Goal: Information Seeking & Learning: Check status

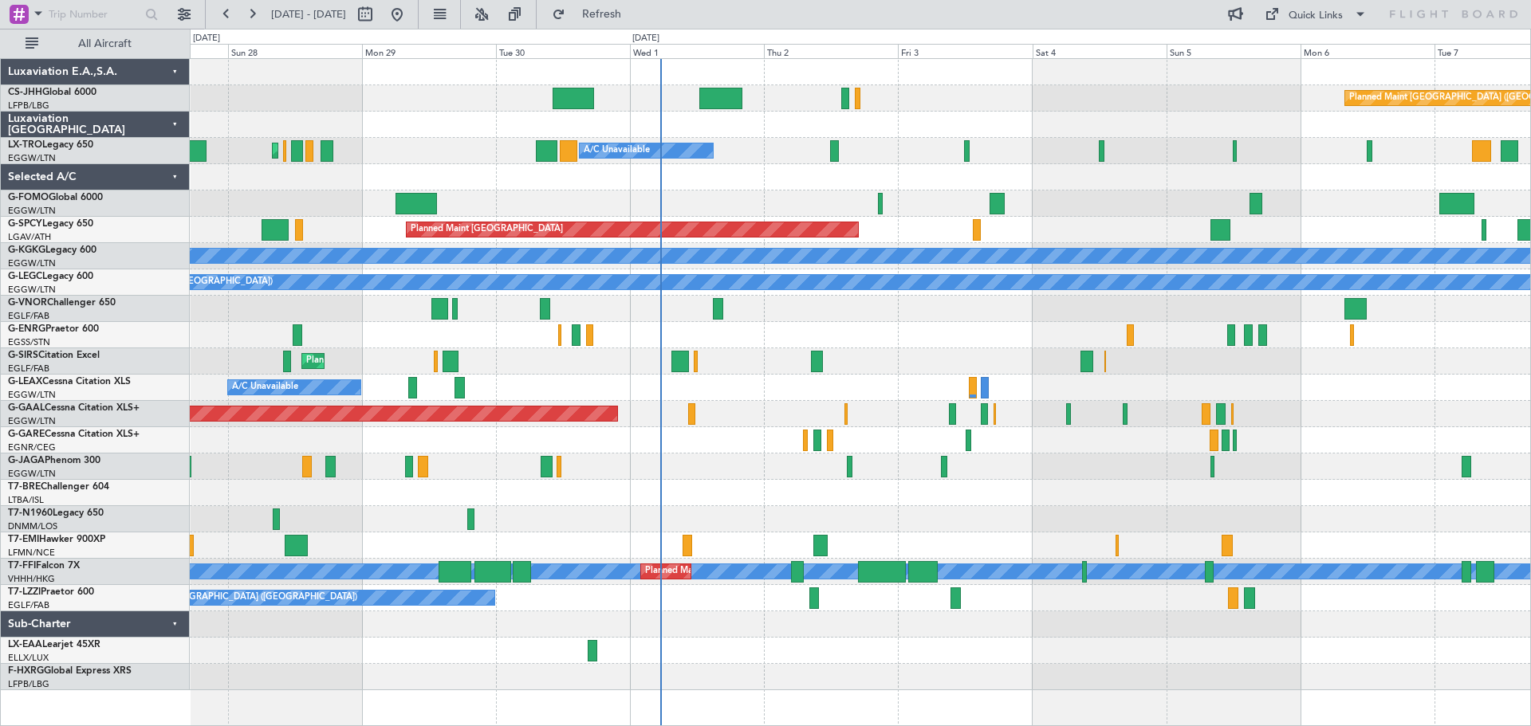
click at [750, 161] on div "Planned Maint [GEOGRAPHIC_DATA] ([GEOGRAPHIC_DATA]) A/C Unavailable" at bounding box center [860, 151] width 1340 height 26
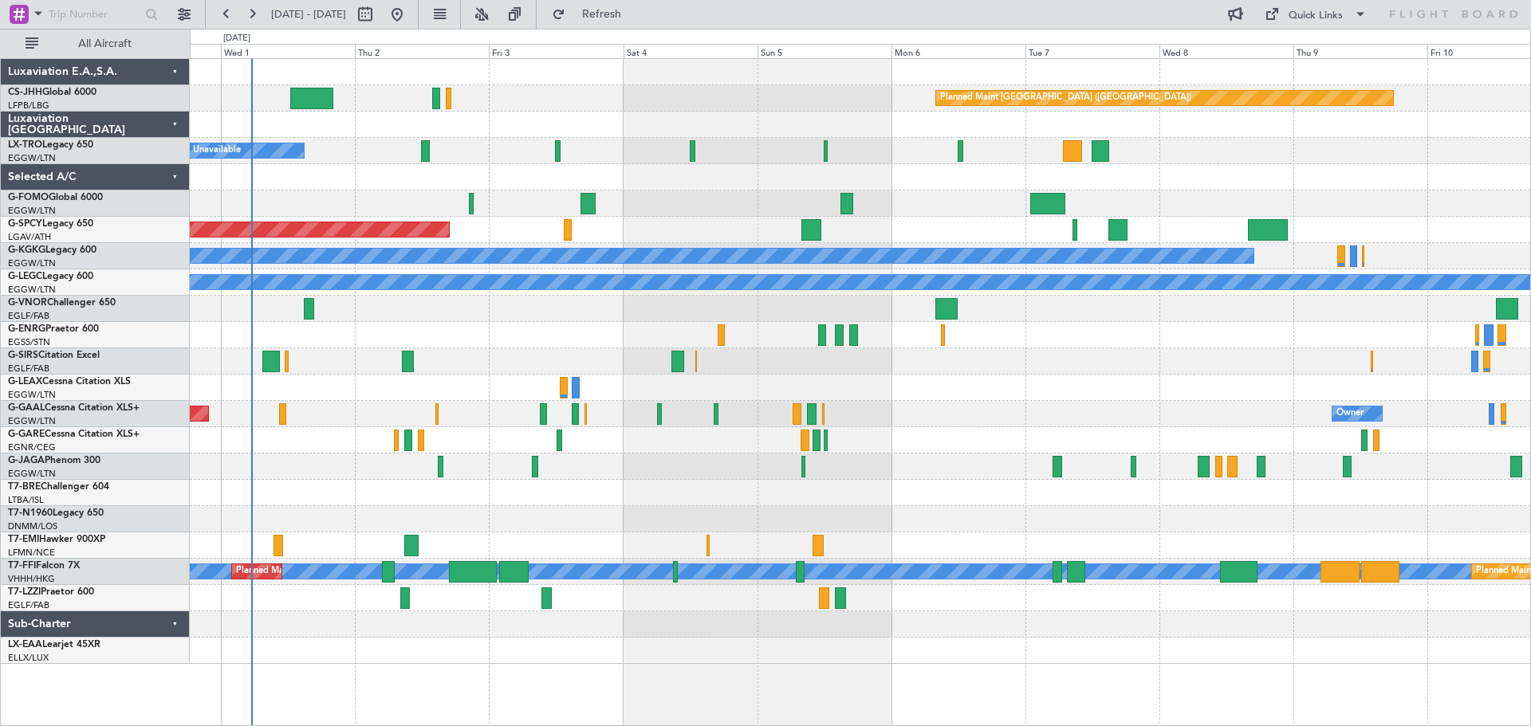
click at [736, 193] on div "Planned Maint [GEOGRAPHIC_DATA] ([GEOGRAPHIC_DATA]) A/C Unavailable Planned Mai…" at bounding box center [860, 361] width 1340 height 605
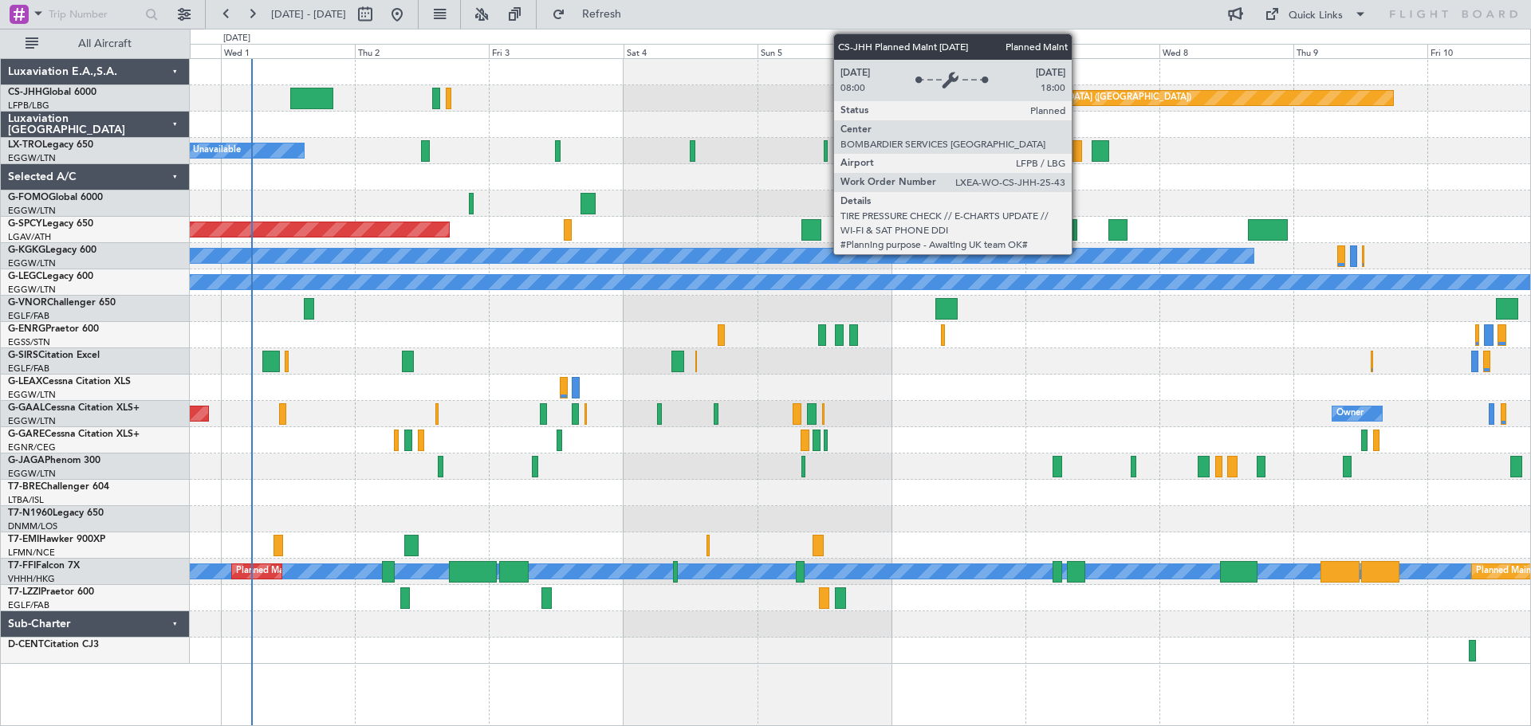
click at [1079, 96] on div "Planned Maint [GEOGRAPHIC_DATA] ([GEOGRAPHIC_DATA])" at bounding box center [1164, 98] width 457 height 14
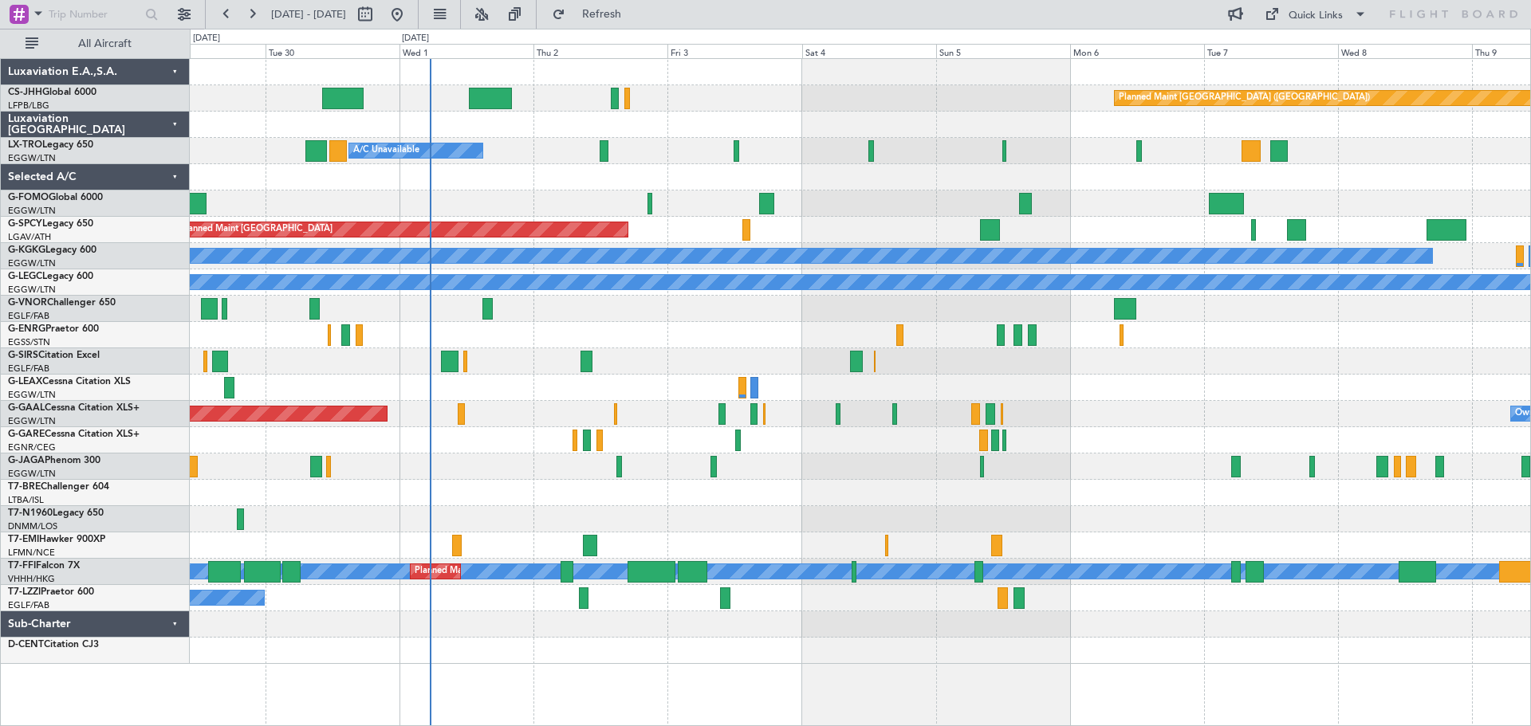
click at [717, 109] on div "Planned Maint [GEOGRAPHIC_DATA] ([GEOGRAPHIC_DATA])" at bounding box center [860, 98] width 1340 height 26
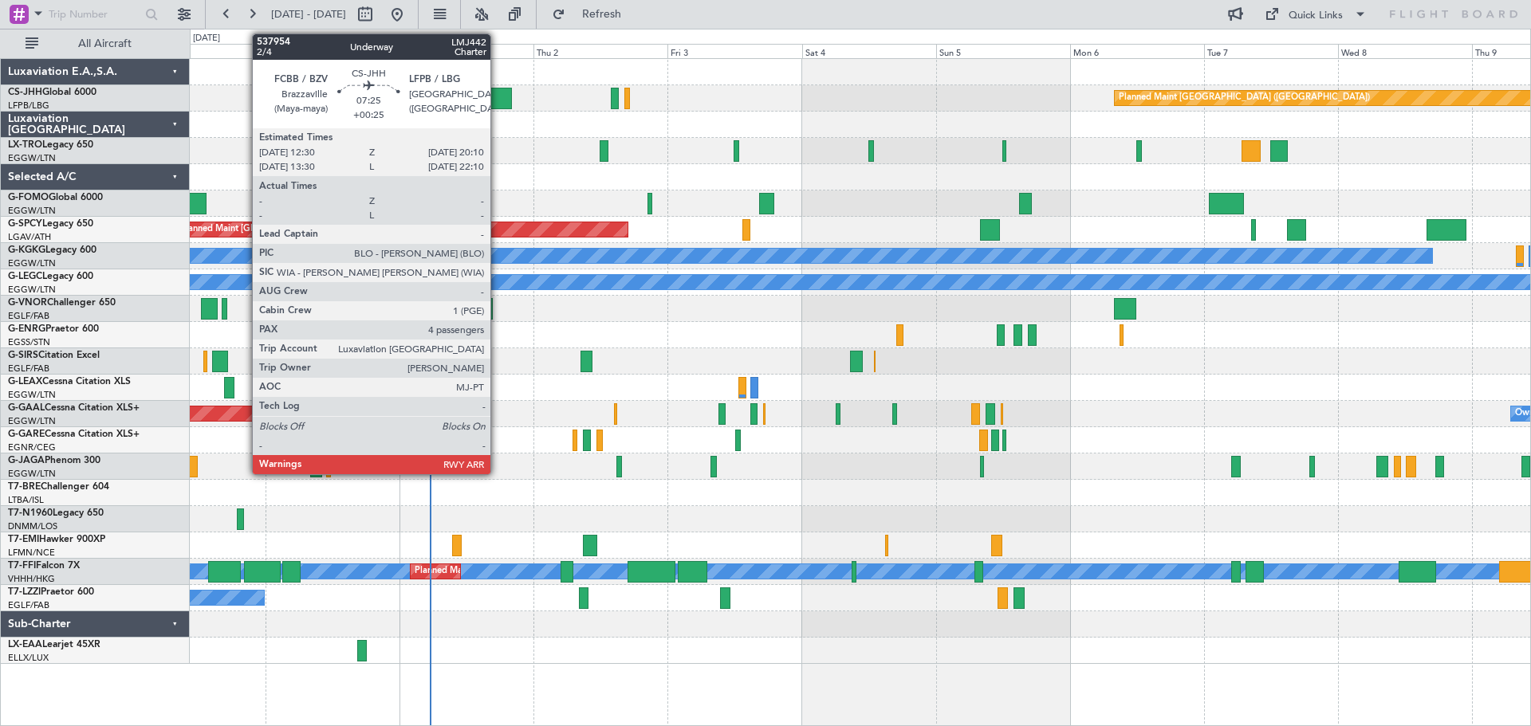
click at [497, 100] on div at bounding box center [490, 99] width 43 height 22
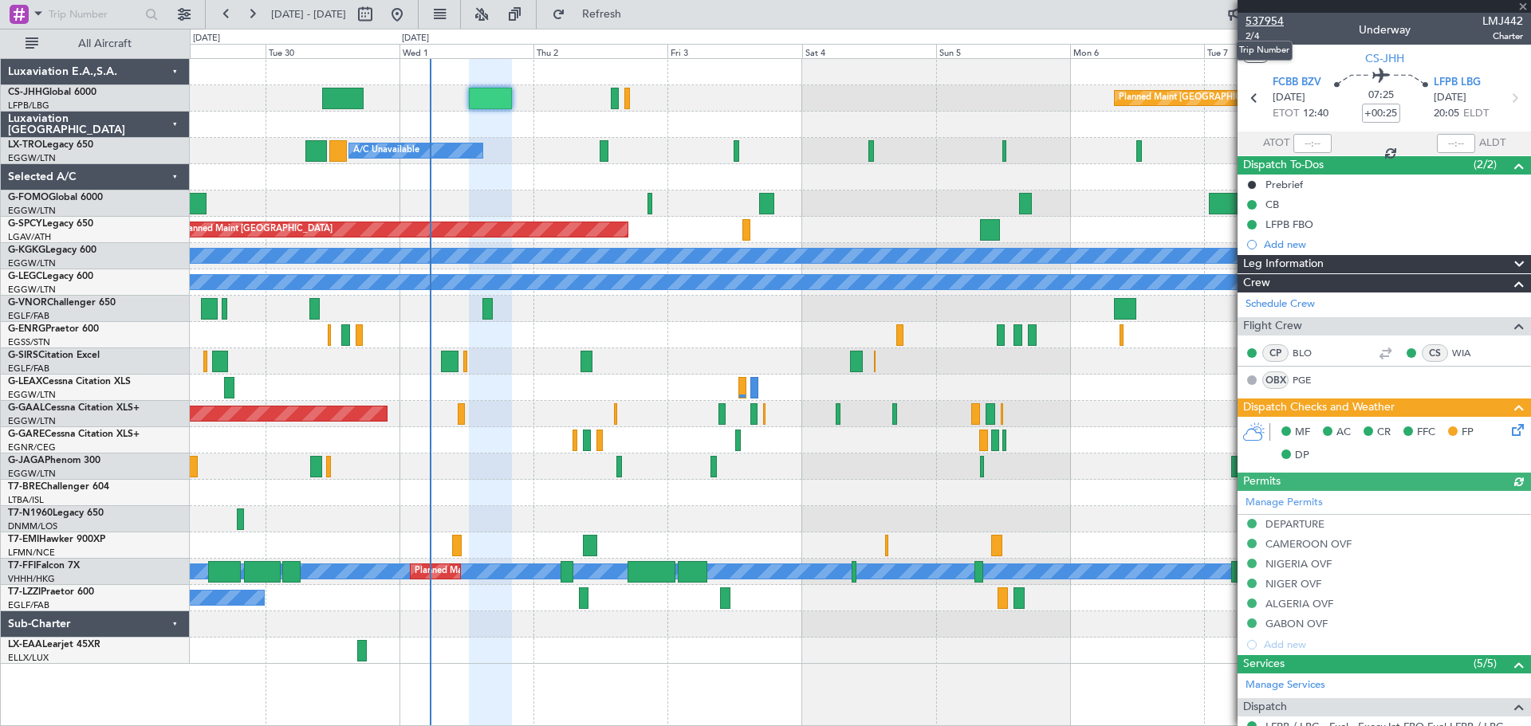
click at [1264, 21] on span "537954" at bounding box center [1264, 21] width 38 height 17
click at [1524, 6] on span at bounding box center [1523, 7] width 16 height 14
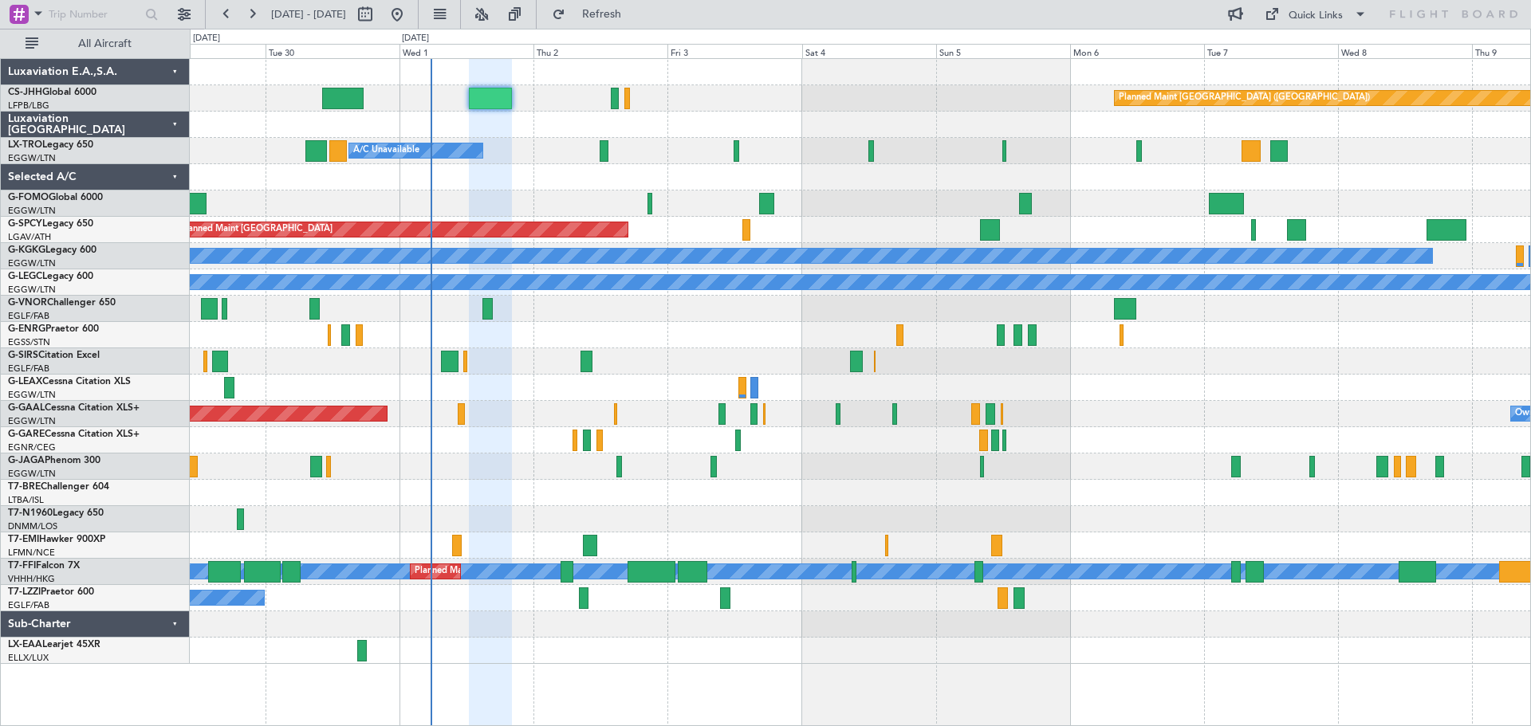
type input "0"
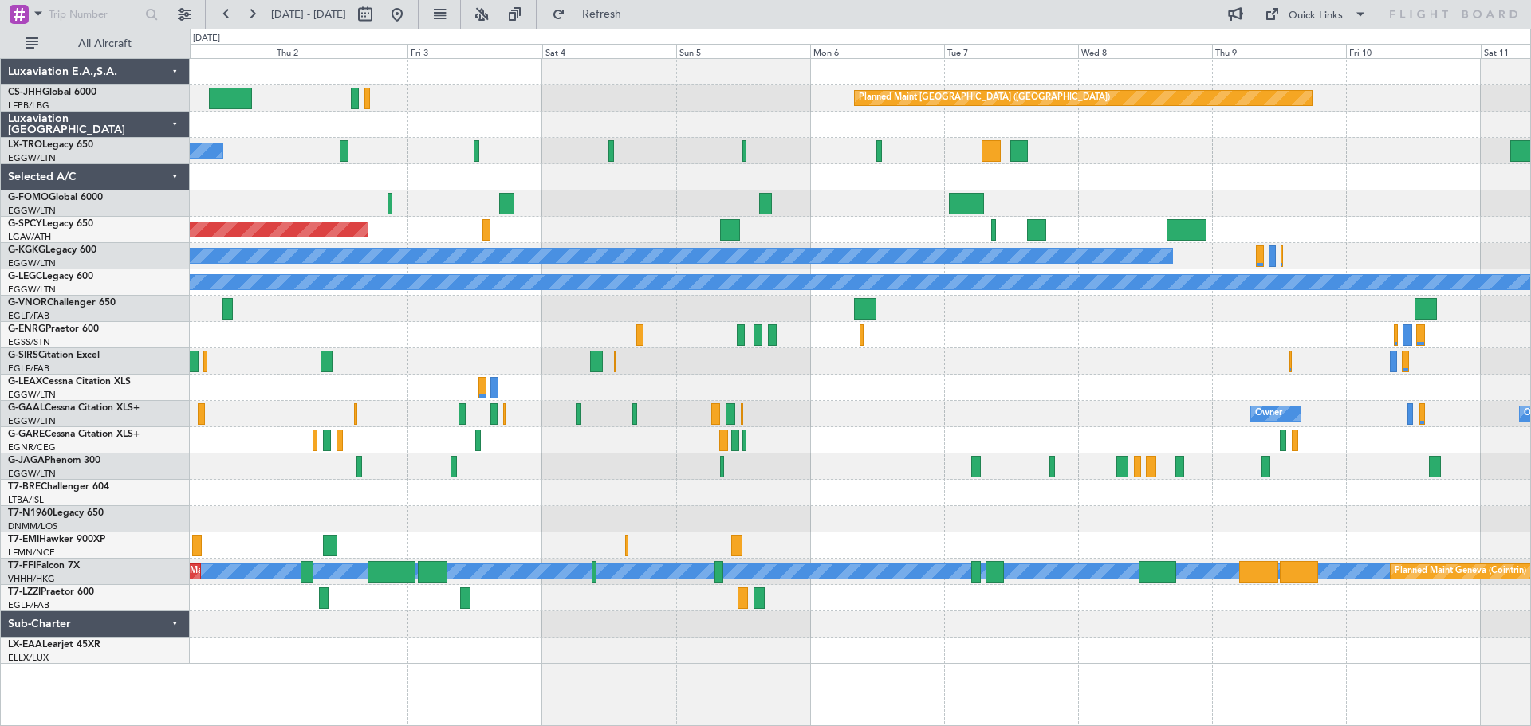
click at [1033, 141] on div "Planned Maint Paris (Le Bourget) A/C Unavailable Planned Maint Riga (Riga Intl)…" at bounding box center [860, 361] width 1340 height 605
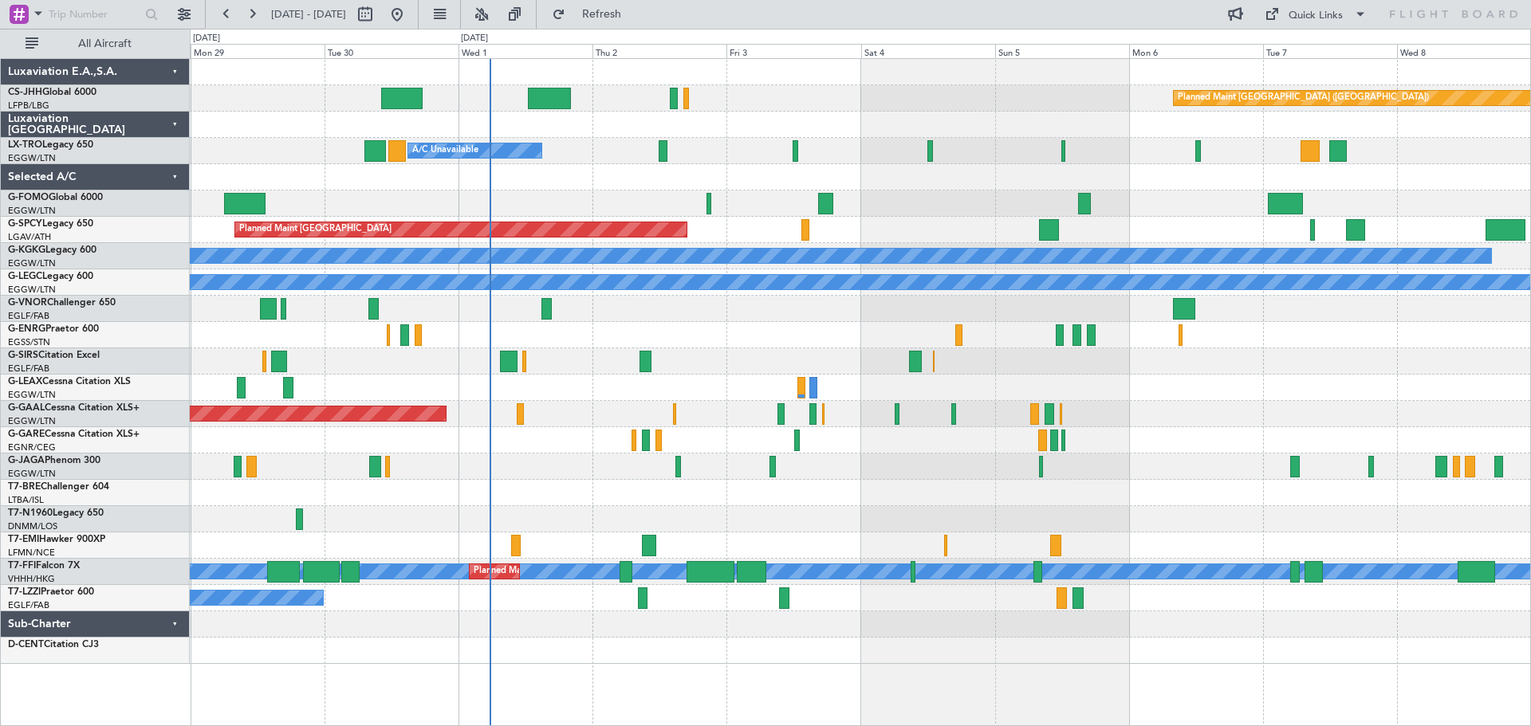
click at [920, 122] on div "Planned Maint Paris (Le Bourget) A/C Unavailable Planned Maint London (Luton) P…" at bounding box center [860, 361] width 1340 height 605
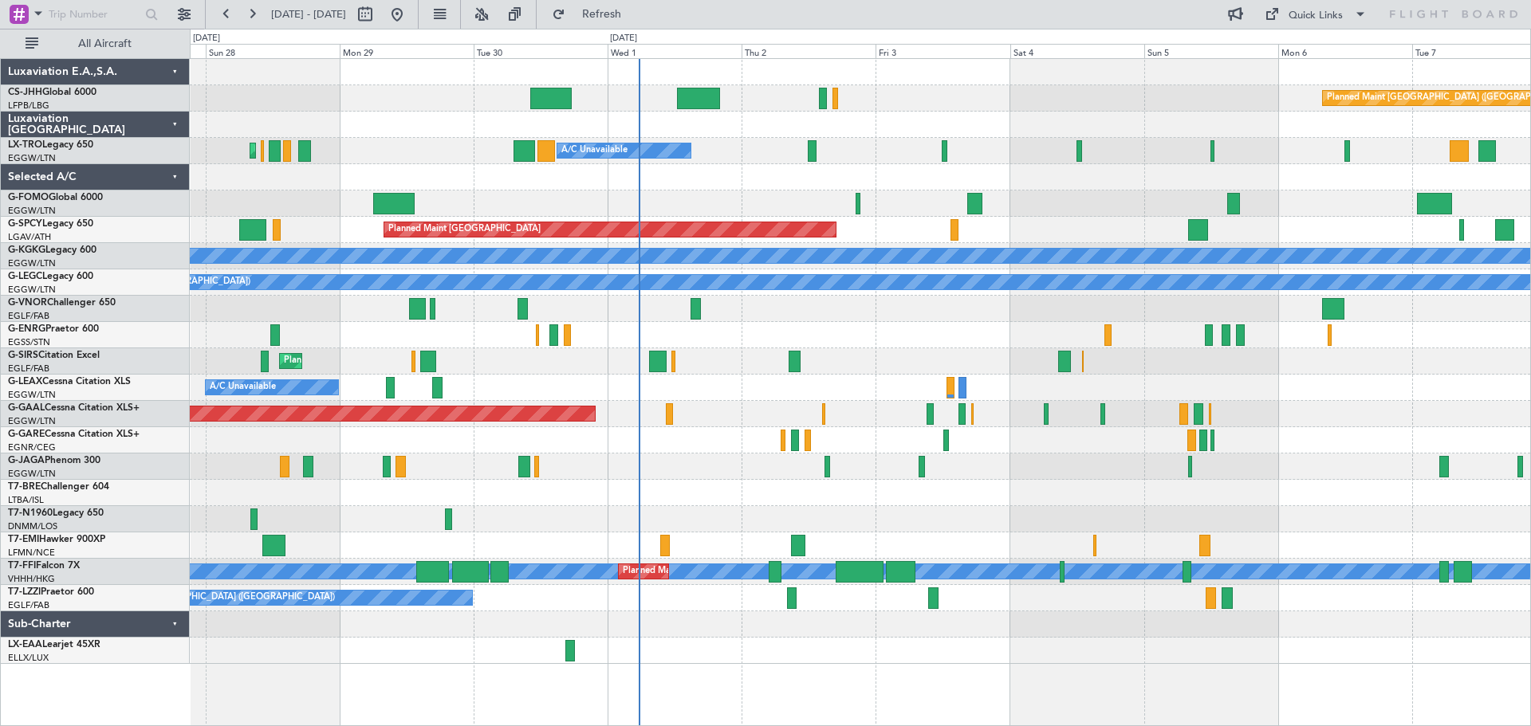
click at [524, 207] on div at bounding box center [860, 204] width 1340 height 26
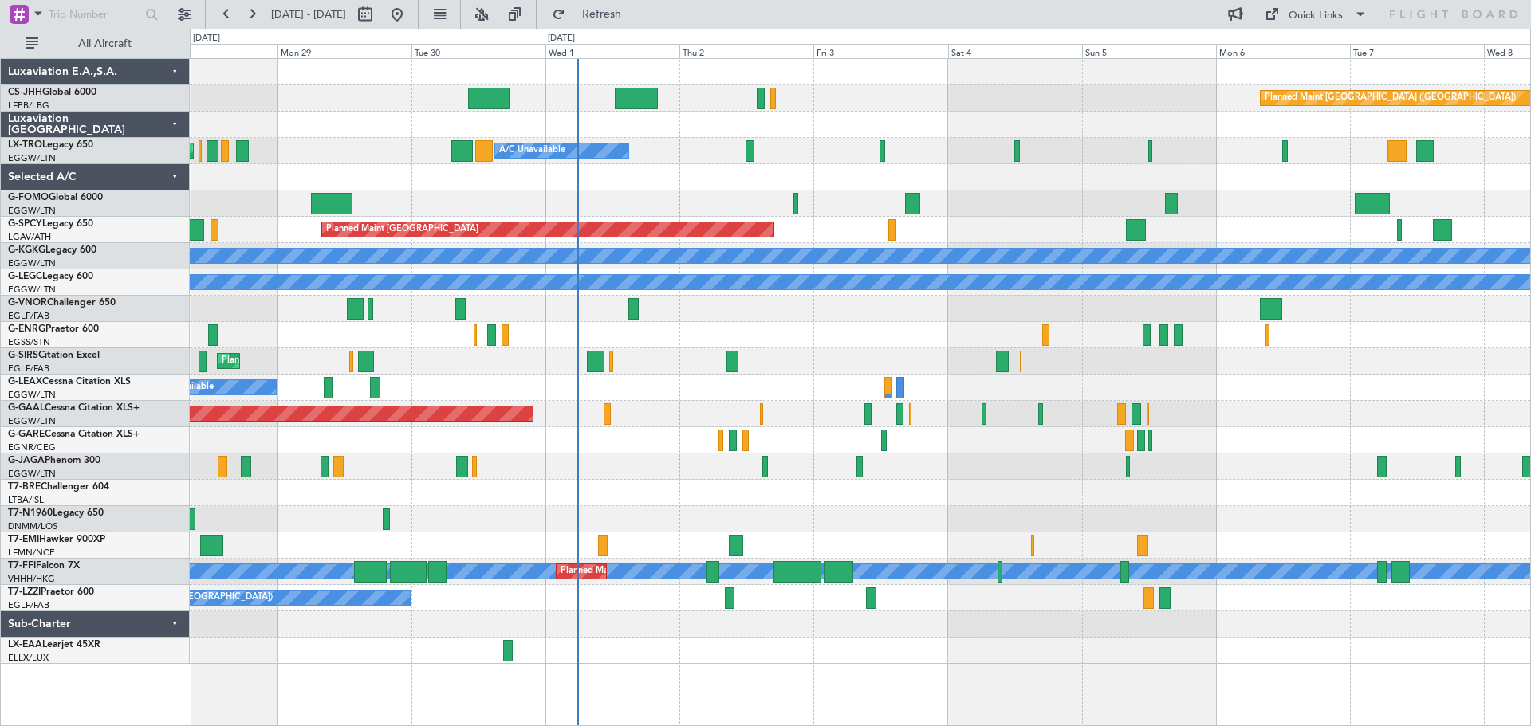
click at [883, 199] on div at bounding box center [860, 204] width 1340 height 26
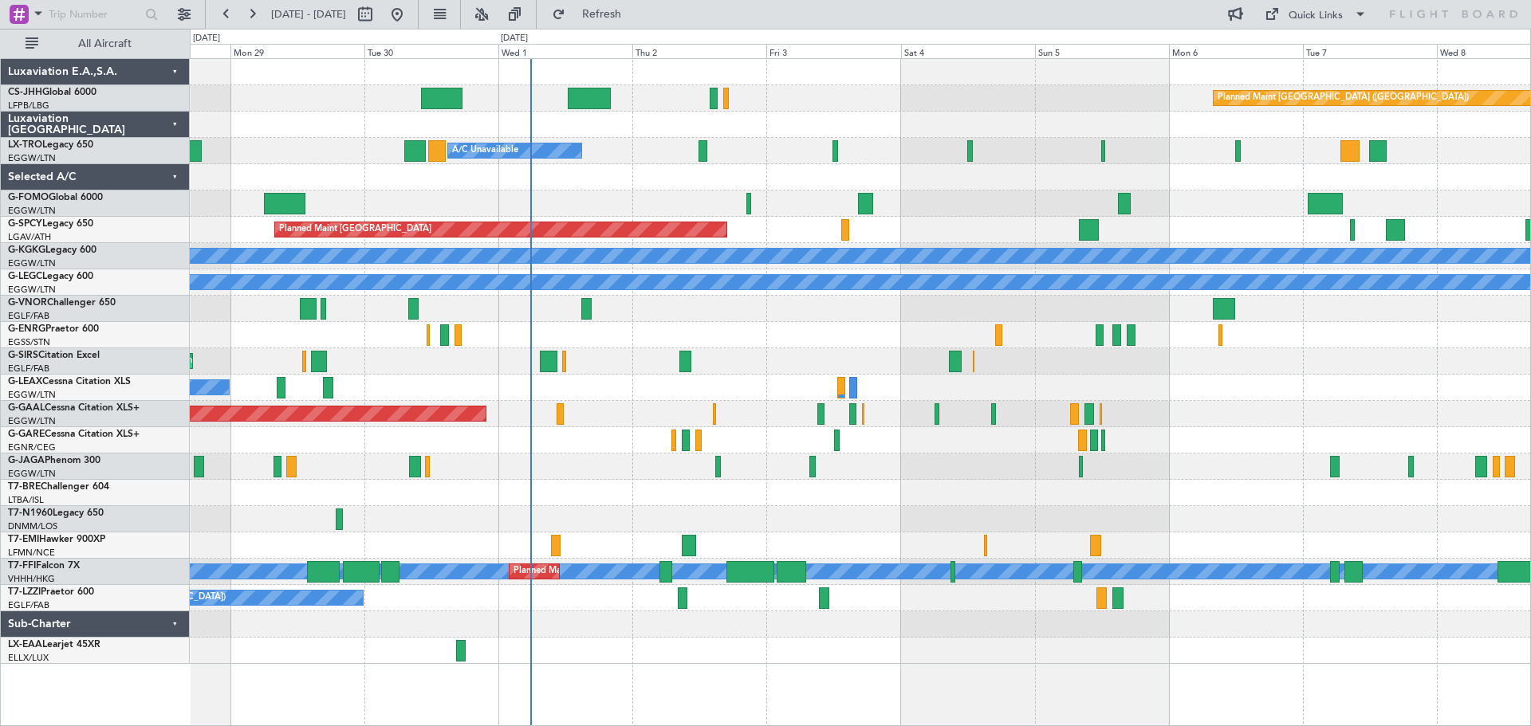
click at [636, 191] on div "Planned Maint Paris (Le Bourget) A/C Unavailable Planned Maint London (Luton) P…" at bounding box center [860, 361] width 1340 height 605
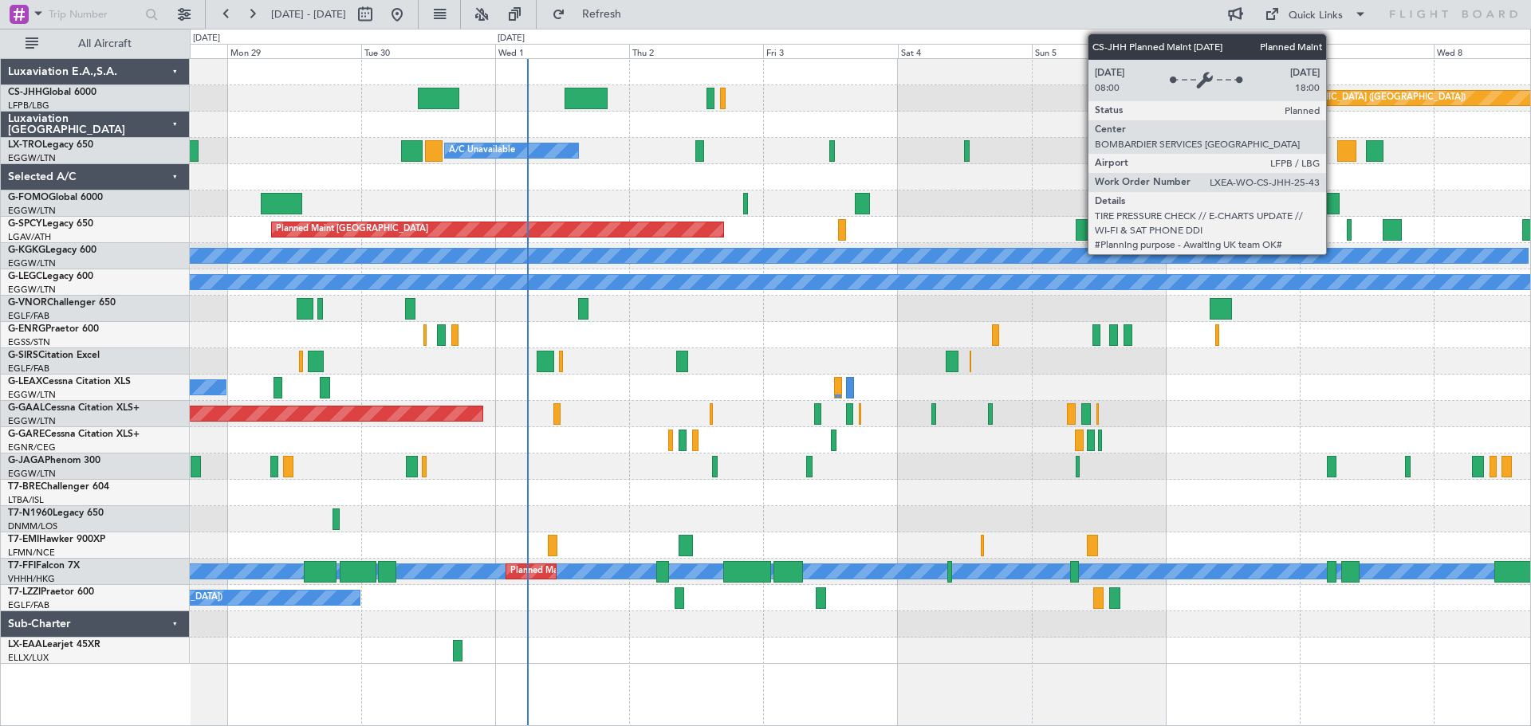
click at [1333, 100] on div "Planned Maint [GEOGRAPHIC_DATA] ([GEOGRAPHIC_DATA])" at bounding box center [1339, 98] width 251 height 24
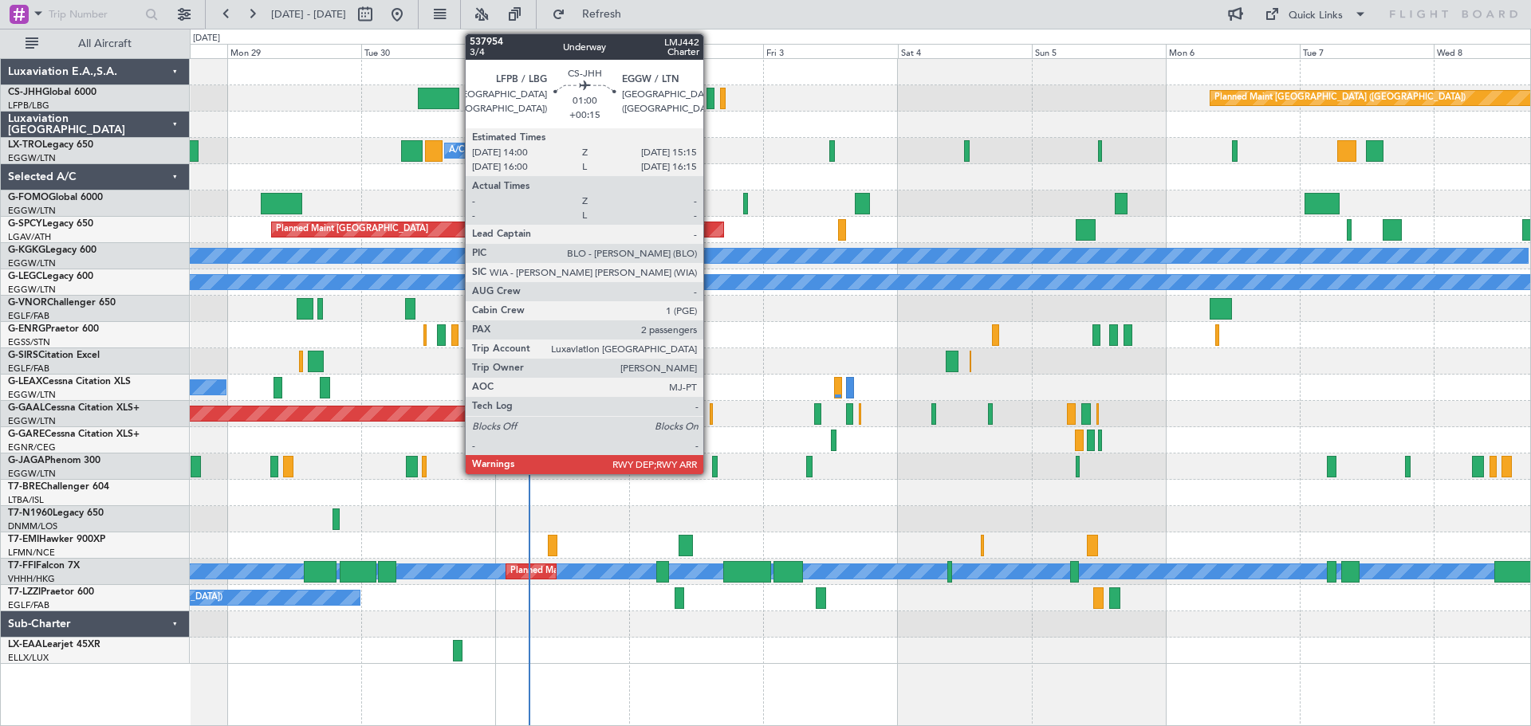
click at [710, 100] on div at bounding box center [709, 99] width 7 height 22
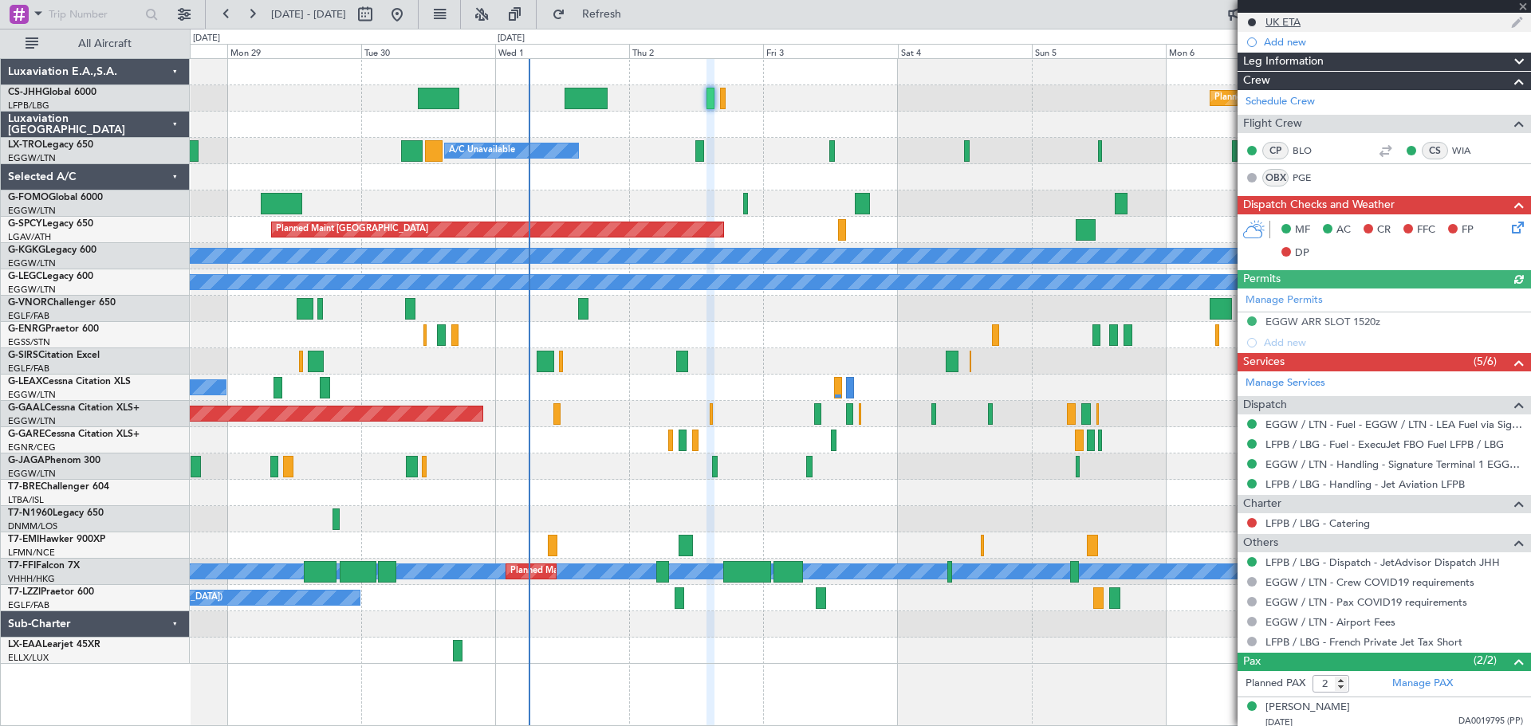
scroll to position [285, 0]
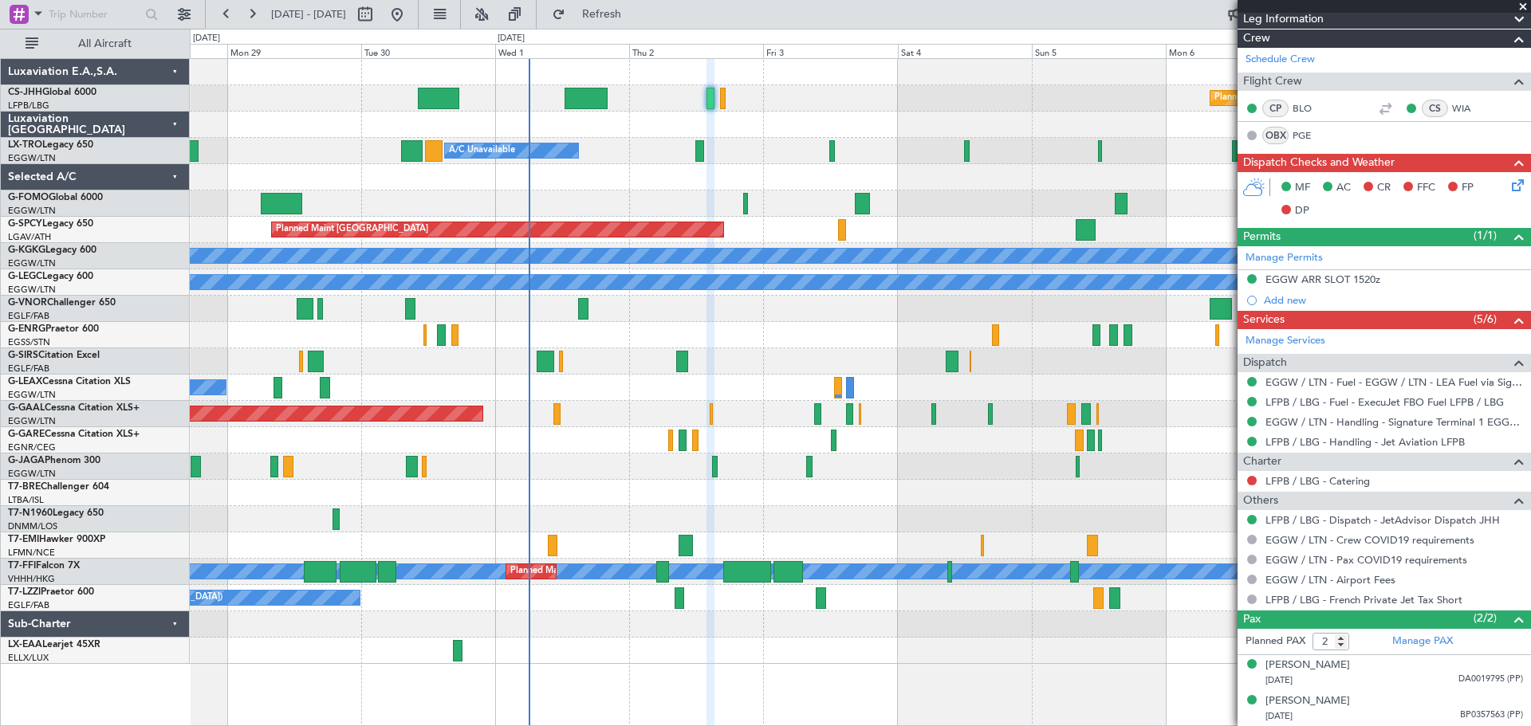
click at [1521, 7] on span at bounding box center [1523, 7] width 16 height 14
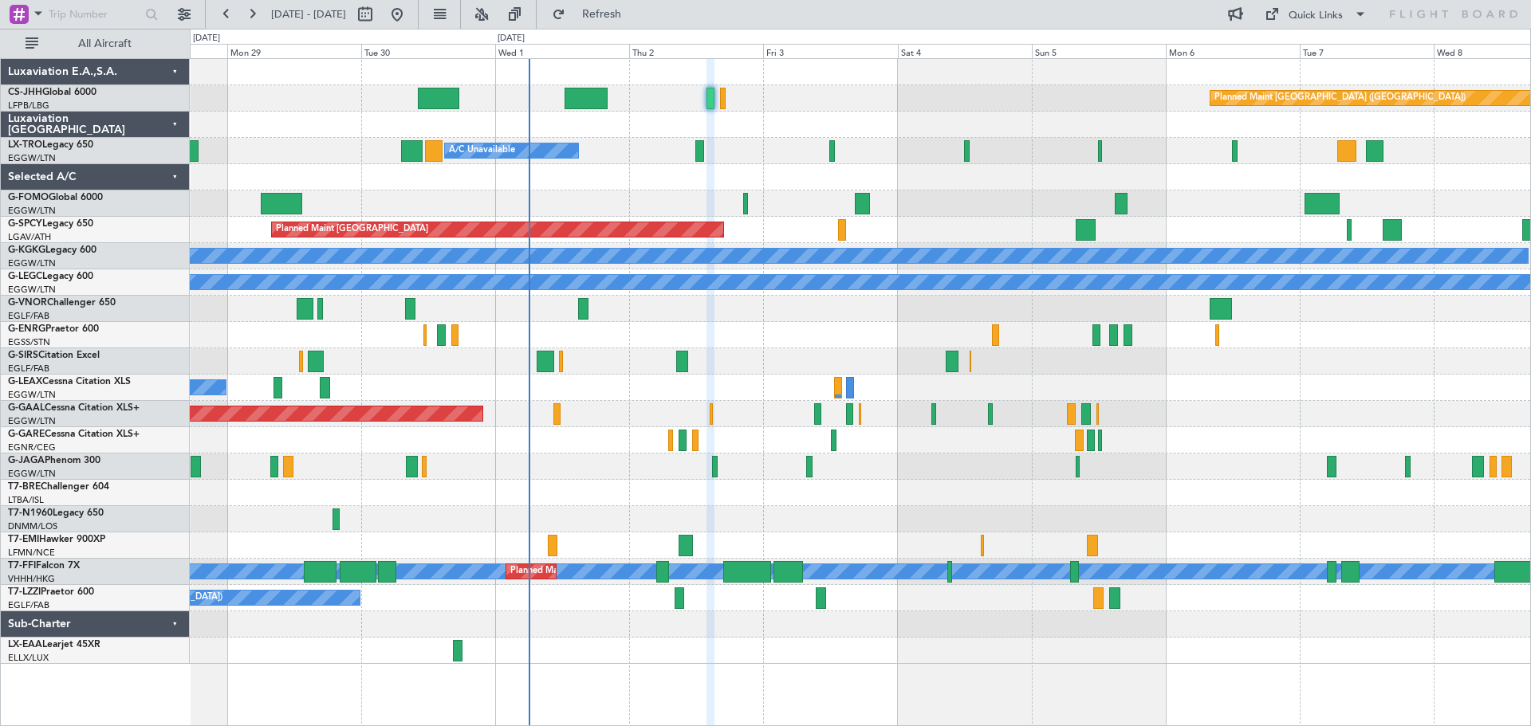
type input "0"
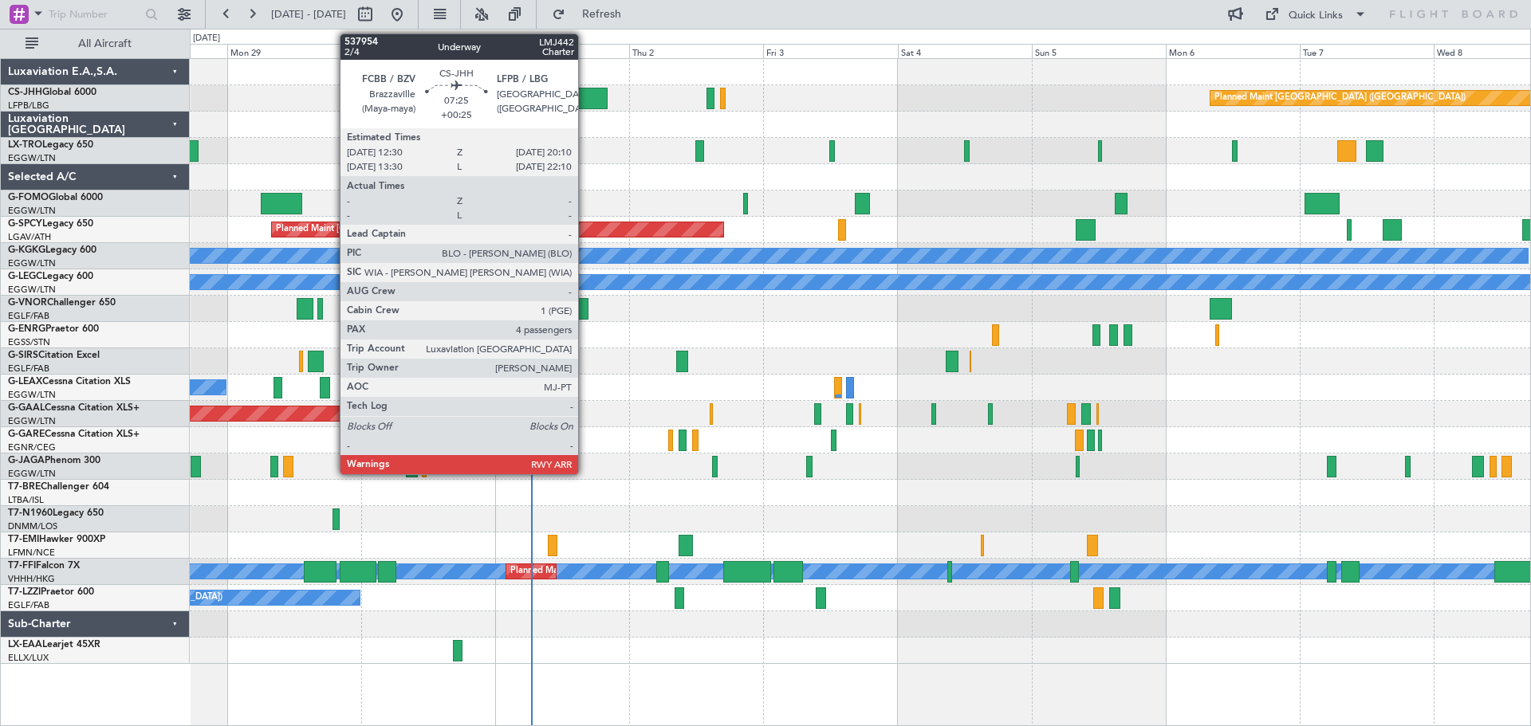
click at [585, 101] on div at bounding box center [585, 99] width 43 height 22
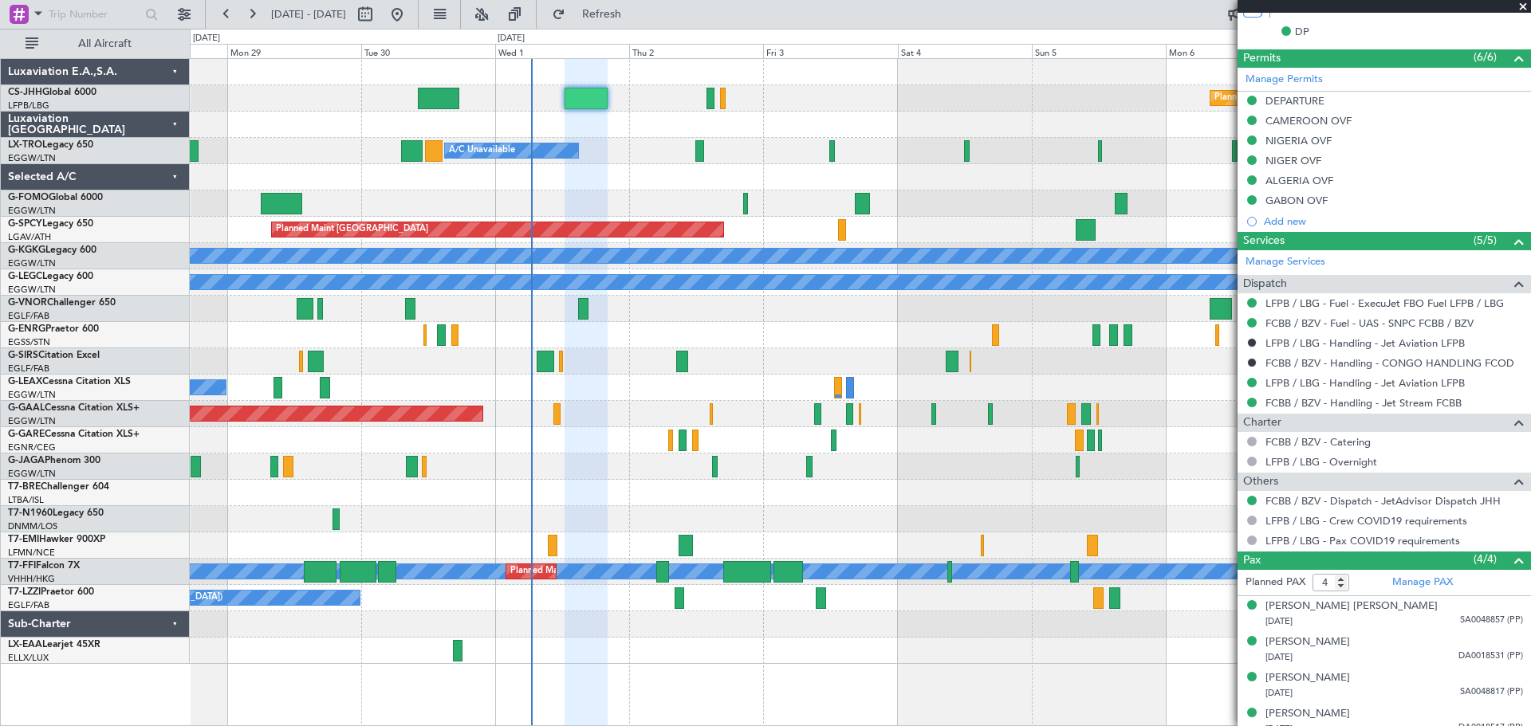
scroll to position [436, 0]
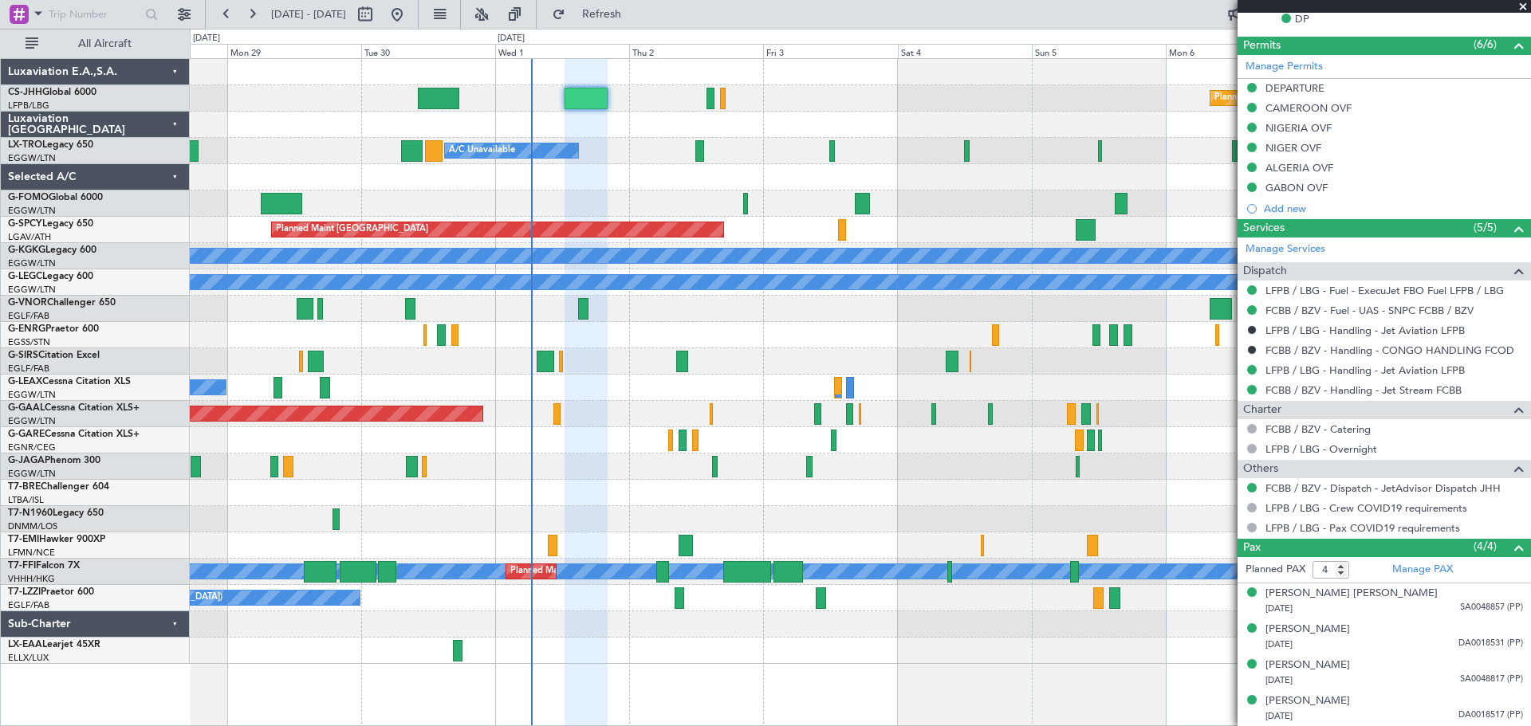
click at [1521, 7] on span at bounding box center [1523, 7] width 16 height 14
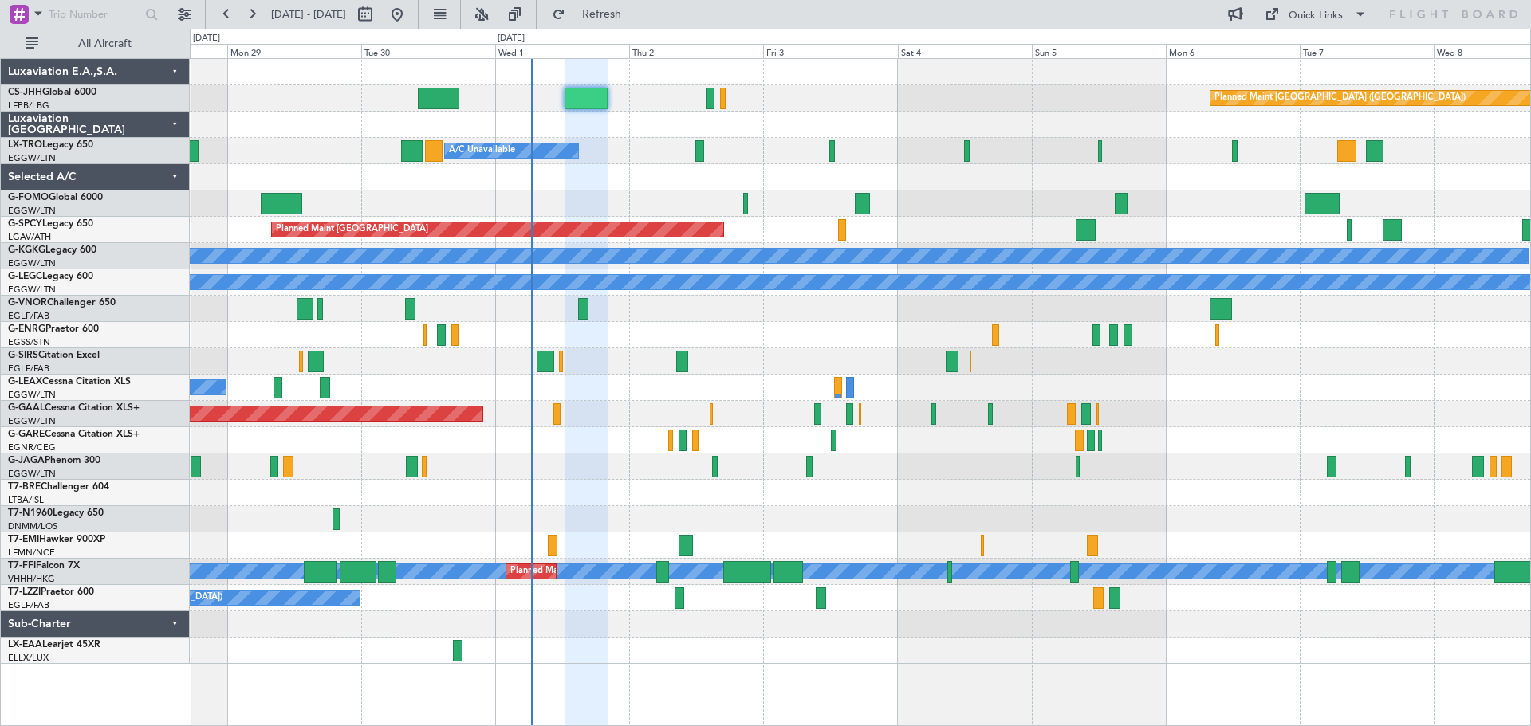
type input "0"
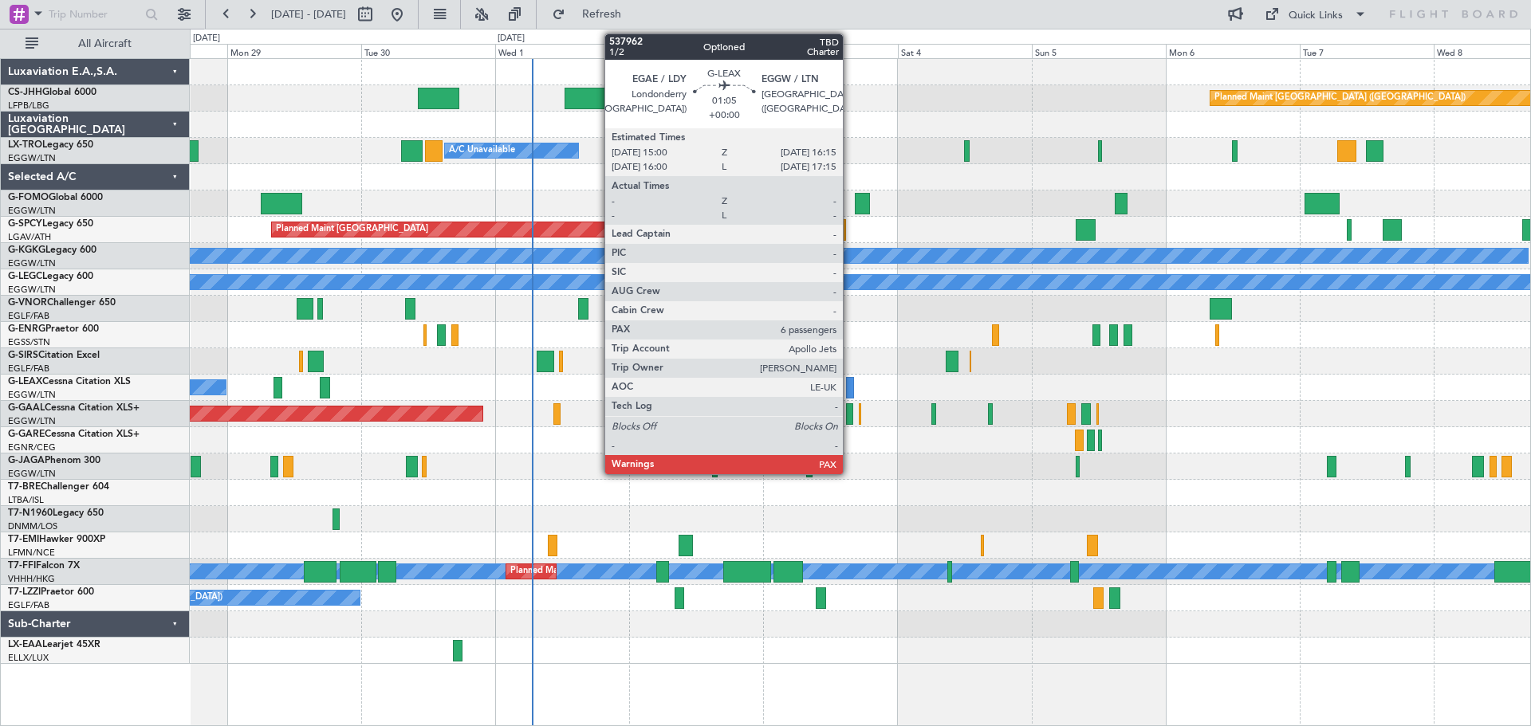
click at [850, 387] on div at bounding box center [849, 388] width 7 height 22
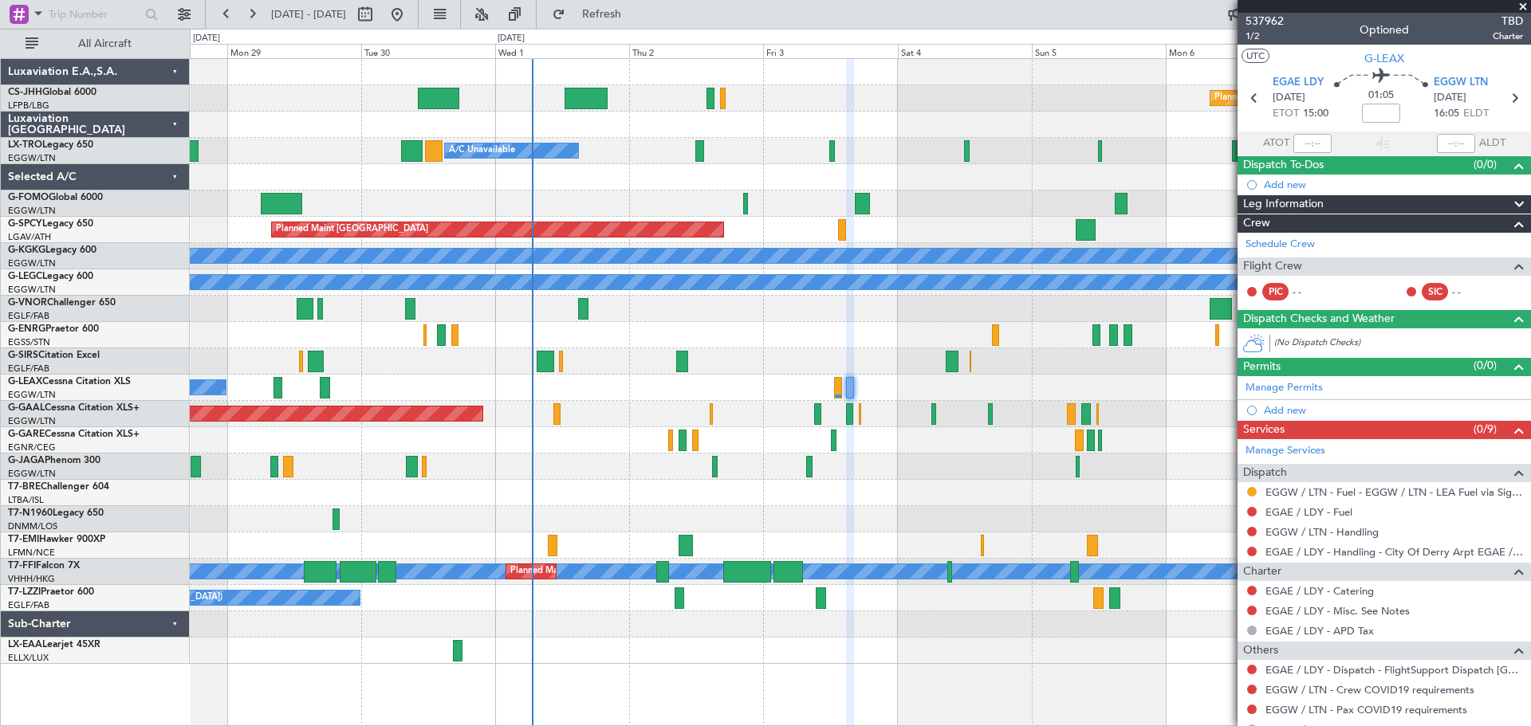
click at [1523, 7] on span at bounding box center [1523, 7] width 16 height 14
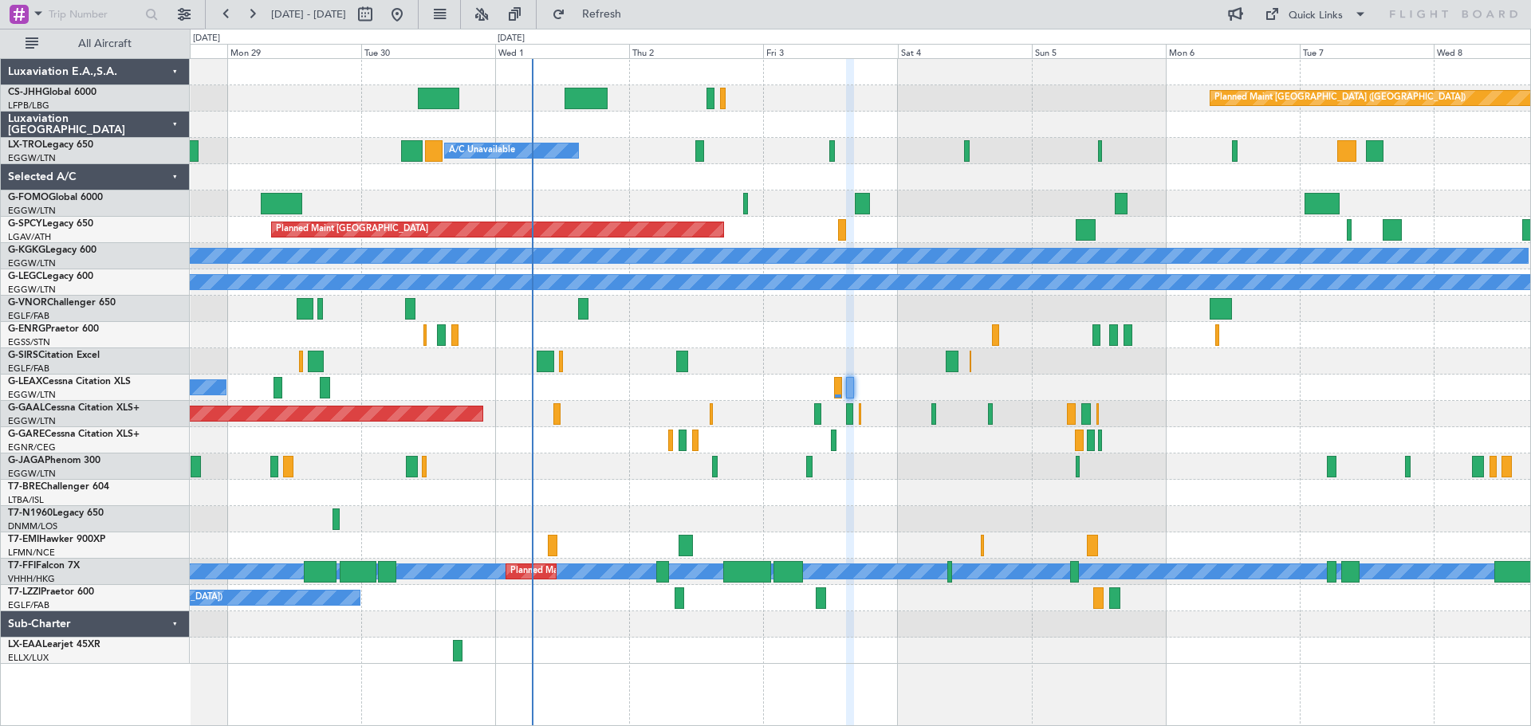
type input "0"
click at [965, 88] on div "Planned Maint [GEOGRAPHIC_DATA] ([GEOGRAPHIC_DATA])" at bounding box center [860, 98] width 1340 height 26
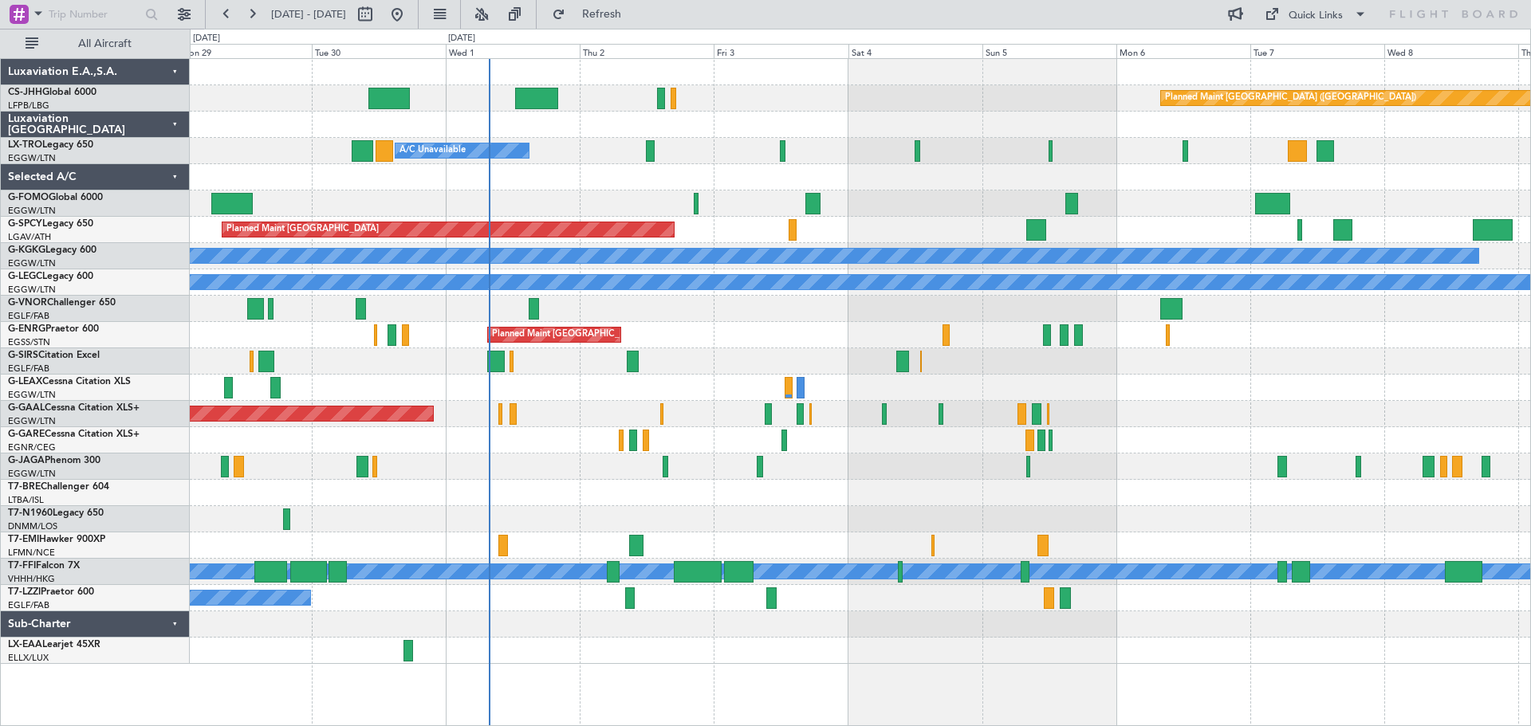
click at [546, 183] on div at bounding box center [860, 177] width 1340 height 26
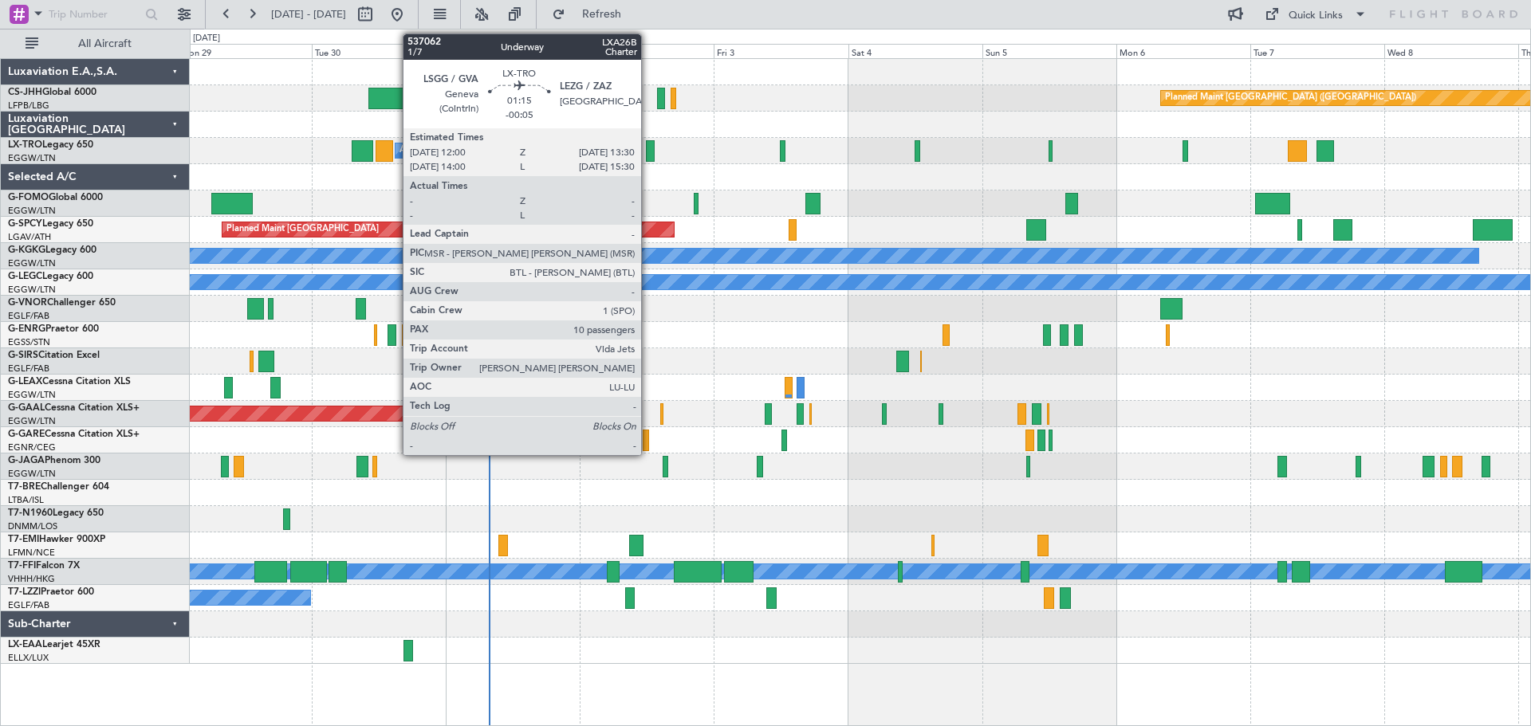
click at [648, 151] on div at bounding box center [650, 151] width 9 height 22
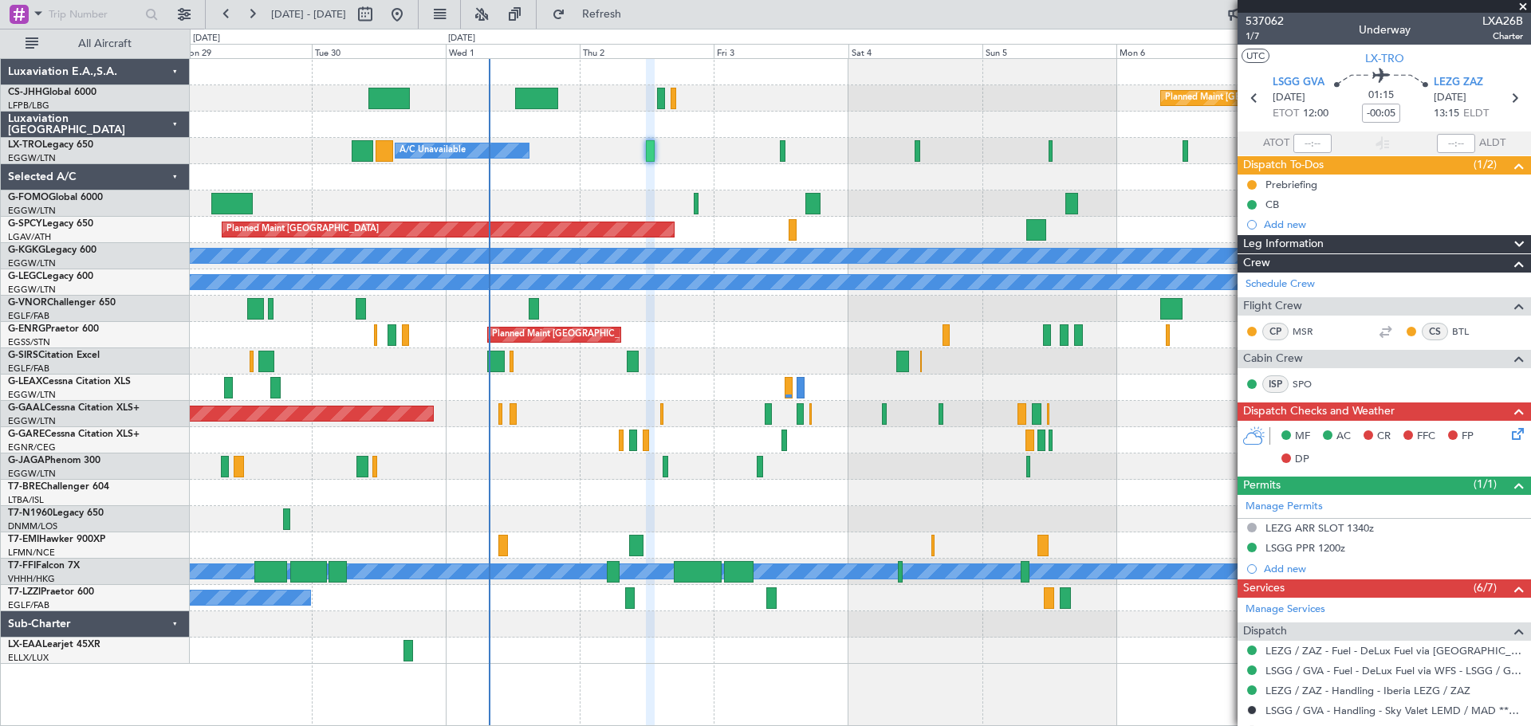
click at [1520, 5] on span at bounding box center [1523, 7] width 16 height 14
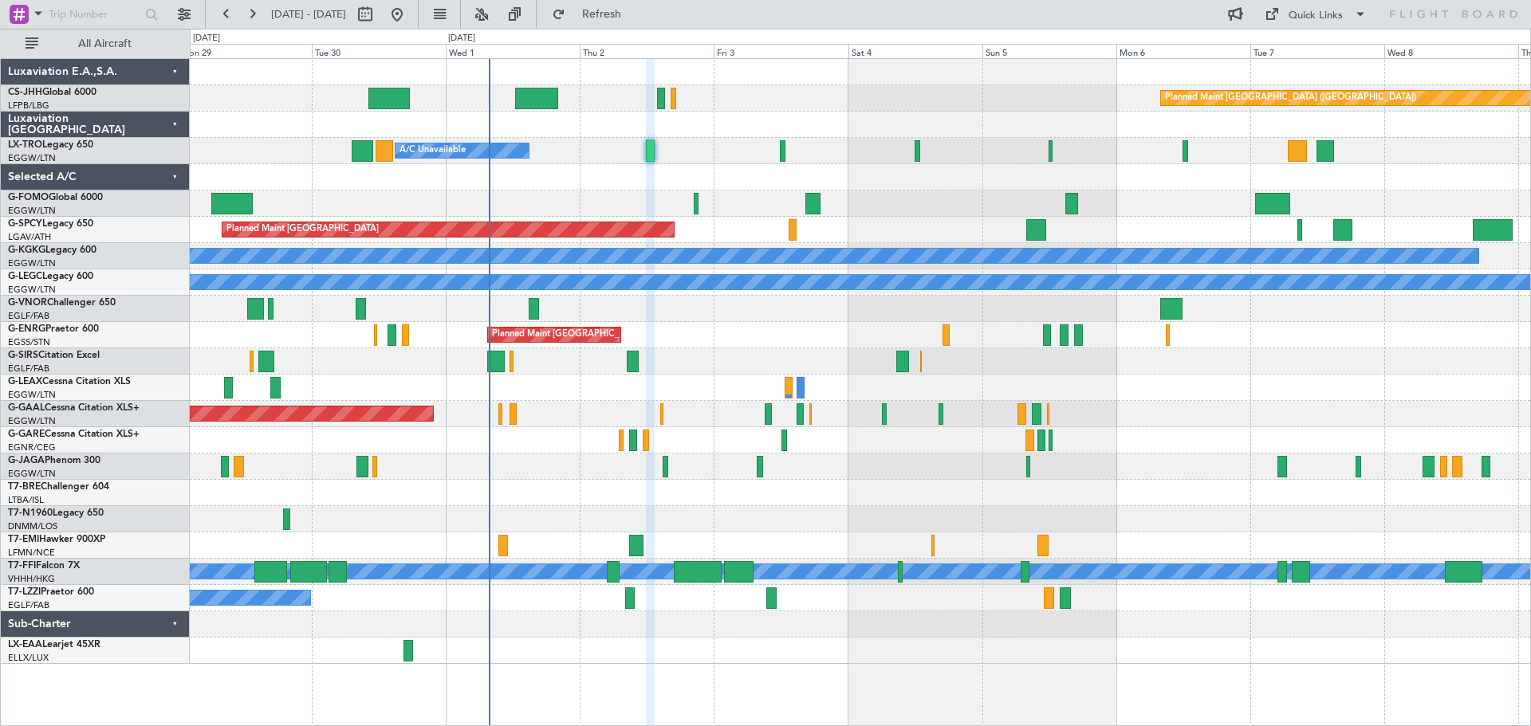
type input "0"
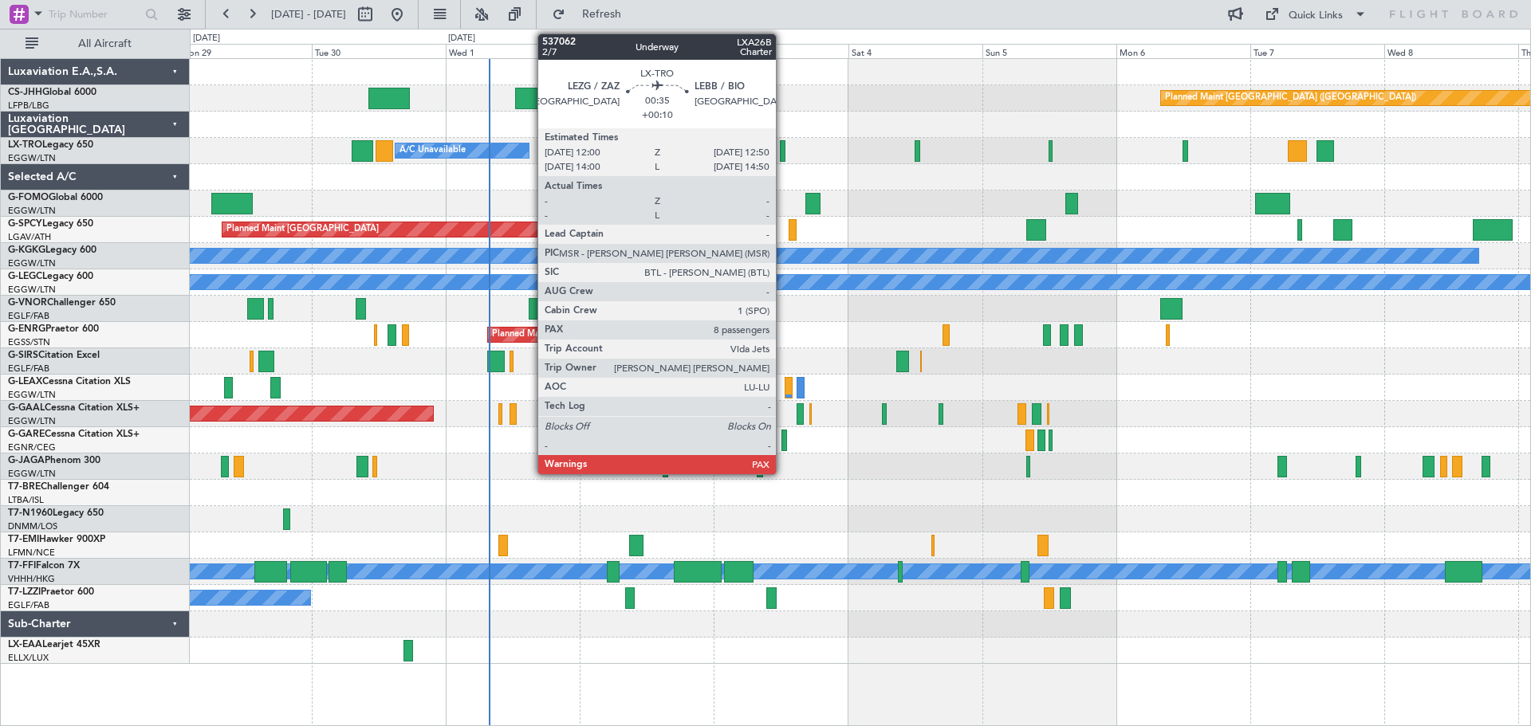
click at [783, 155] on div at bounding box center [782, 151] width 5 height 22
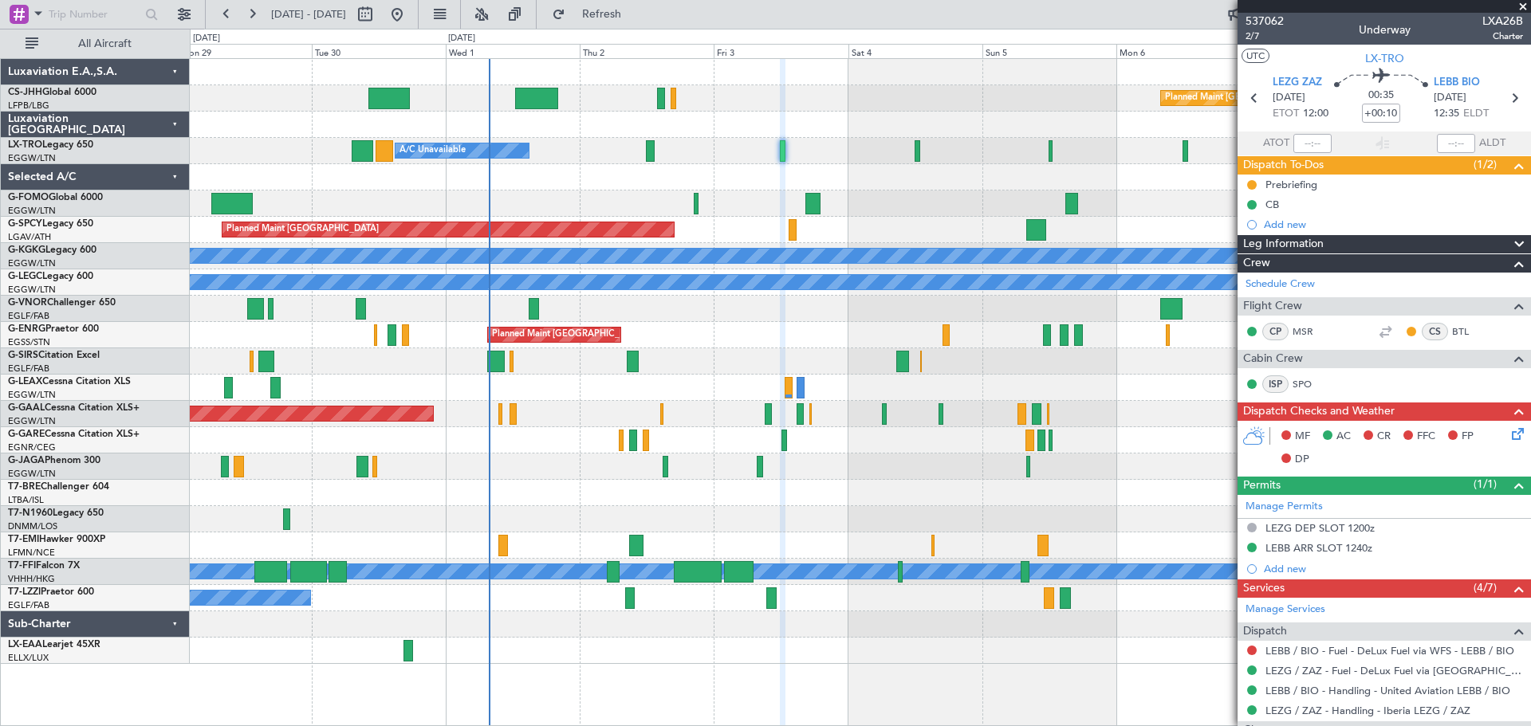
click at [1521, 7] on span at bounding box center [1523, 7] width 16 height 14
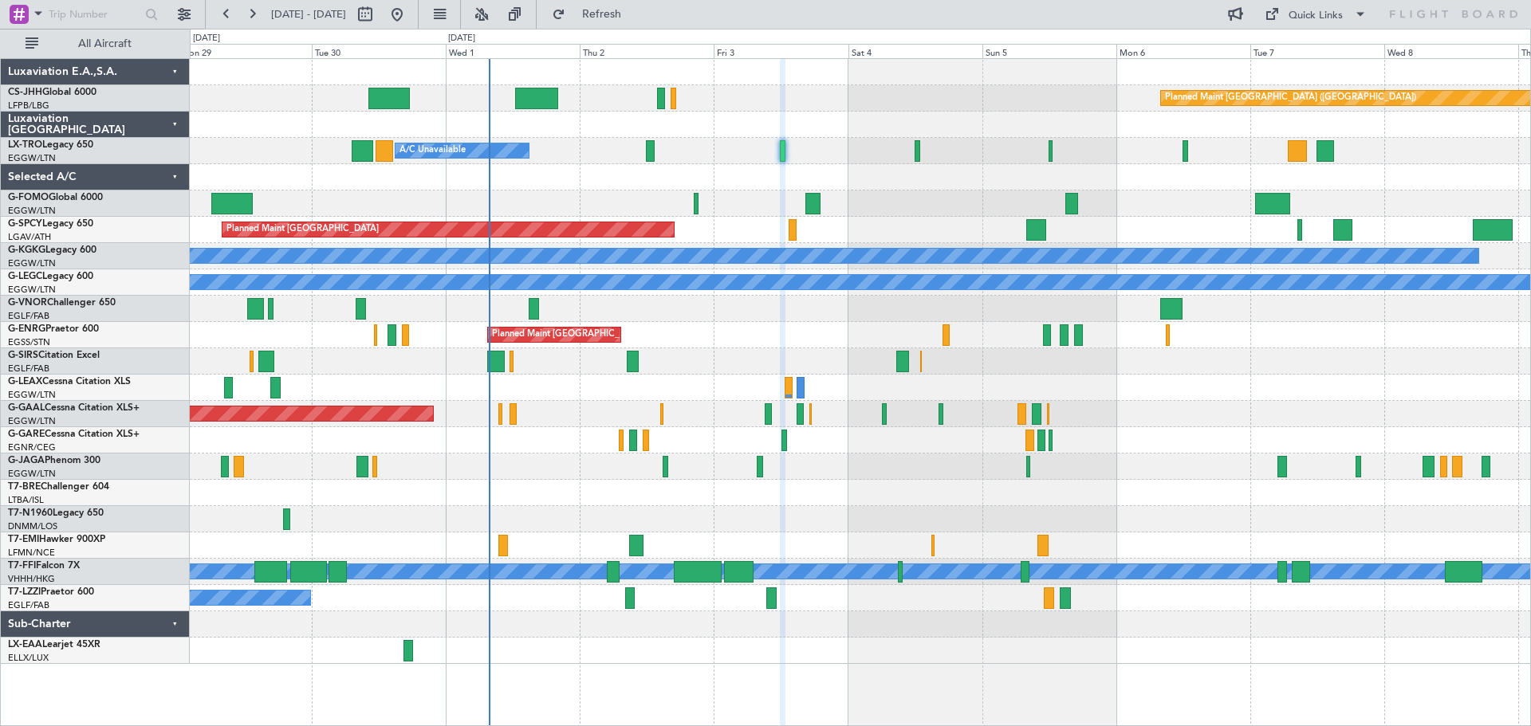
type input "0"
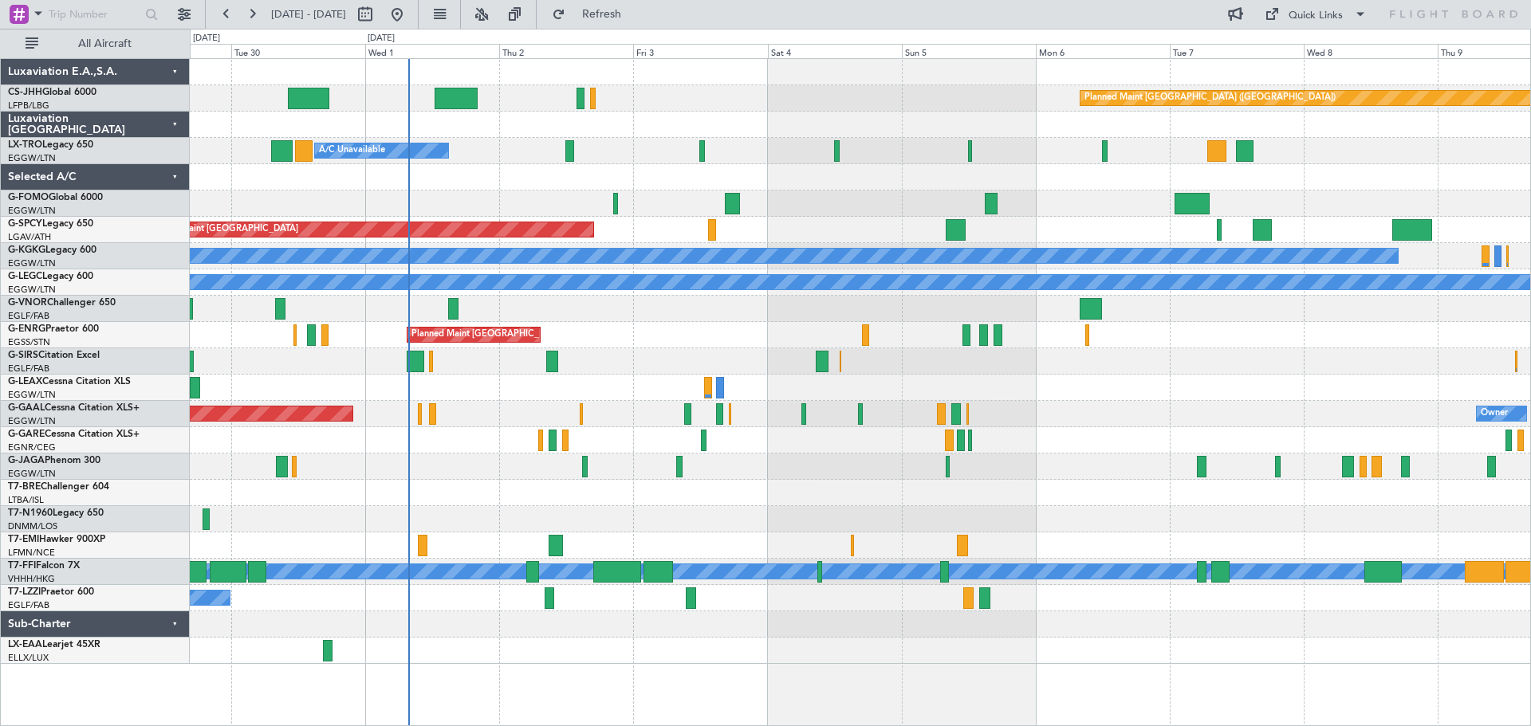
click at [639, 520] on div at bounding box center [860, 519] width 1340 height 26
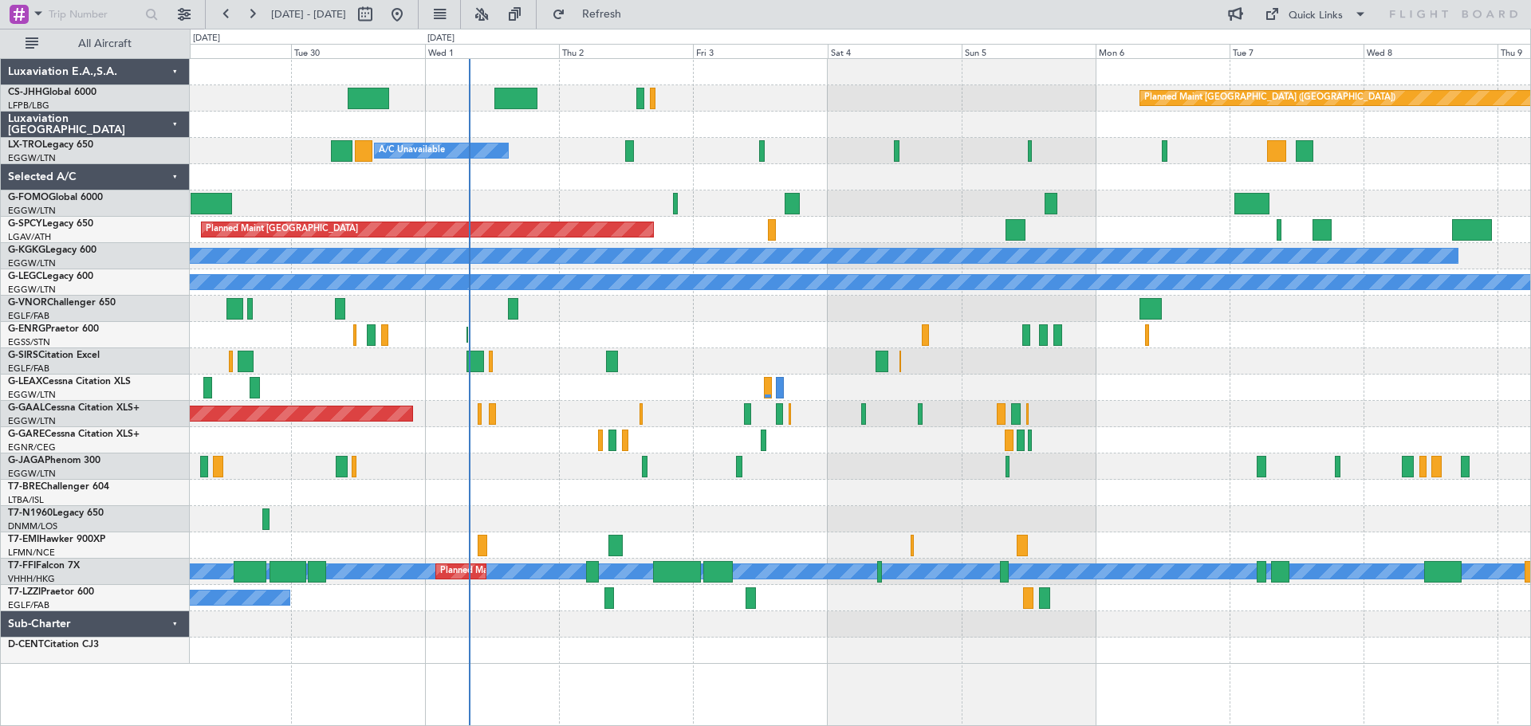
click at [931, 462] on div "Planned Maint Paris (Le Bourget) A/C Unavailable Planned Maint London (Luton) P…" at bounding box center [860, 361] width 1340 height 605
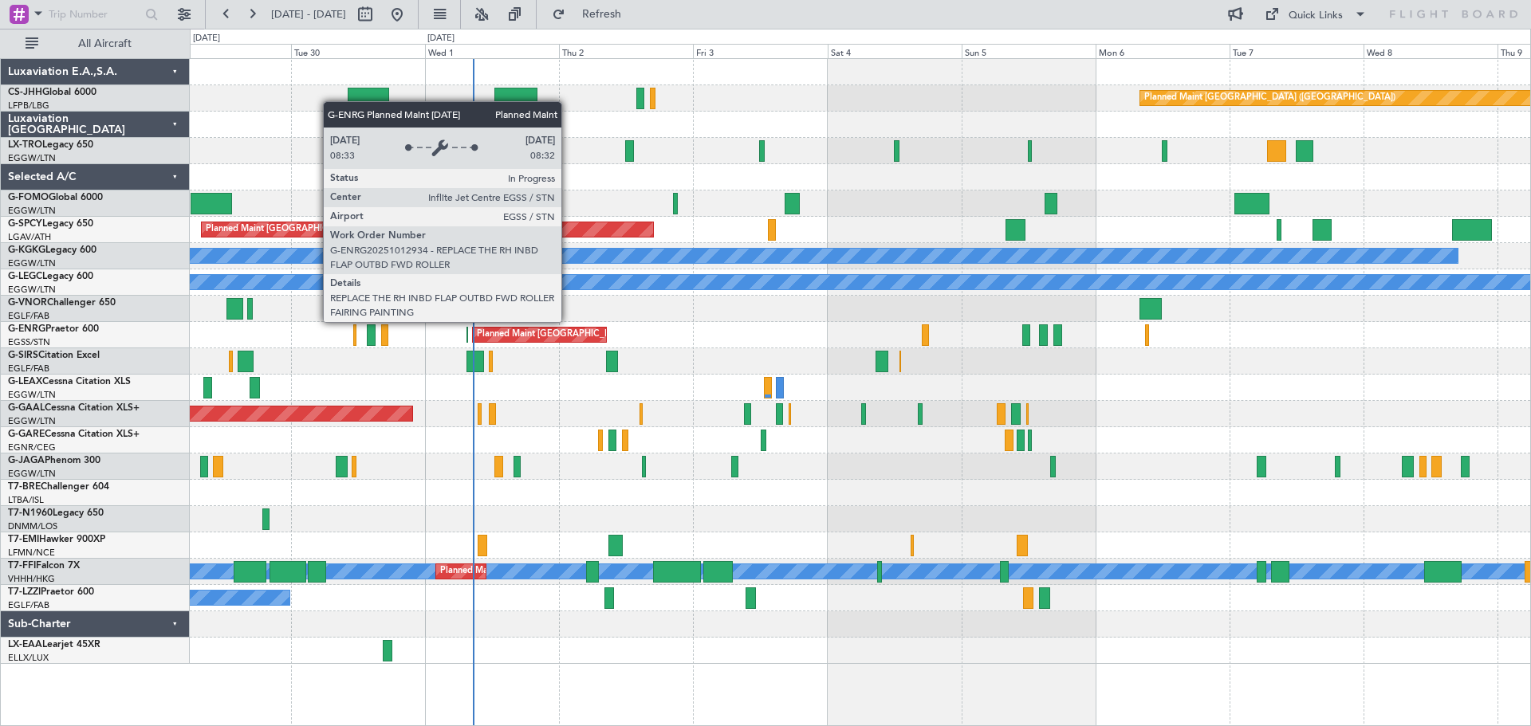
click at [568, 336] on div "Planned Maint [GEOGRAPHIC_DATA] ([GEOGRAPHIC_DATA])" at bounding box center [602, 335] width 251 height 24
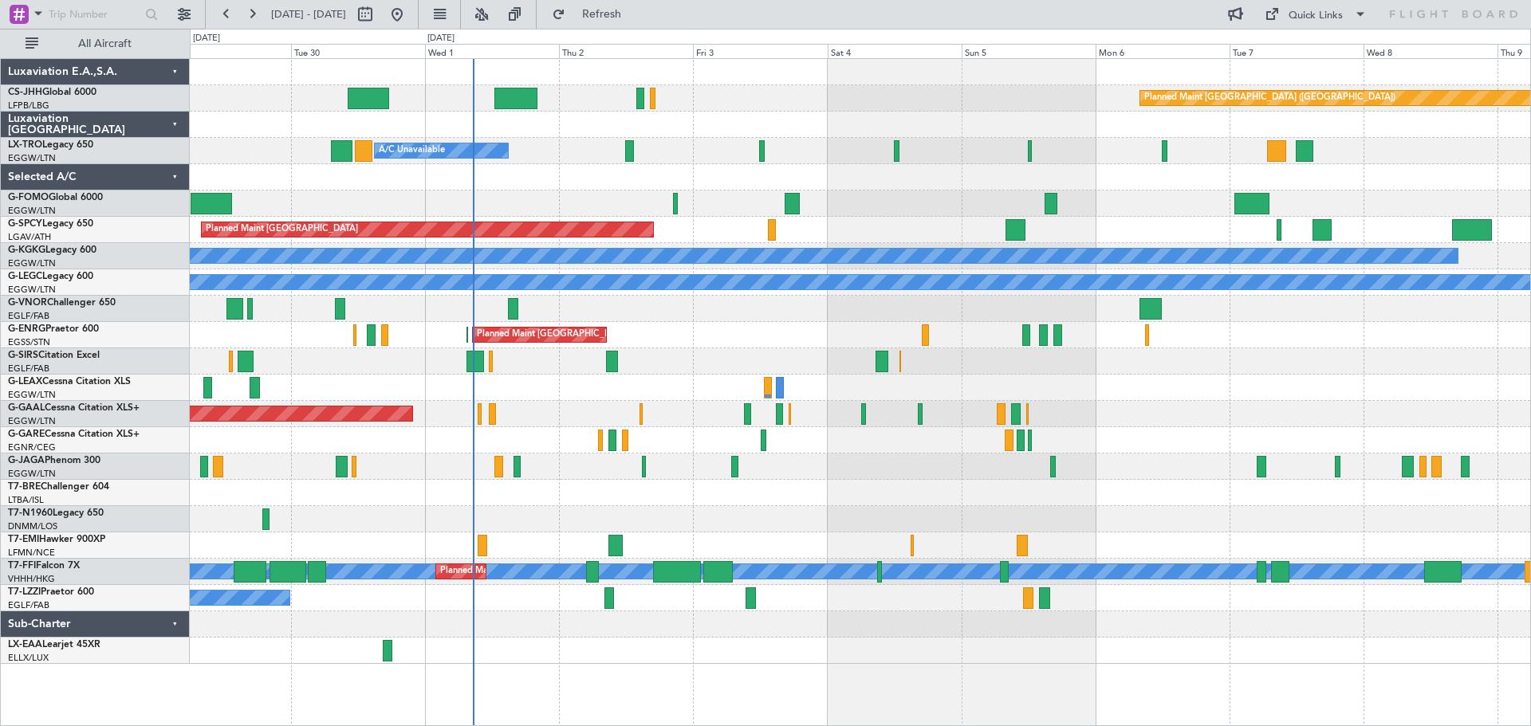
click at [629, 192] on div at bounding box center [860, 204] width 1340 height 26
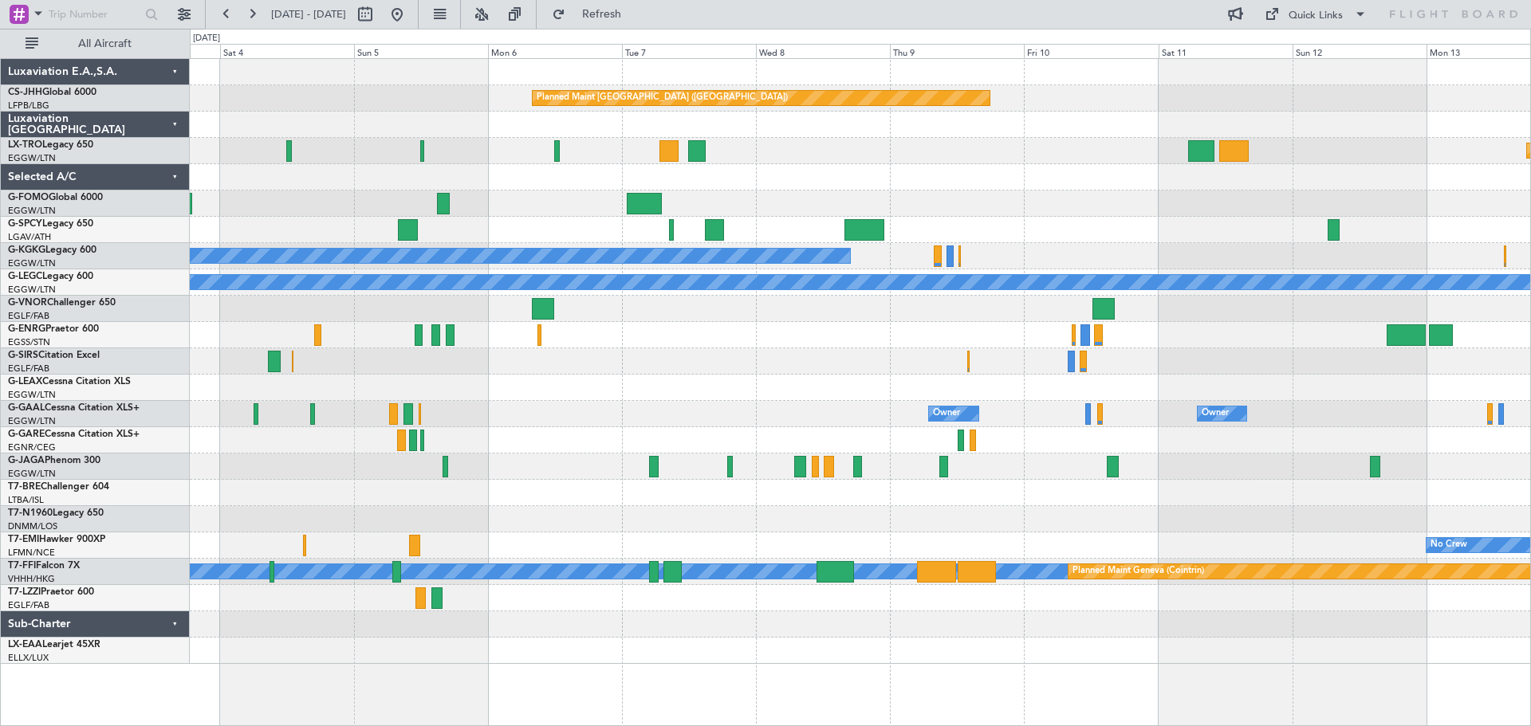
click at [757, 177] on div "Planned Maint Paris (Le Bourget) Planned Maint Riga (Riga Intl) A/C Unavailable…" at bounding box center [860, 361] width 1340 height 605
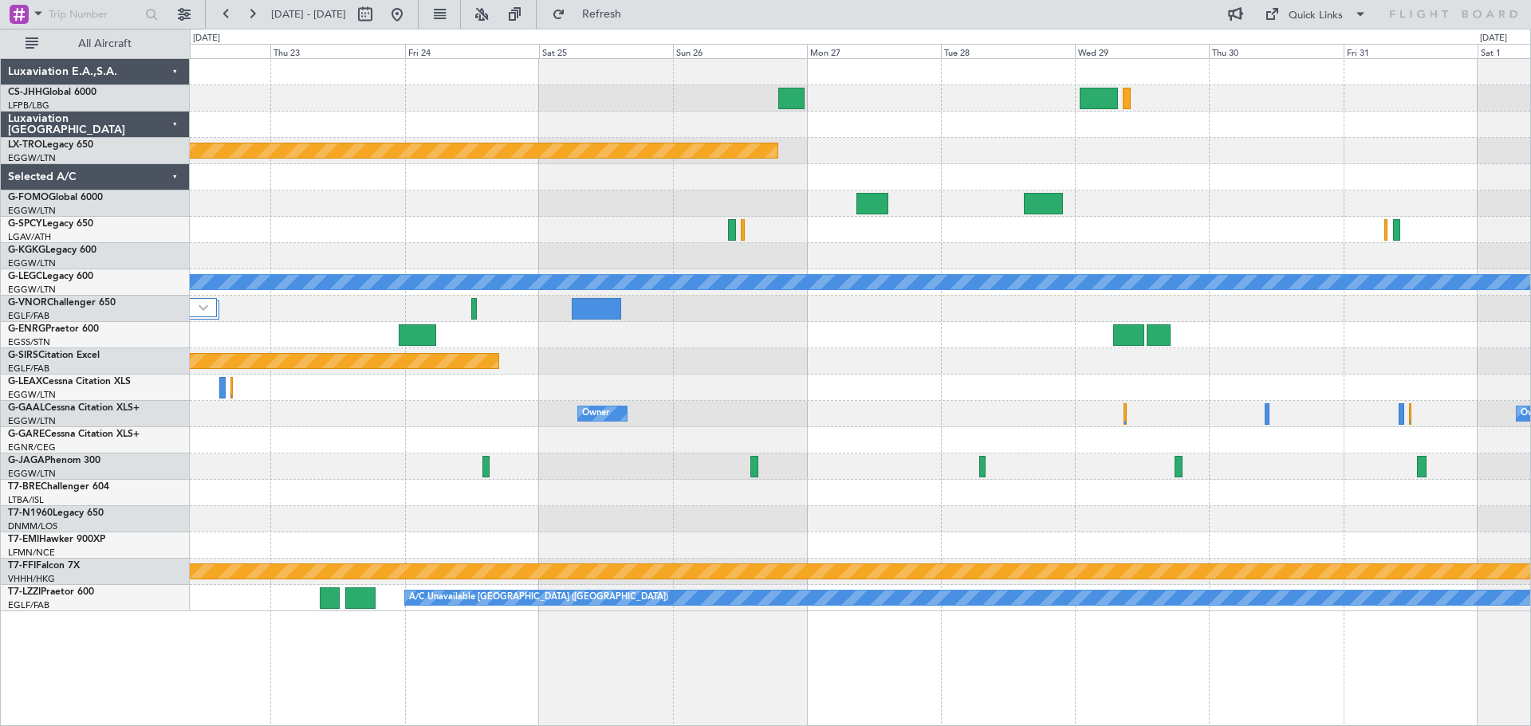
click at [592, 203] on div "Planned Maint Riga (Riga Intl) A/C Unavailable London (Luton) Planned Maint Oxf…" at bounding box center [860, 335] width 1340 height 553
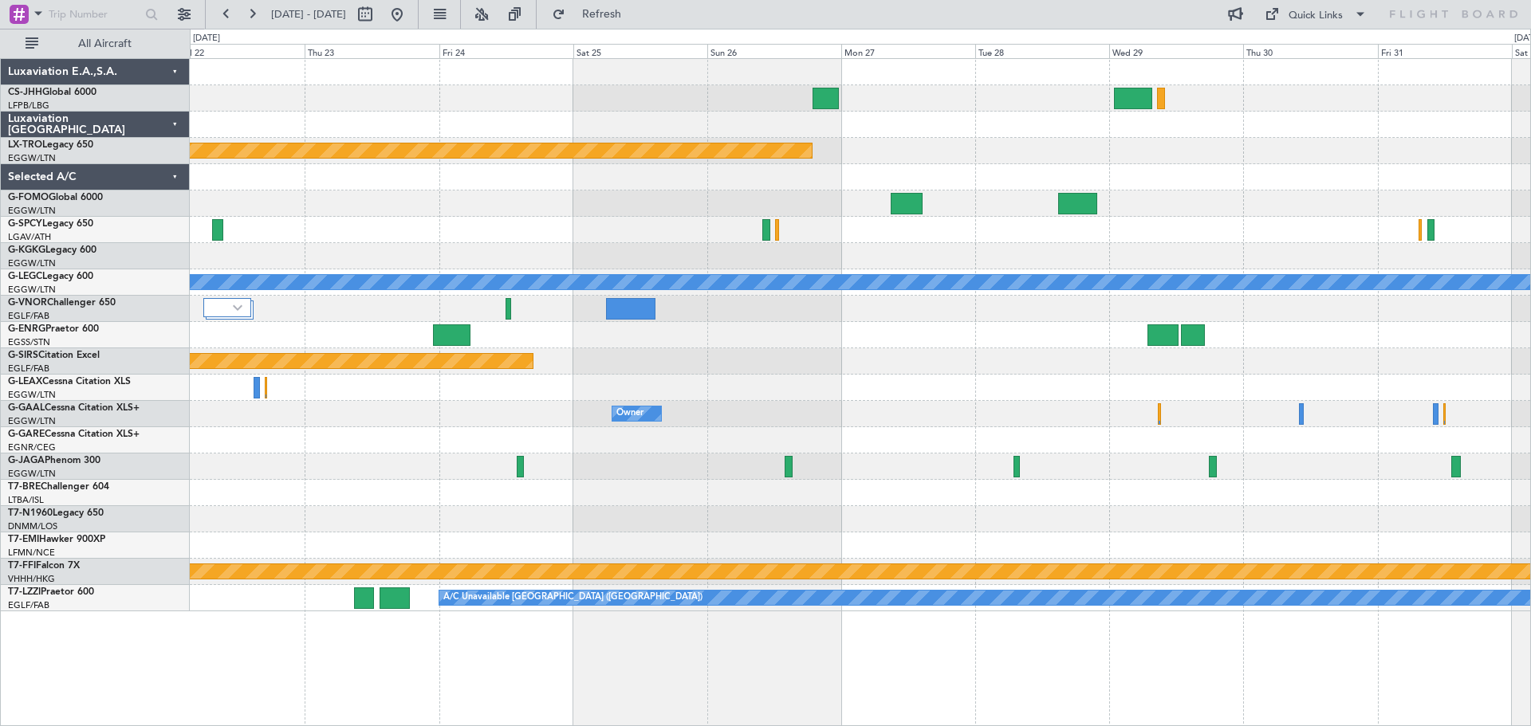
click at [1182, 184] on div at bounding box center [860, 177] width 1340 height 26
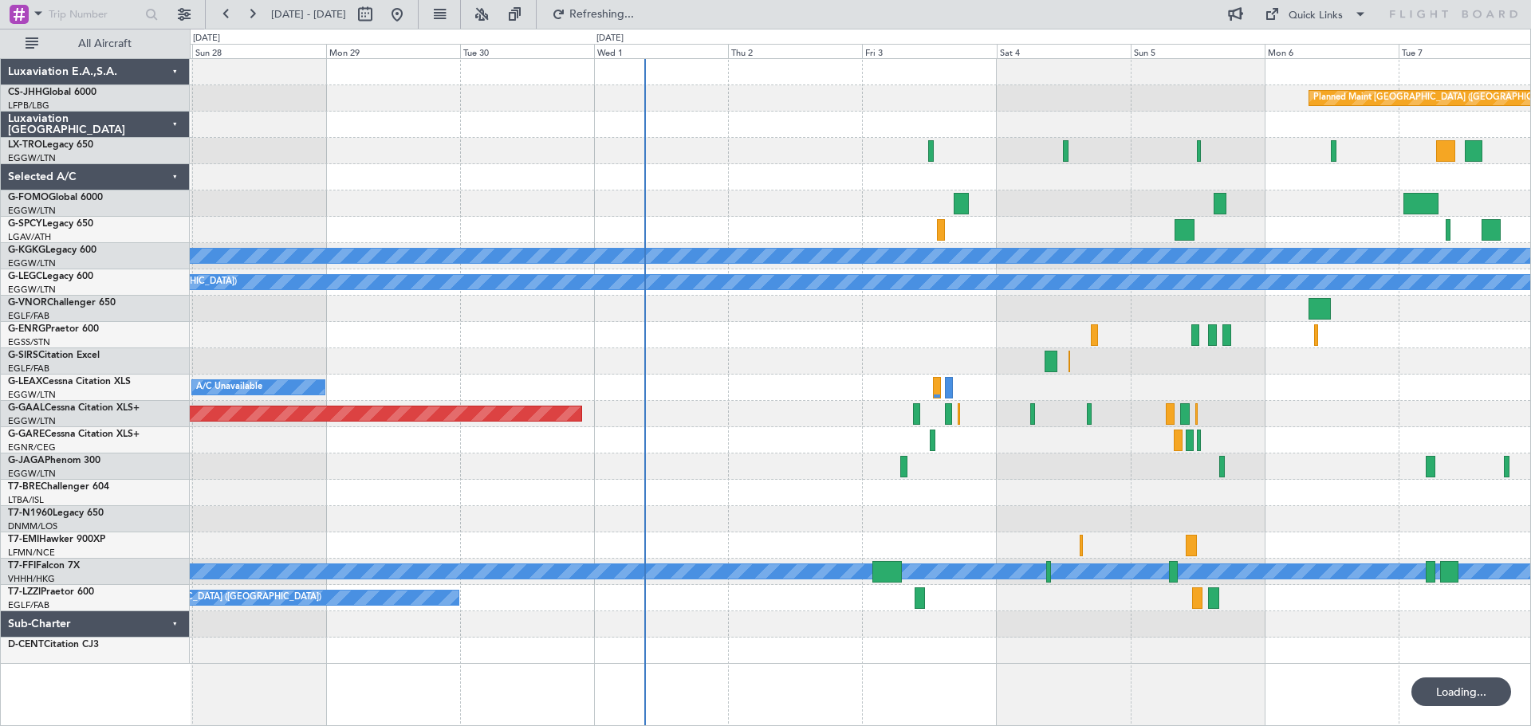
click at [1286, 203] on div "Planned Maint Paris (Le Bourget) A/C Unavailable Istanbul (Ataturk) A/C Unavail…" at bounding box center [860, 361] width 1340 height 605
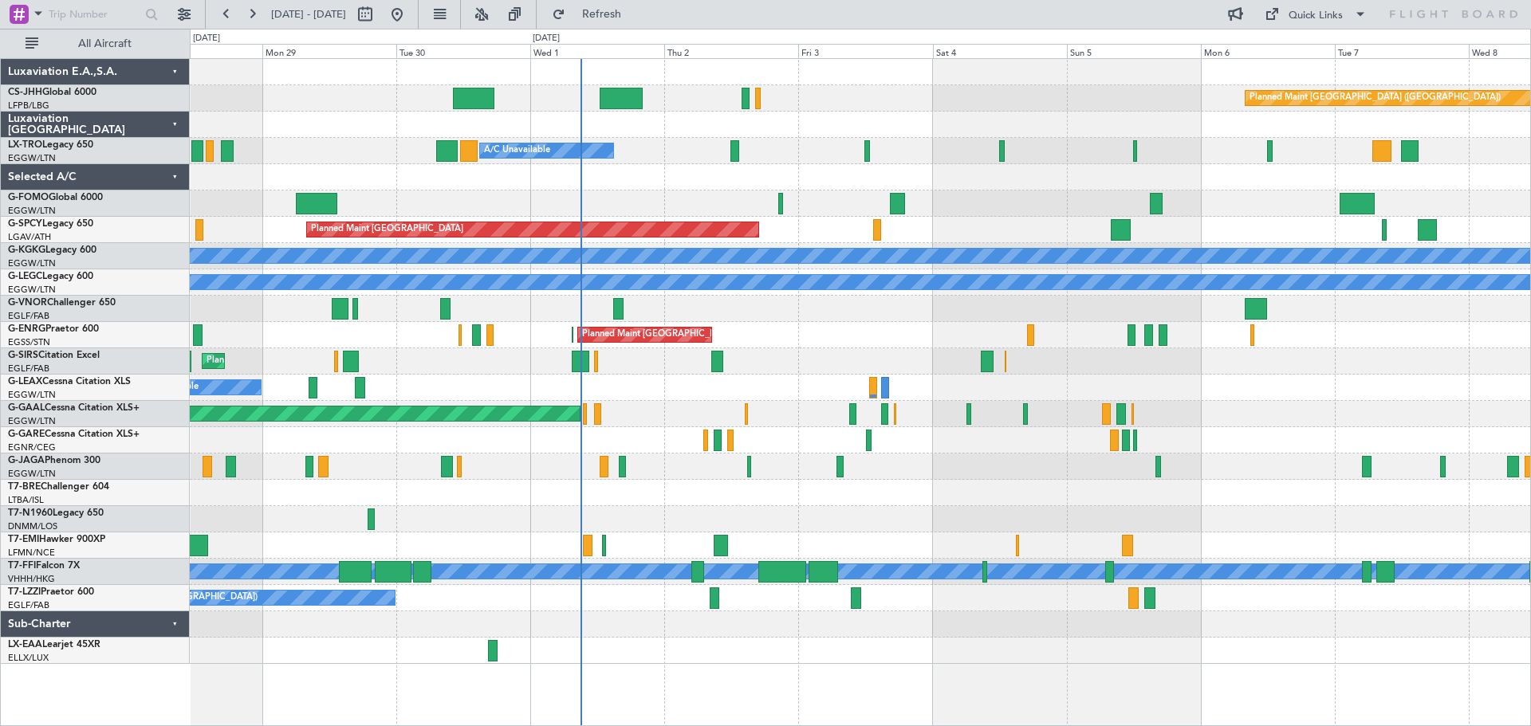
click at [998, 118] on div at bounding box center [860, 125] width 1340 height 26
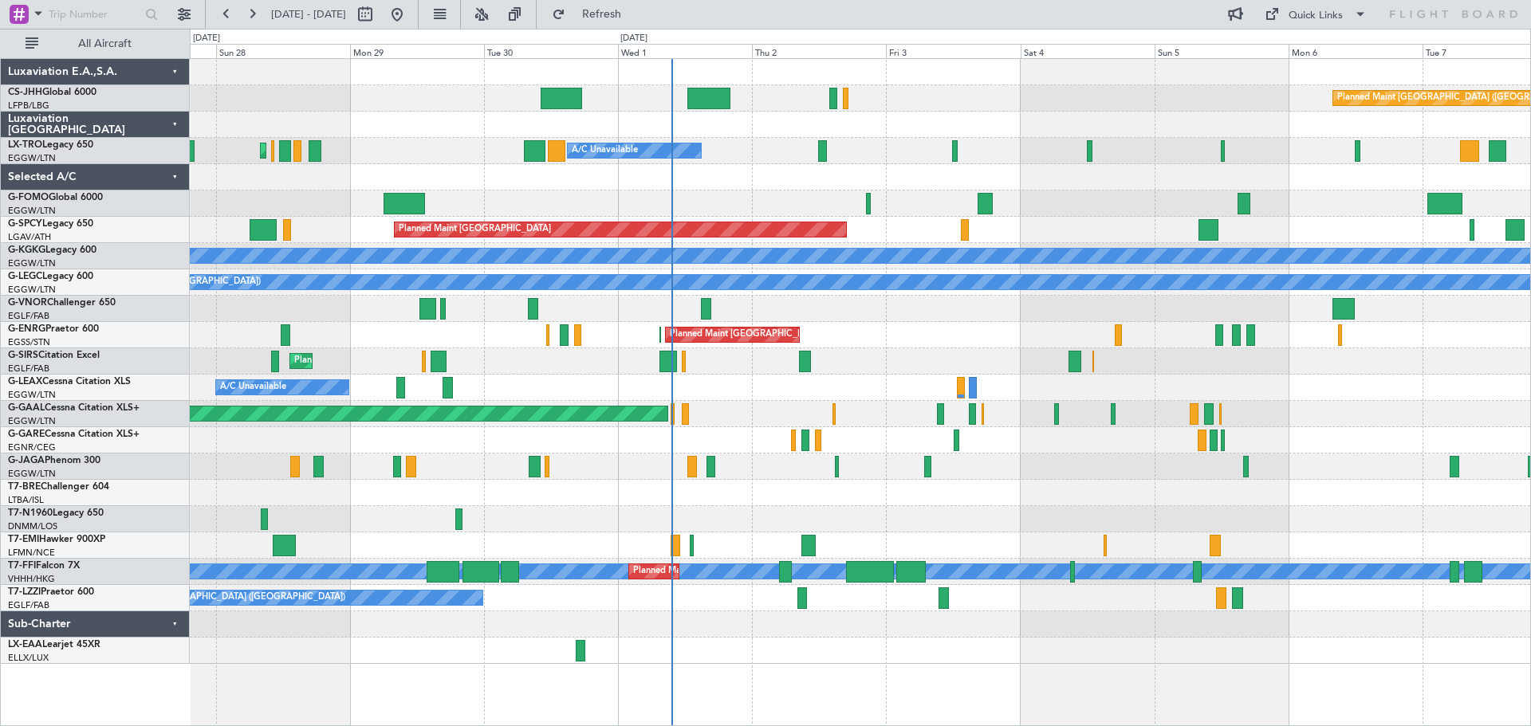
click at [557, 186] on div at bounding box center [860, 177] width 1340 height 26
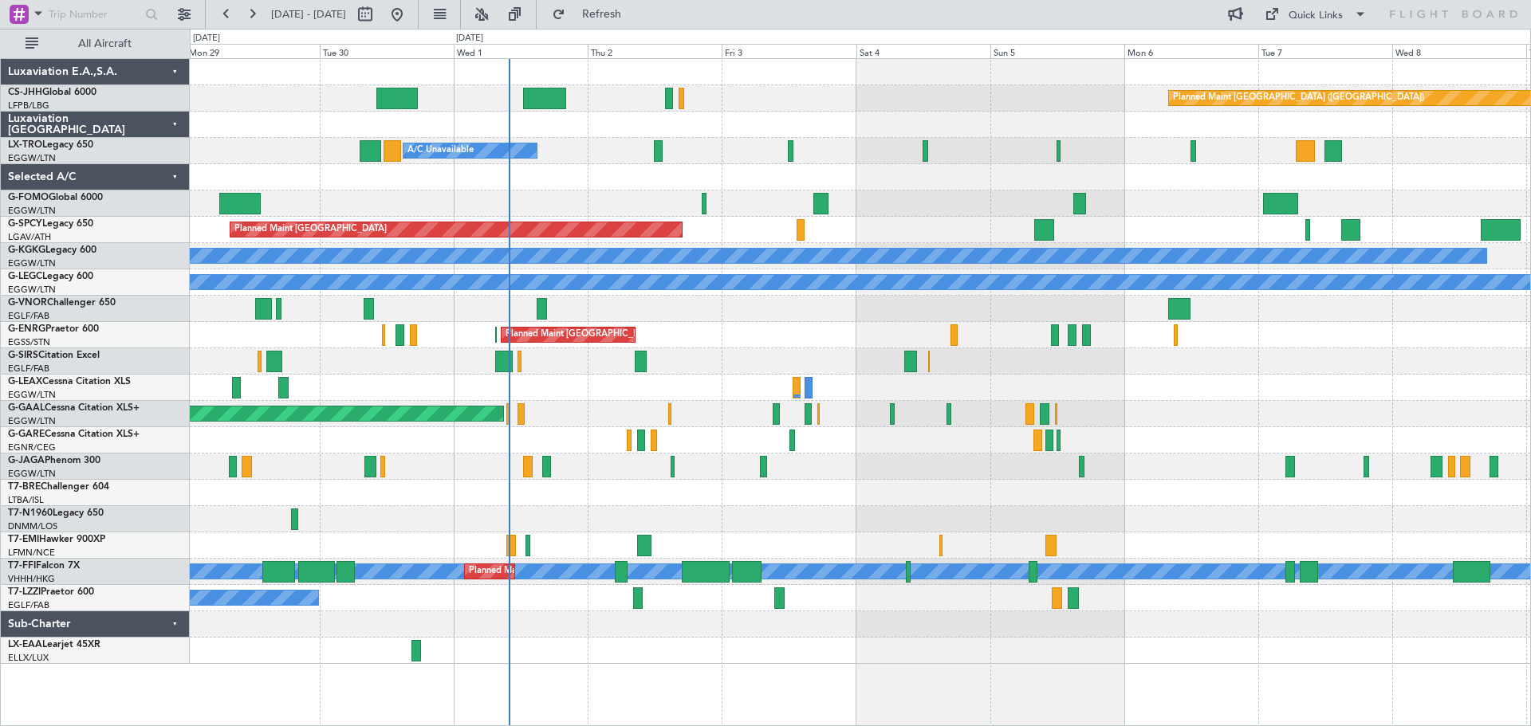
click at [764, 184] on div at bounding box center [860, 177] width 1340 height 26
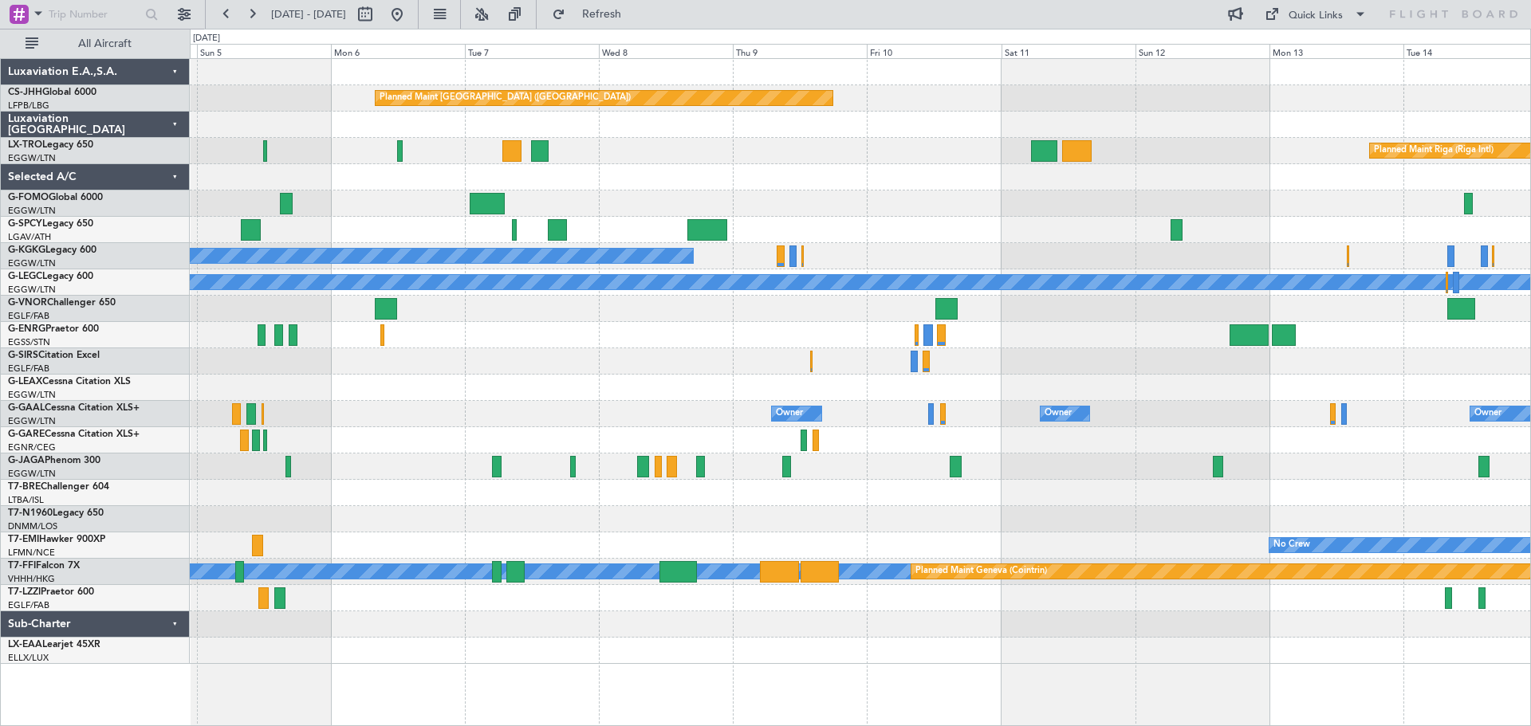
click at [654, 364] on div "Planned Maint Paris (Le Bourget) Planned Maint Riga (Riga Intl) Planned Maint B…" at bounding box center [860, 361] width 1340 height 605
click at [635, 9] on span "Refresh" at bounding box center [601, 14] width 67 height 11
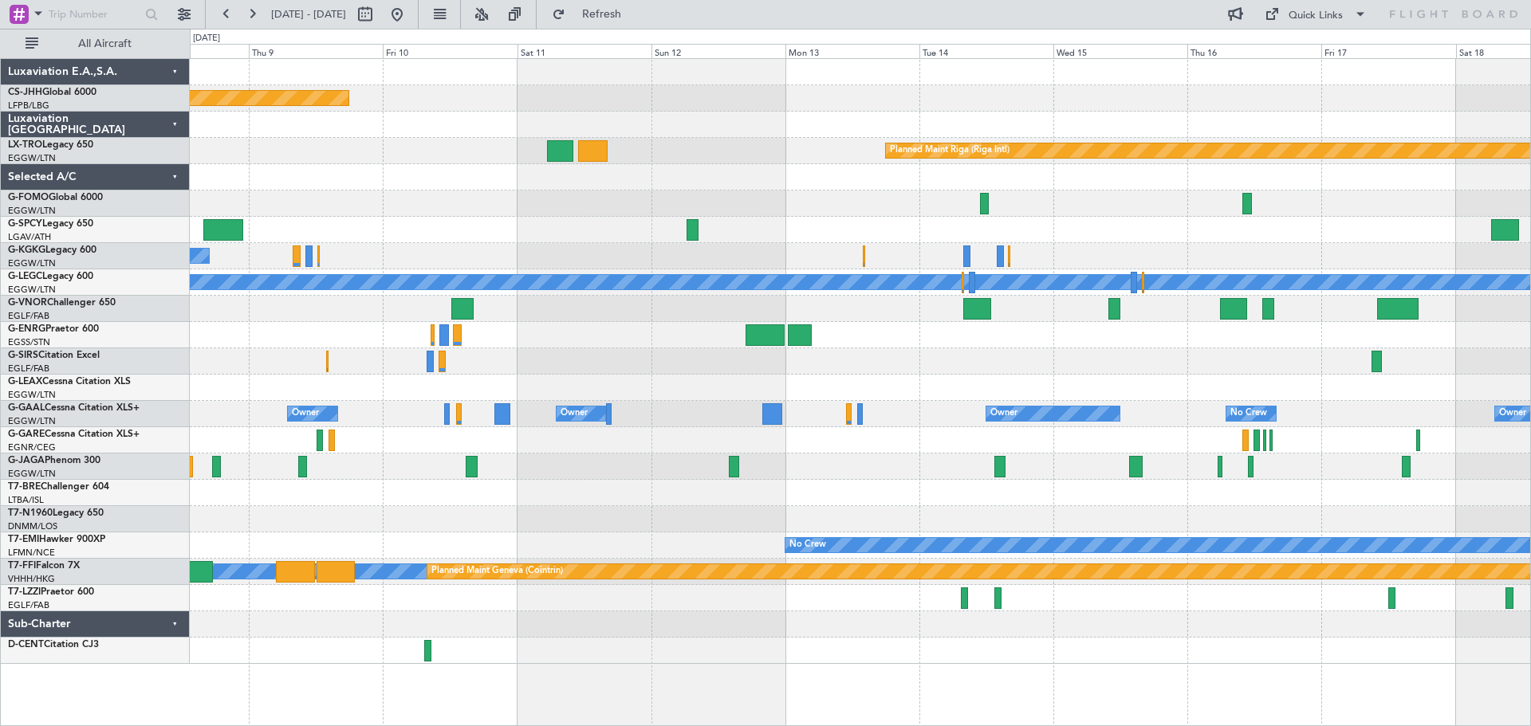
click at [1049, 376] on div at bounding box center [860, 388] width 1340 height 26
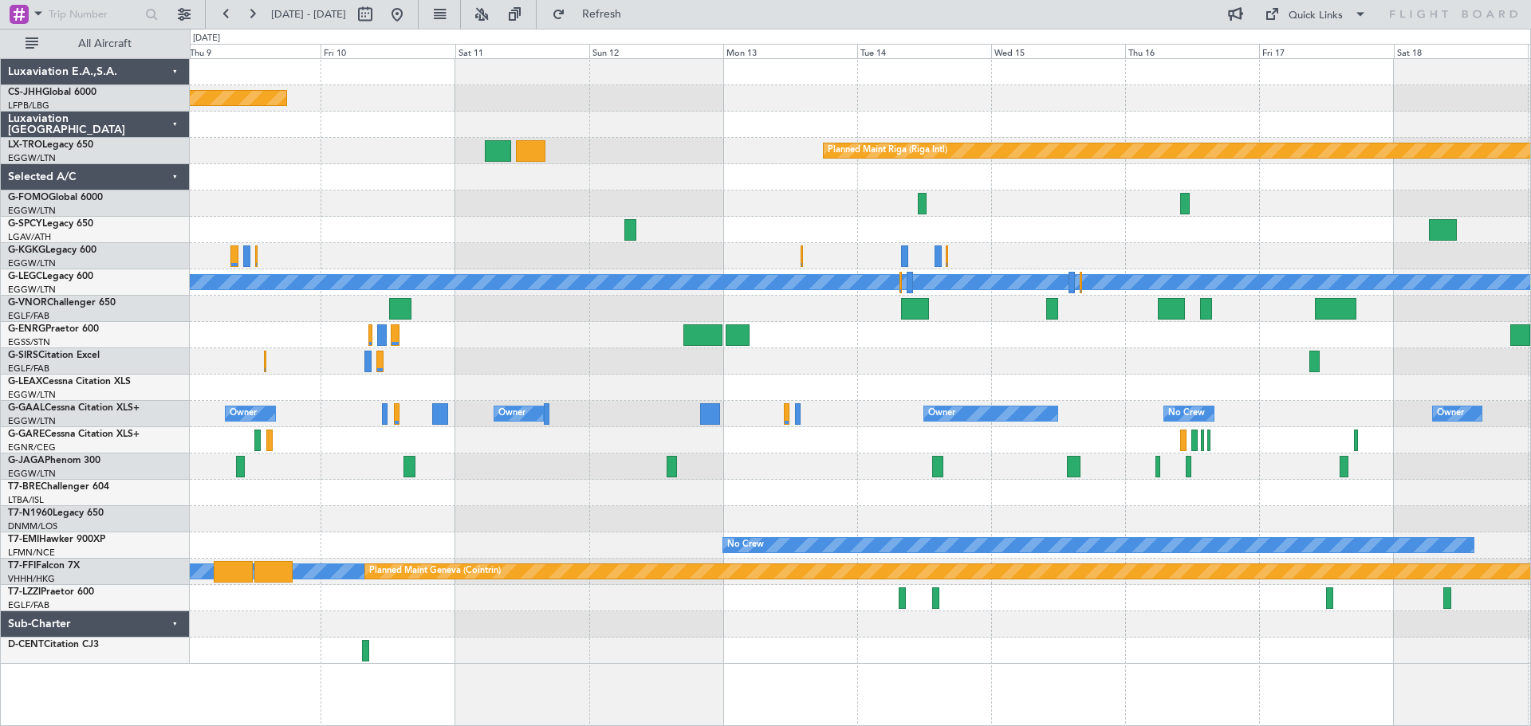
click at [1282, 410] on div "Owner Owner Owner Owner No Crew Owner" at bounding box center [860, 414] width 1340 height 26
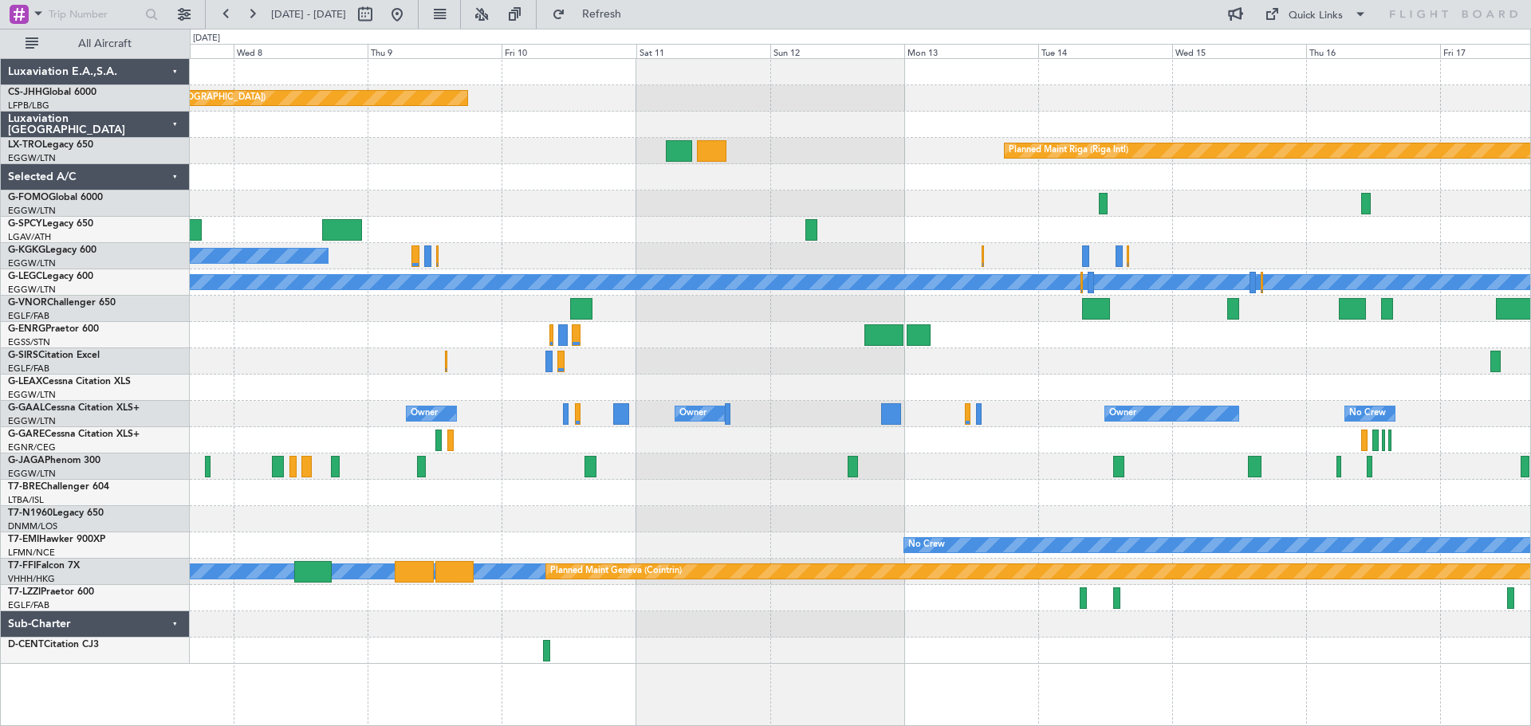
click at [966, 386] on div at bounding box center [860, 388] width 1340 height 26
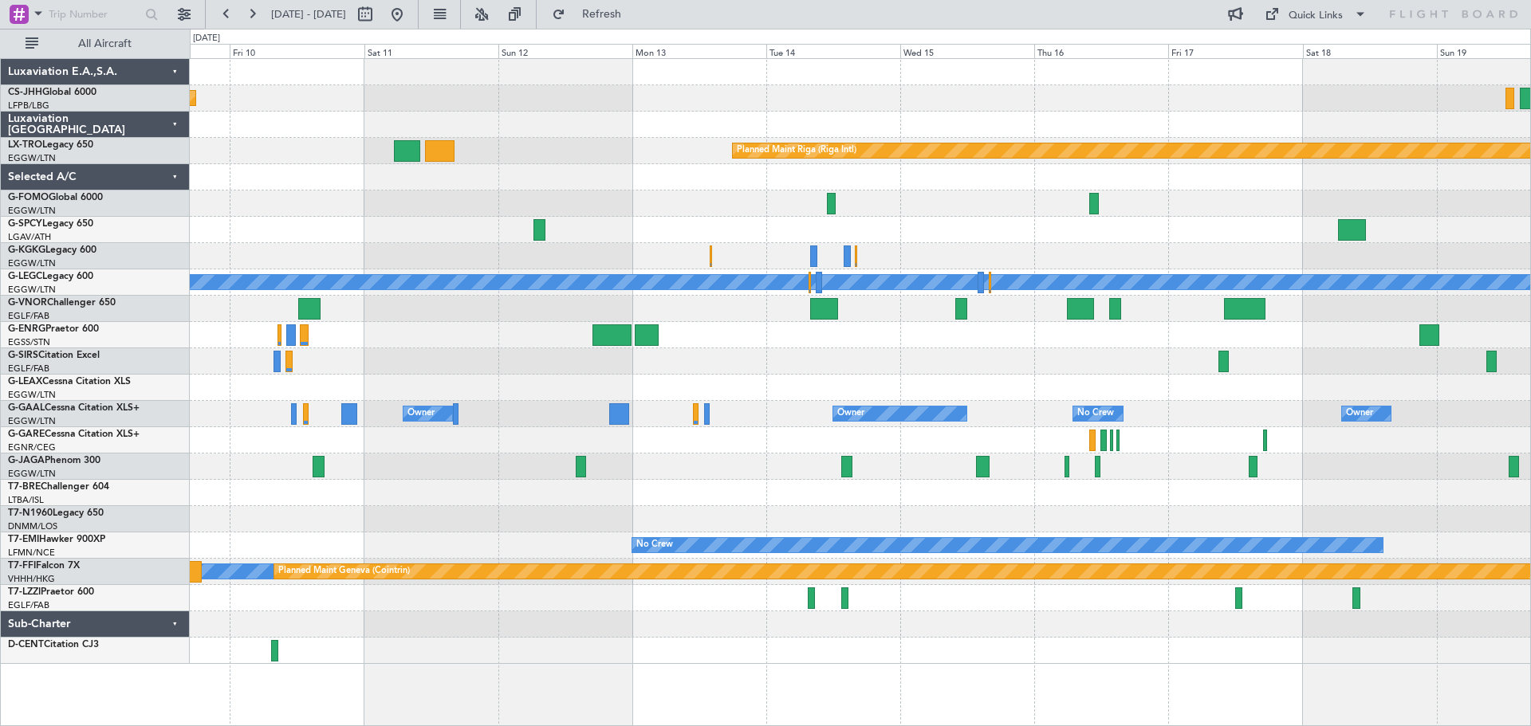
click at [1142, 478] on div at bounding box center [860, 467] width 1340 height 26
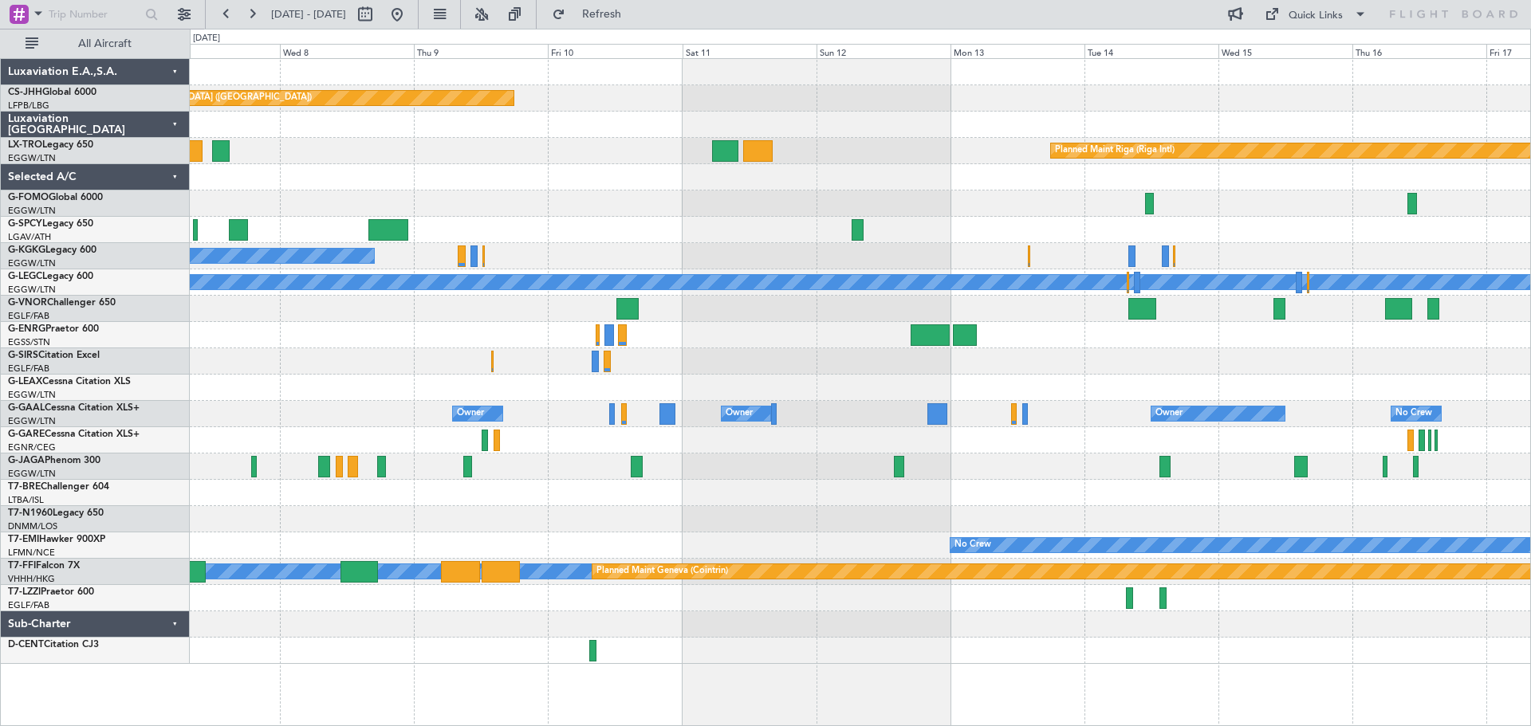
click at [917, 474] on div at bounding box center [860, 467] width 1340 height 26
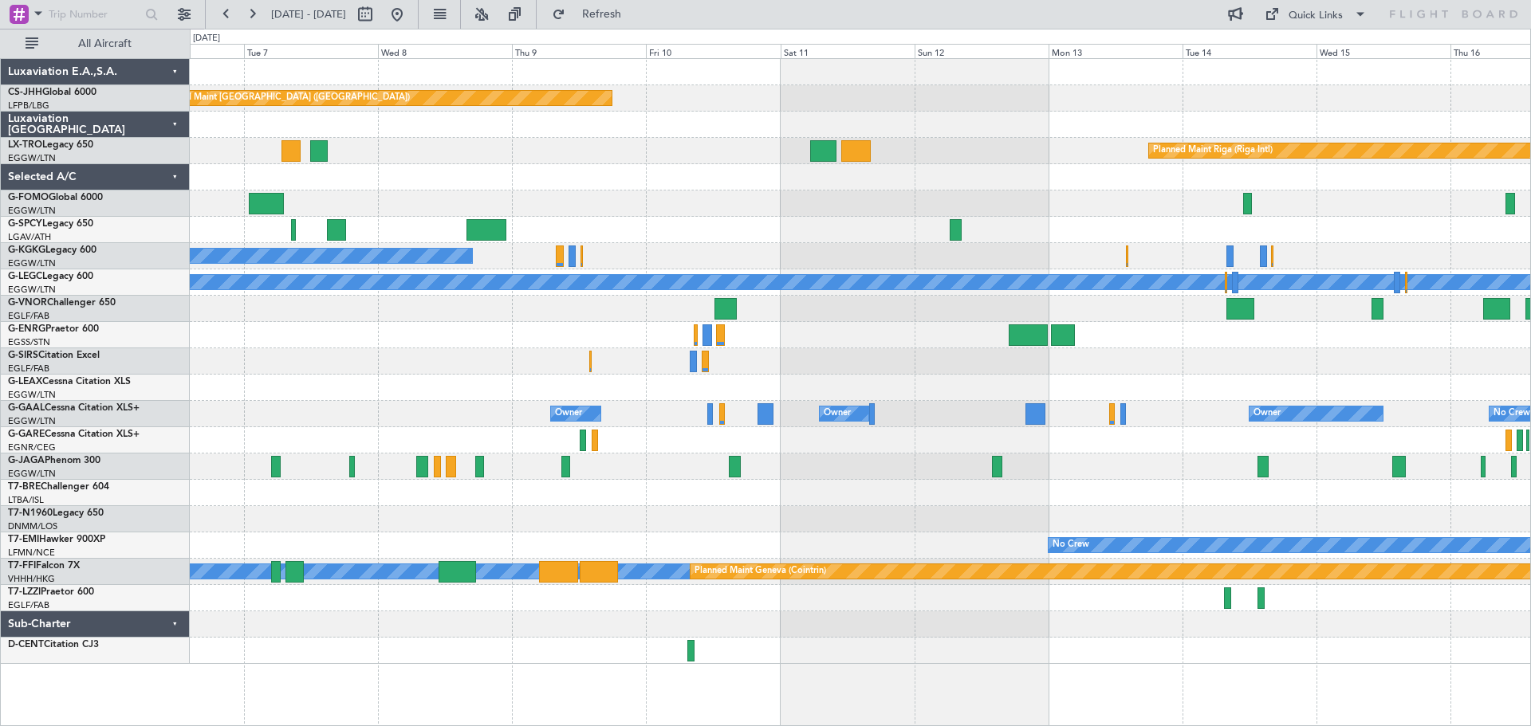
click at [801, 470] on div at bounding box center [860, 467] width 1340 height 26
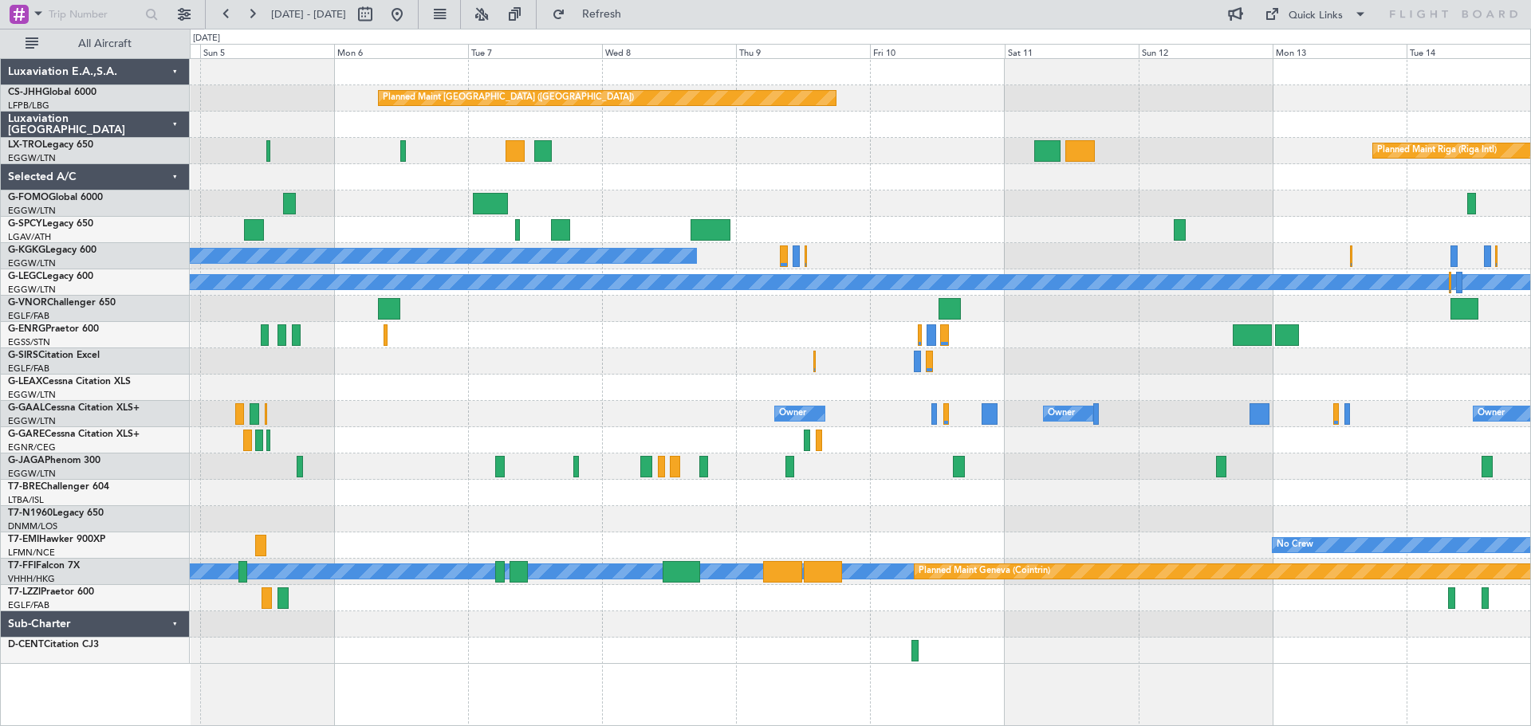
click at [995, 345] on div "Planned Maint Paris (Le Bourget) Planned Maint Riga (Riga Intl) Planned Maint B…" at bounding box center [860, 361] width 1340 height 605
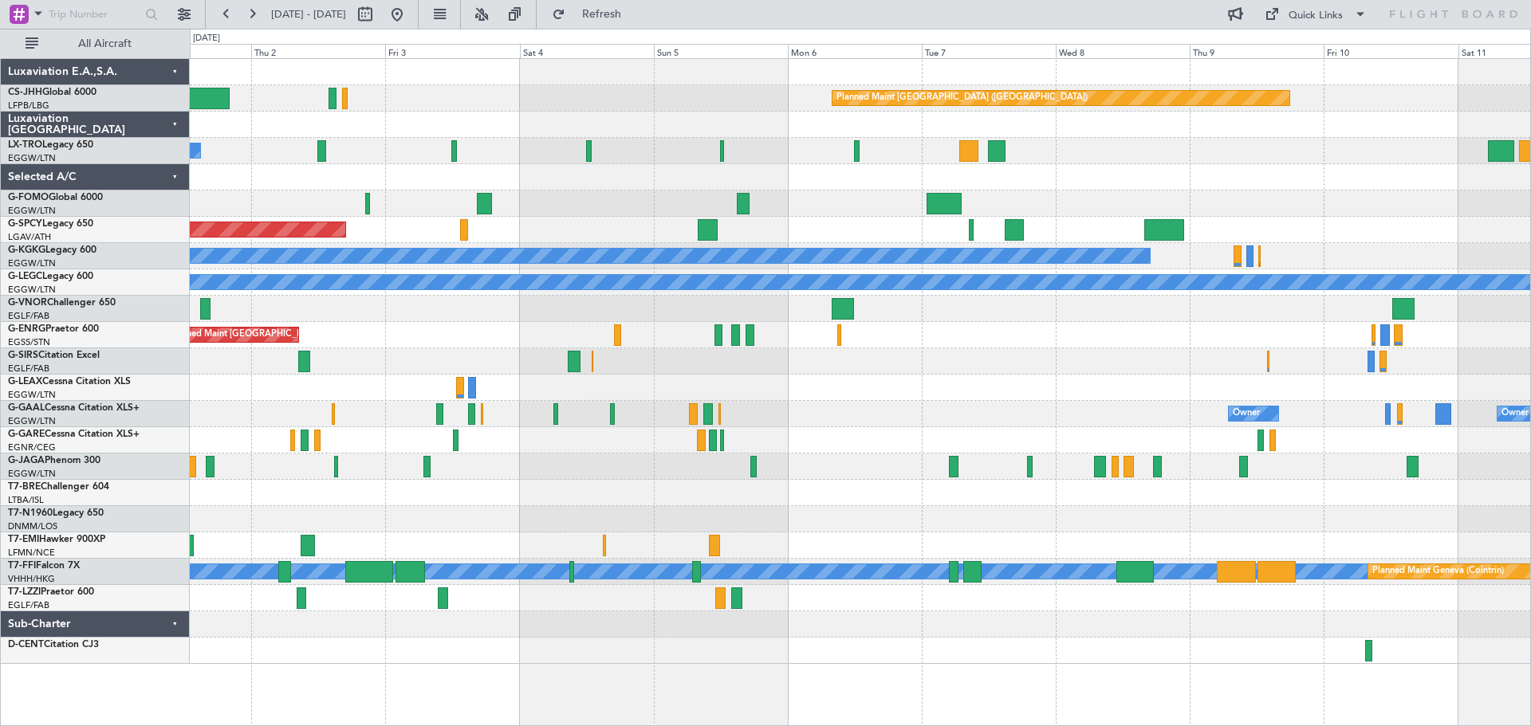
click at [931, 375] on div at bounding box center [860, 388] width 1340 height 26
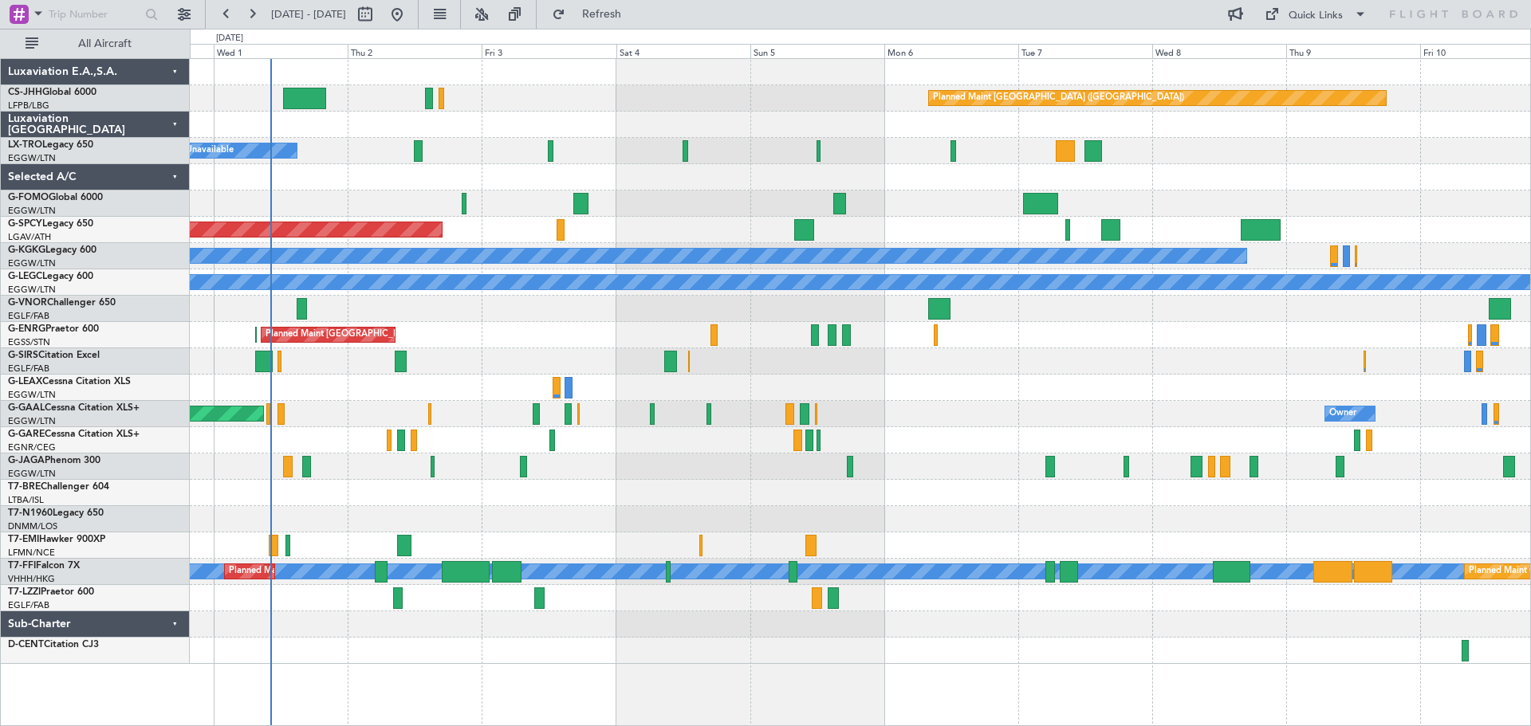
click at [989, 376] on div "A/C Unavailable" at bounding box center [860, 388] width 1340 height 26
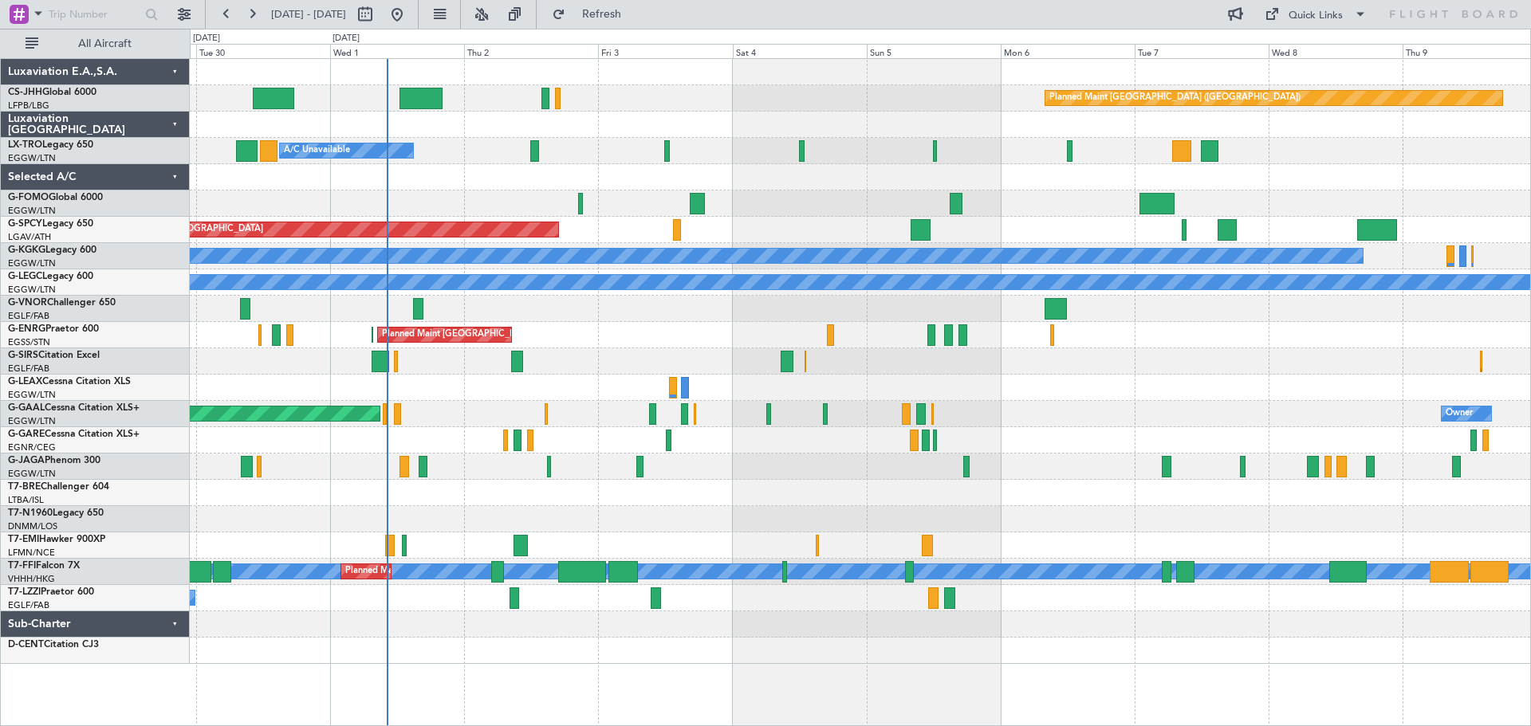
click at [1083, 383] on div "A/C Unavailable" at bounding box center [860, 388] width 1340 height 26
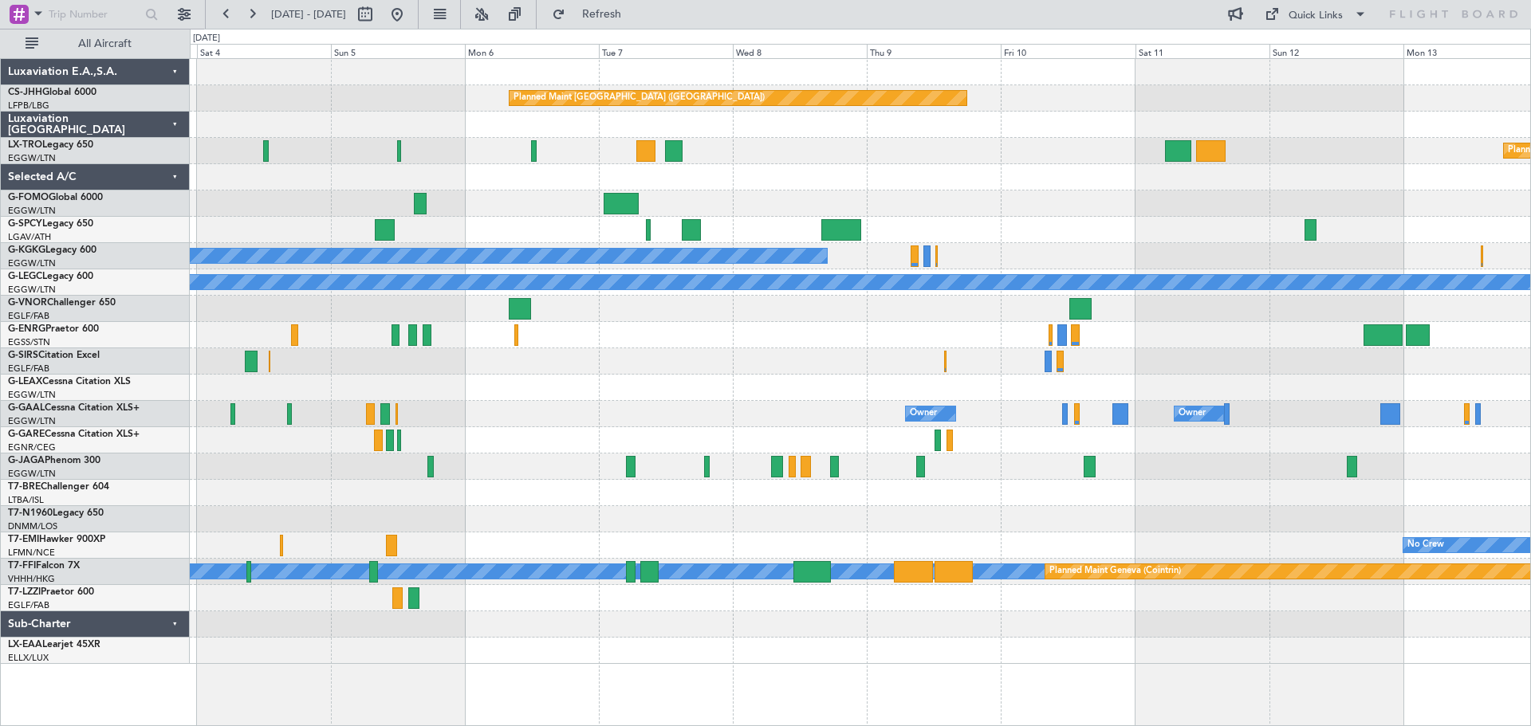
click at [646, 365] on div at bounding box center [860, 361] width 1340 height 26
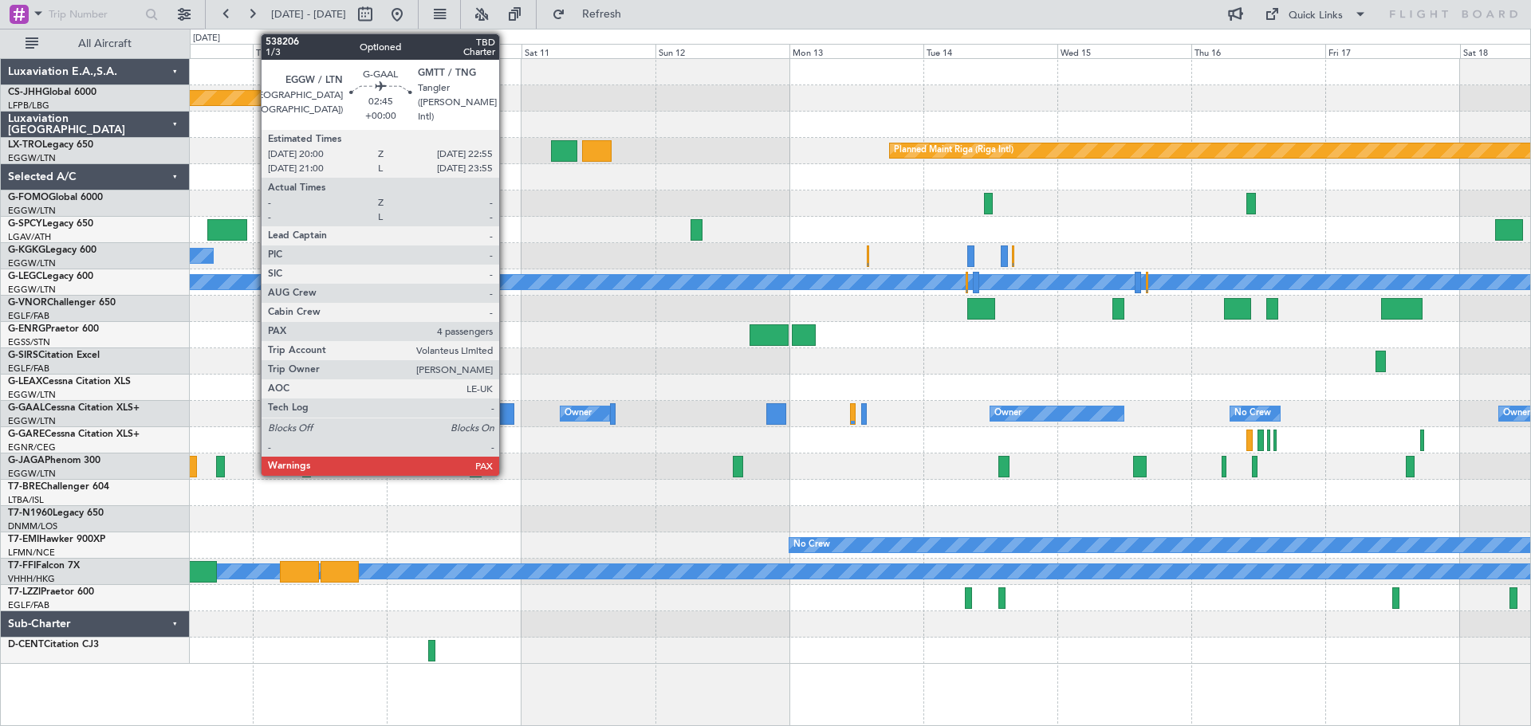
click at [506, 420] on div at bounding box center [506, 414] width 17 height 22
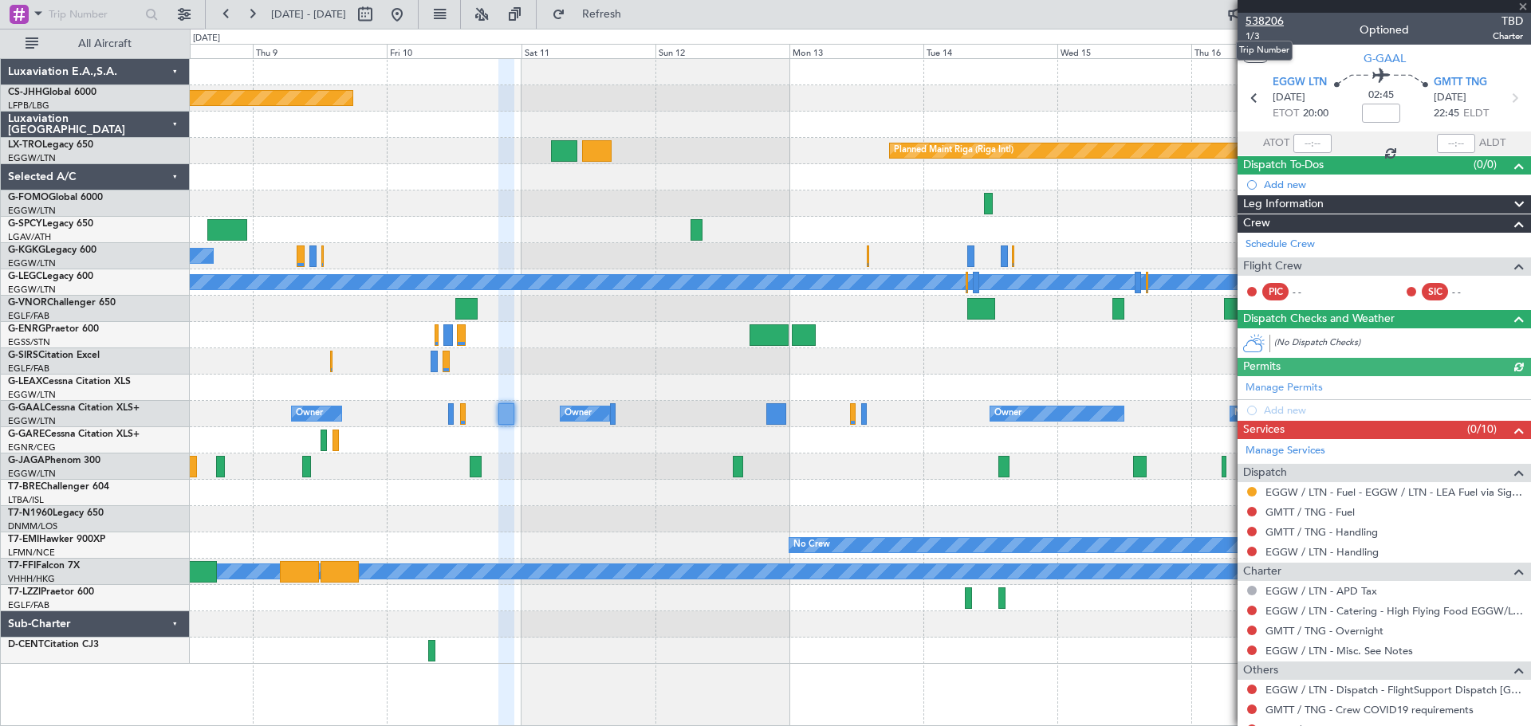
click at [1266, 21] on span "538206" at bounding box center [1264, 21] width 38 height 17
click at [584, 324] on div at bounding box center [860, 335] width 1340 height 26
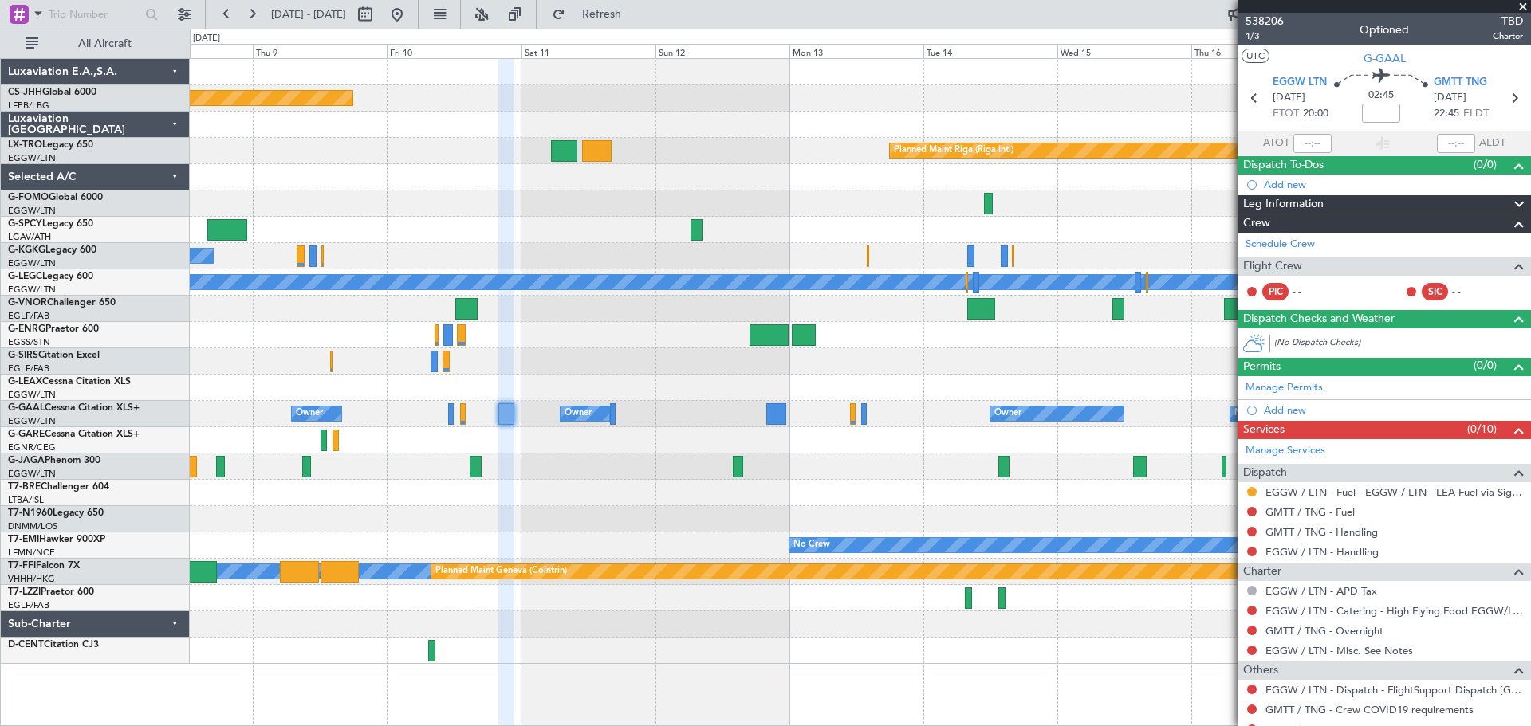
click at [1522, 9] on span at bounding box center [1523, 7] width 16 height 14
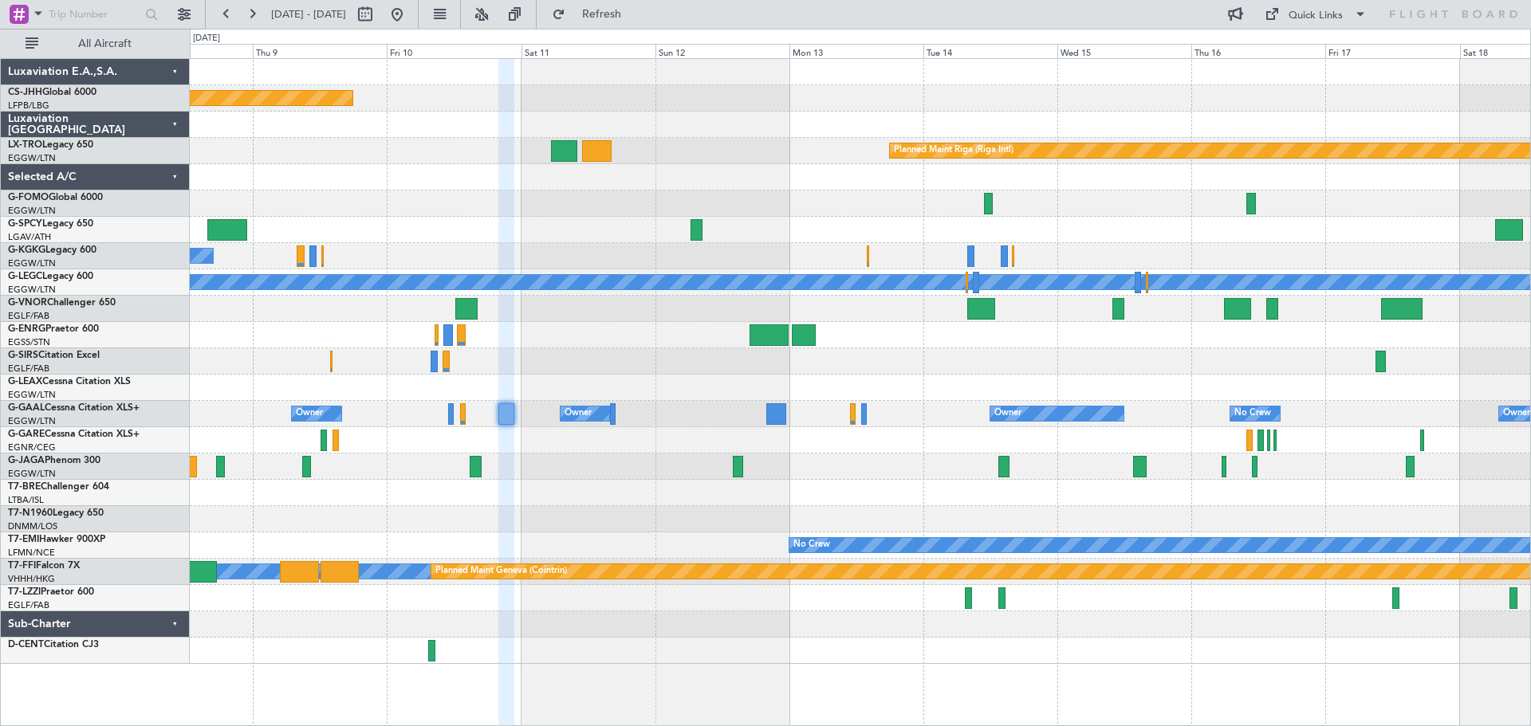
type input "0"
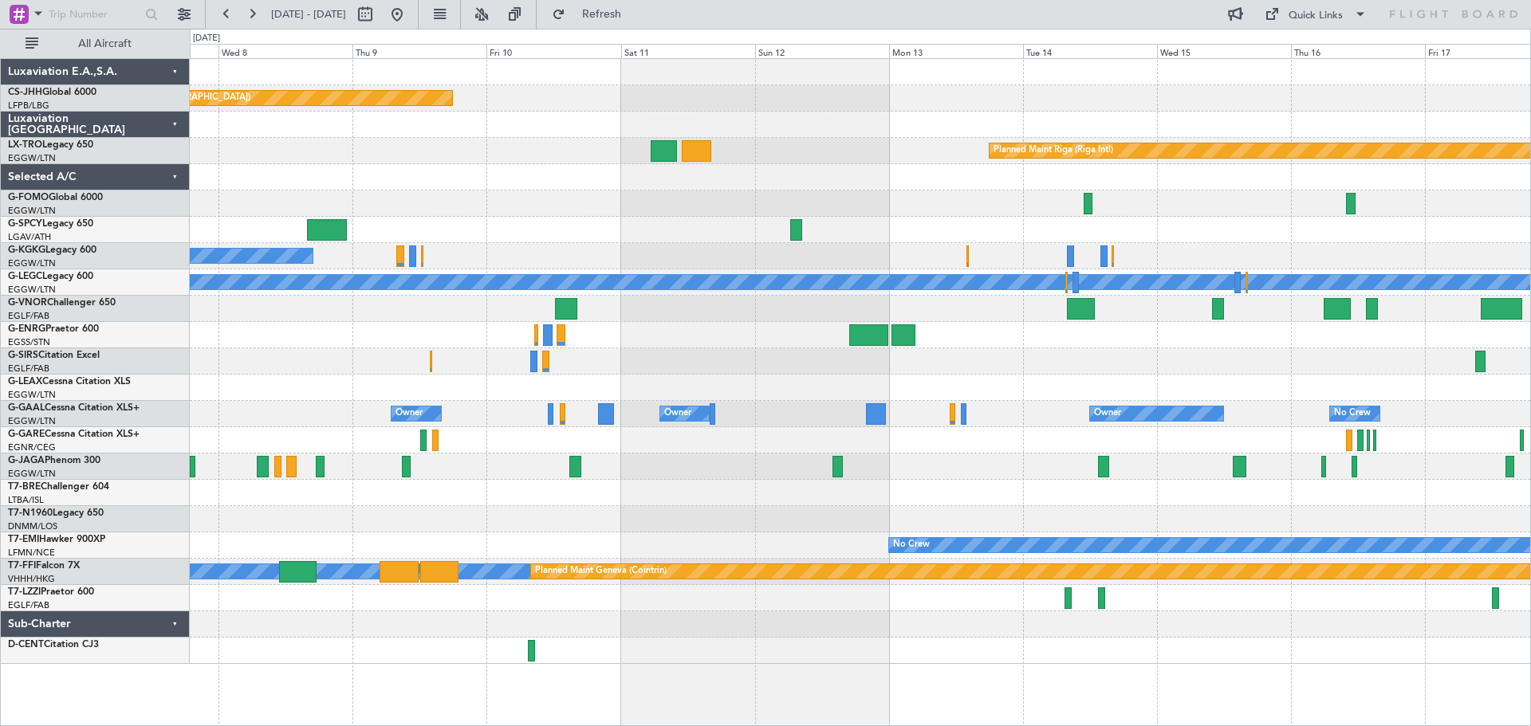
click at [688, 340] on div "Planned Maint Paris (Le Bourget) Planned Maint Riga (Riga Intl) A/C Unavailable…" at bounding box center [860, 361] width 1340 height 605
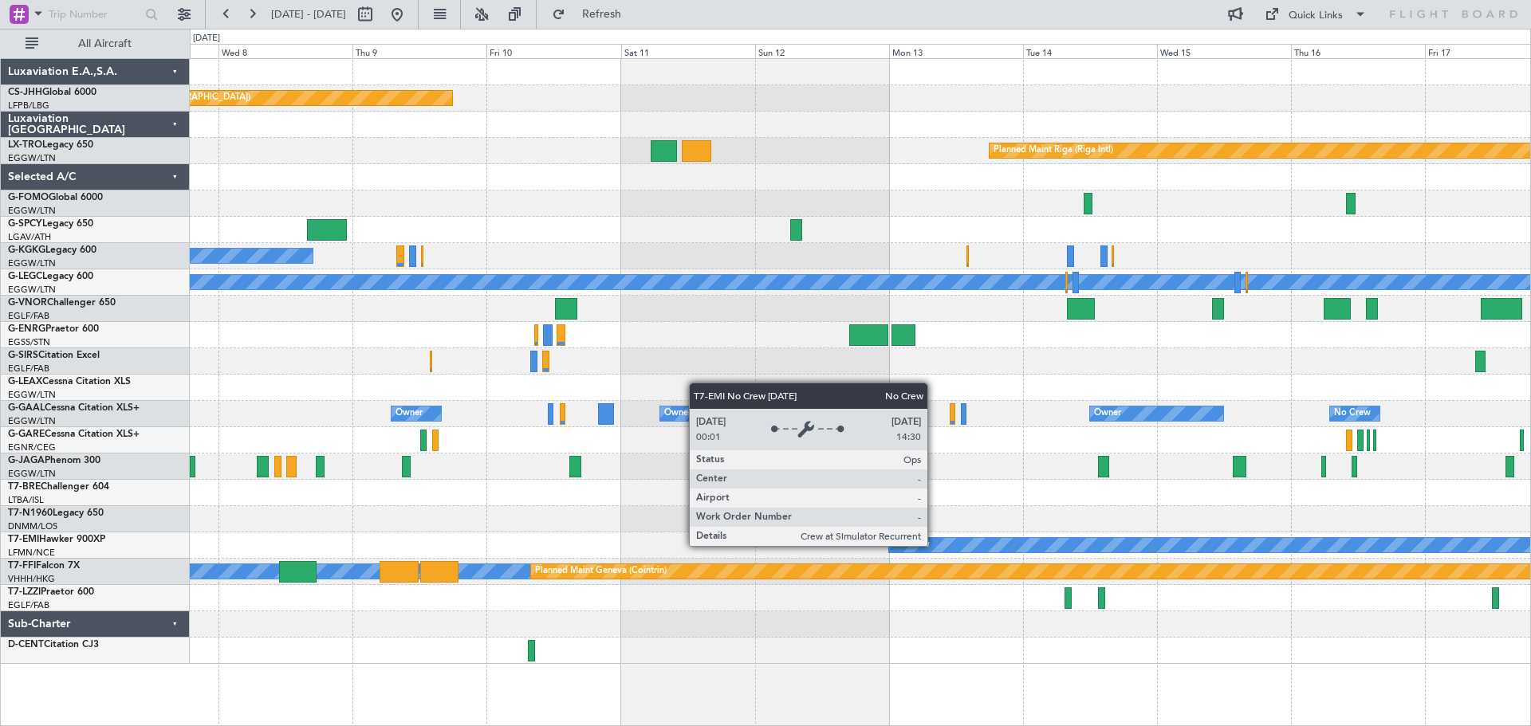
click at [934, 545] on div "No Crew" at bounding box center [1264, 545] width 750 height 14
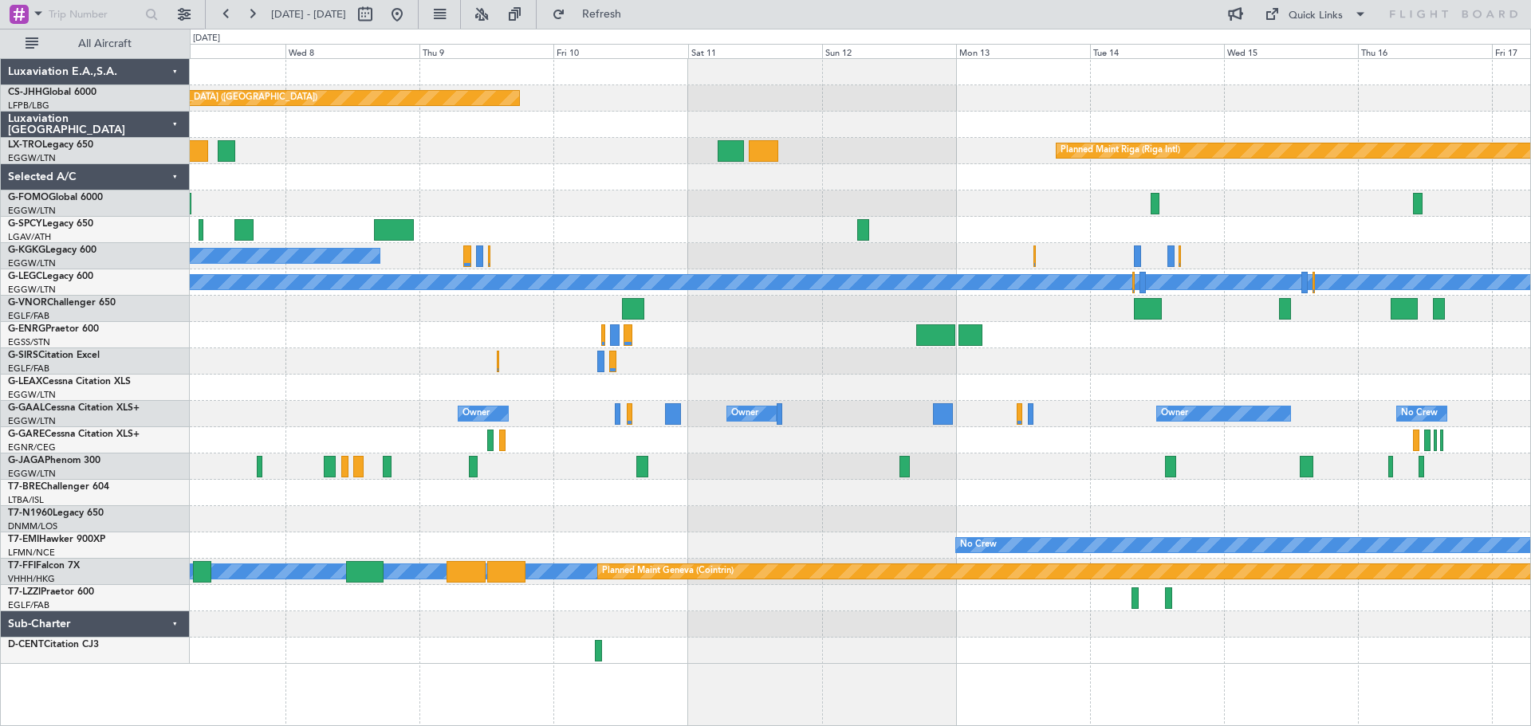
click at [392, 586] on div at bounding box center [860, 598] width 1340 height 26
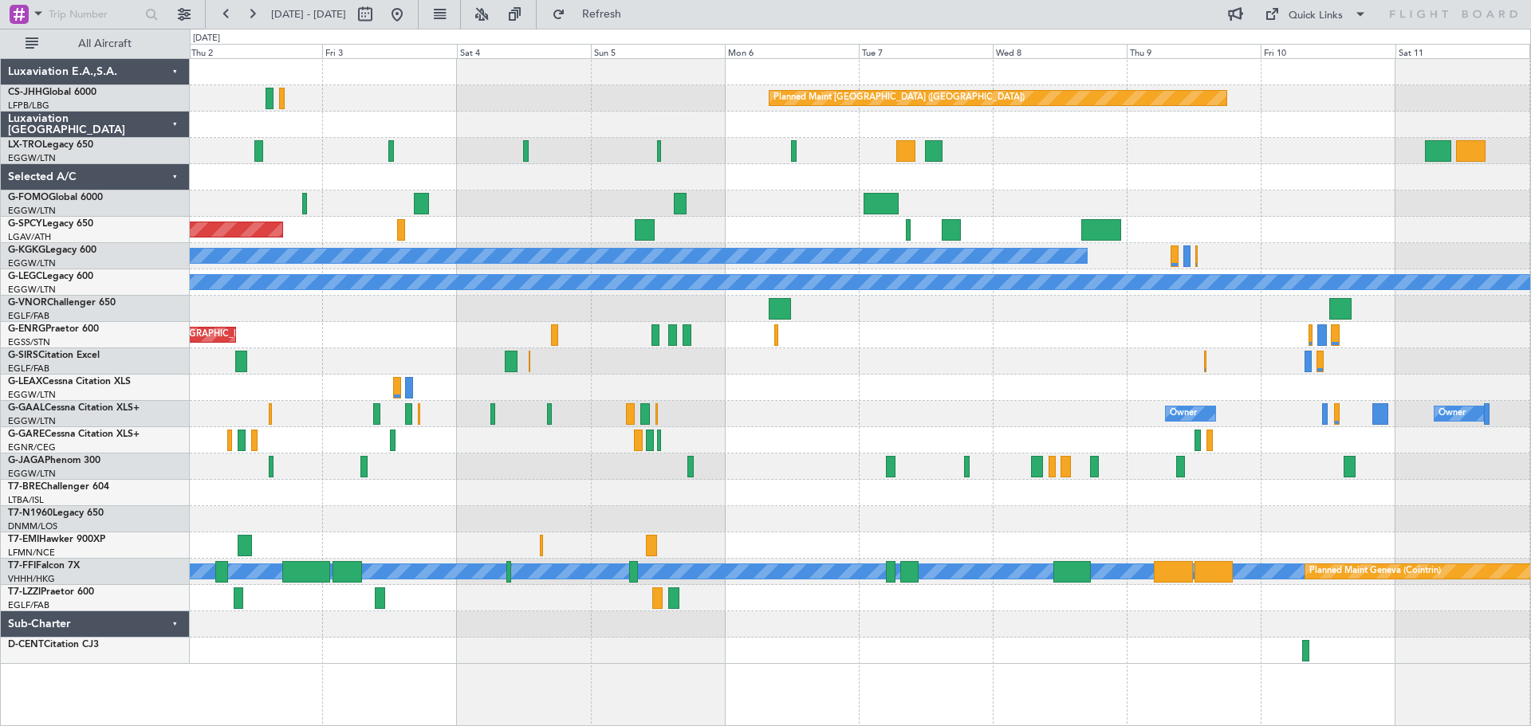
click at [980, 340] on div "Planned Maint Paris (Le Bourget) A/C Unavailable Planned Maint Riga (Riga Intl)…" at bounding box center [860, 361] width 1340 height 605
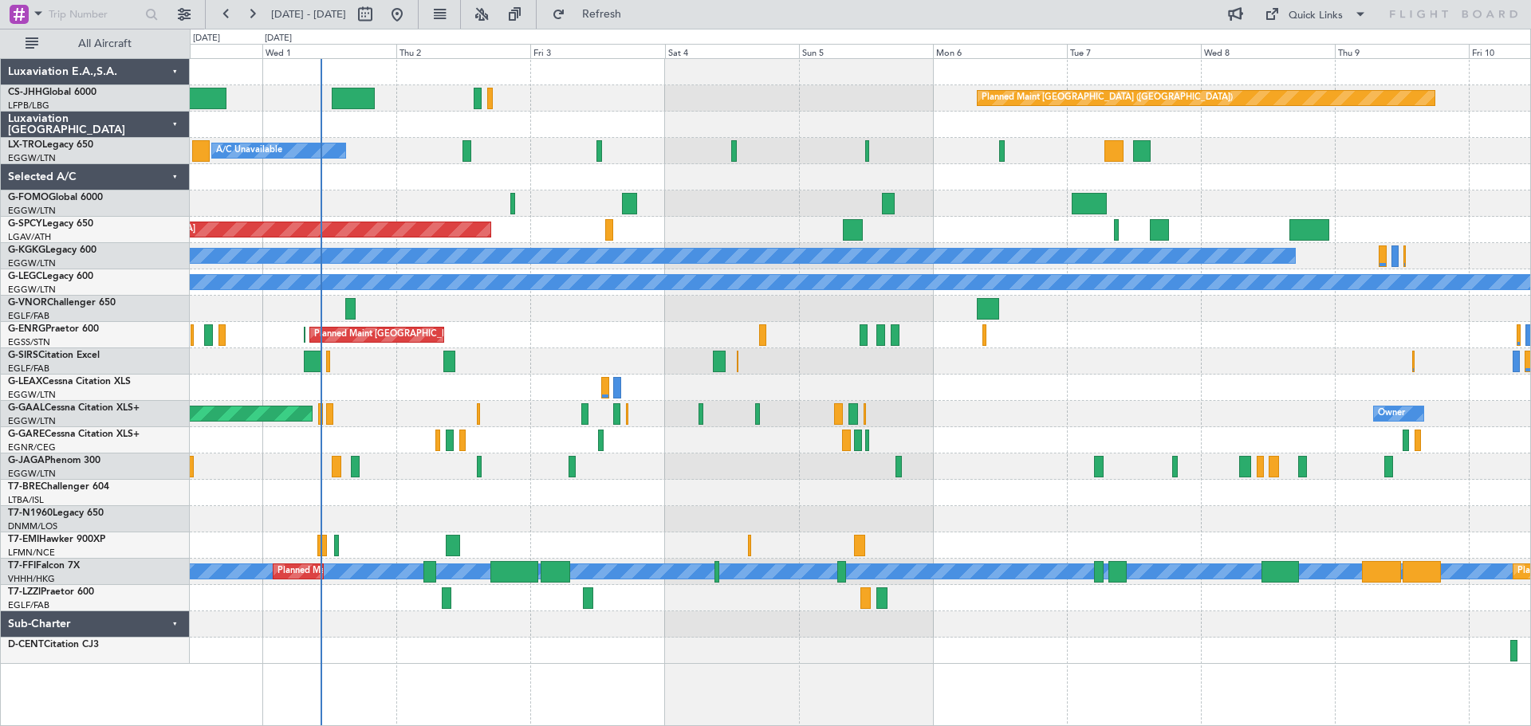
click at [670, 323] on div "Planned Maint London (Stansted) Planned Maint London (Stansted)" at bounding box center [860, 335] width 1340 height 26
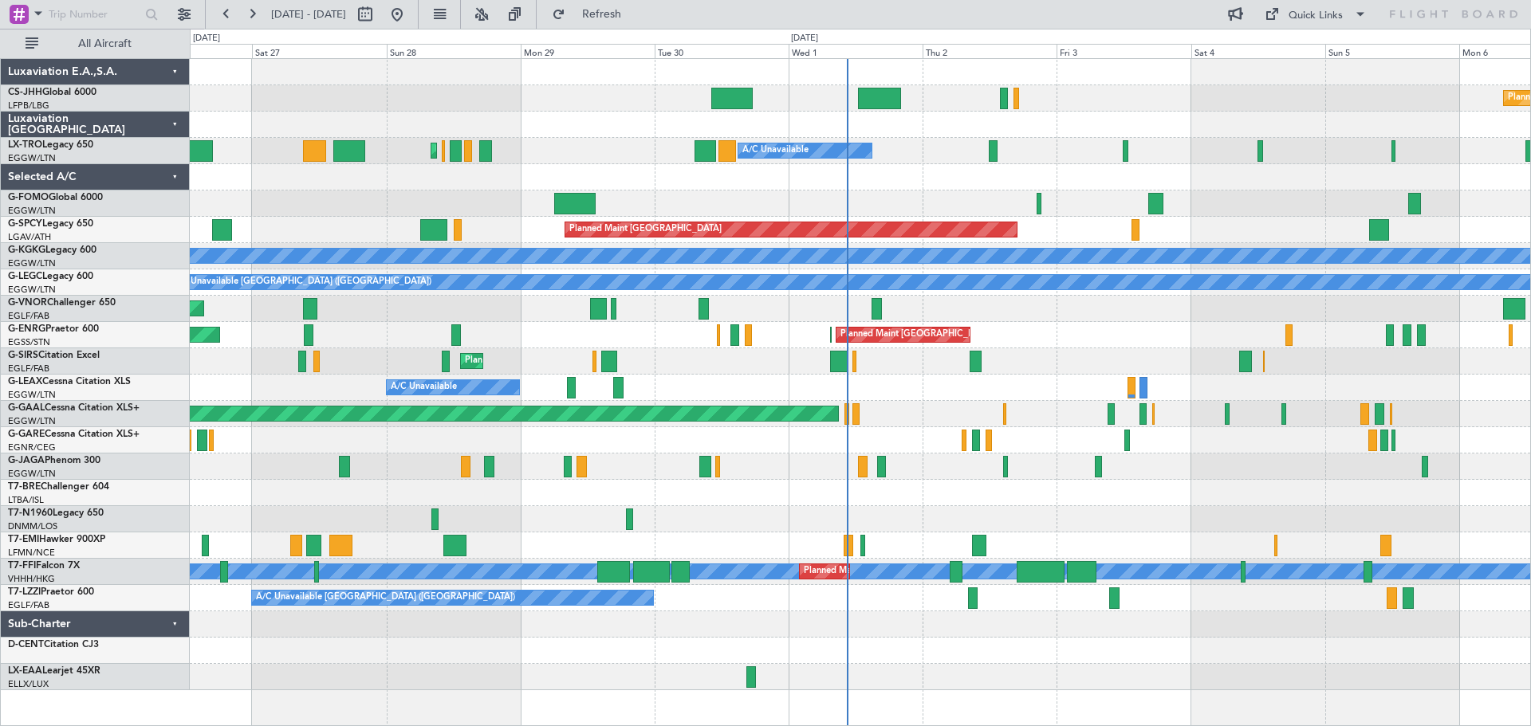
click at [1044, 382] on div "A/C Unavailable" at bounding box center [860, 388] width 1340 height 26
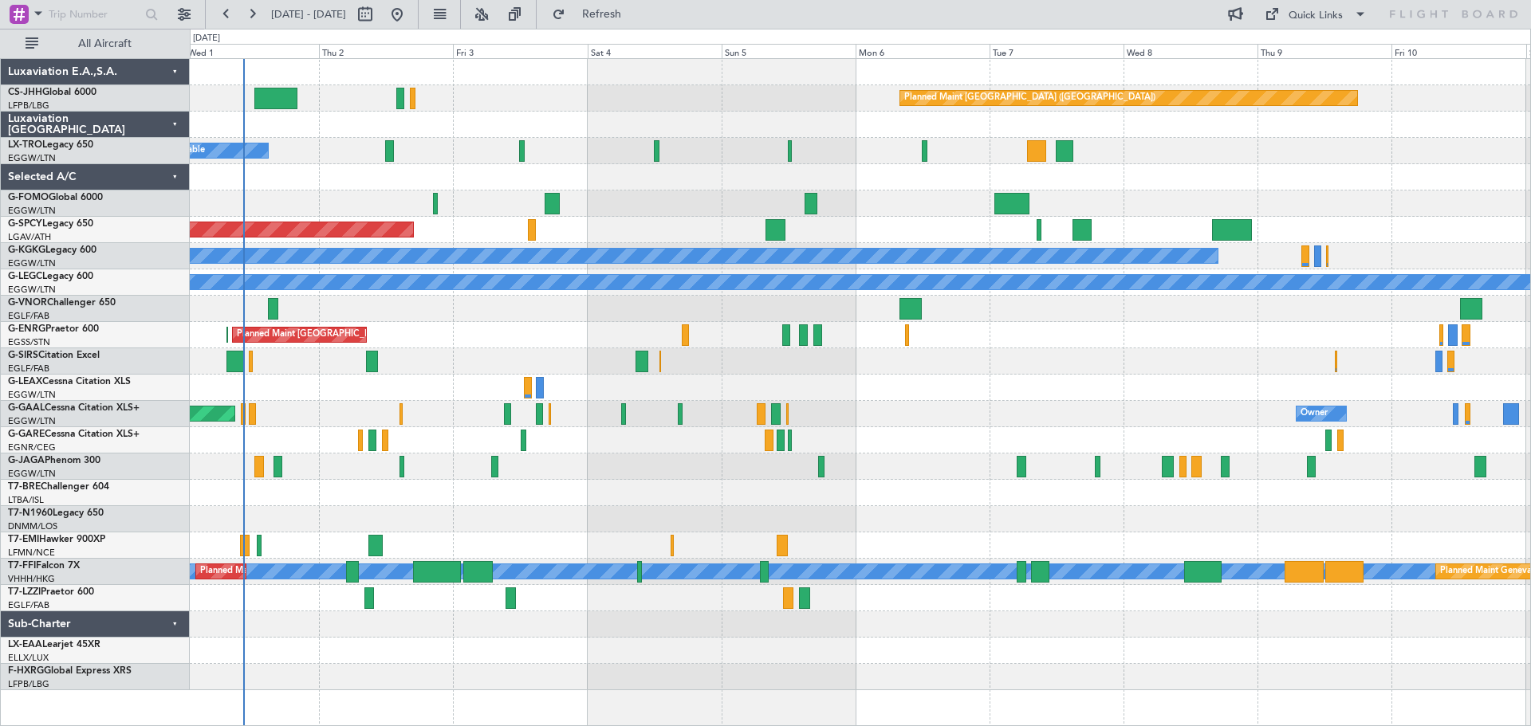
click at [841, 420] on div "Planned Maint Dusseldorf Owner Owner" at bounding box center [860, 414] width 1340 height 26
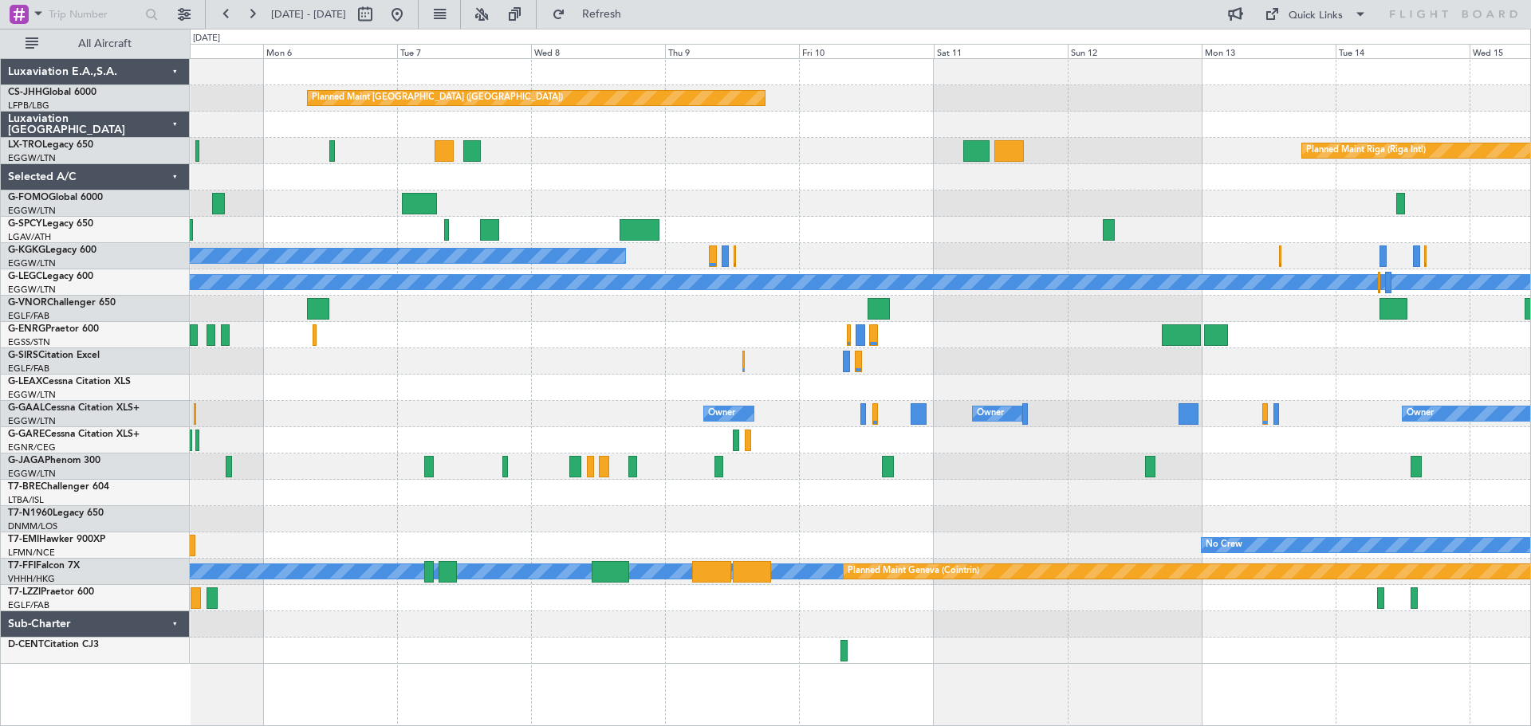
click at [580, 396] on div at bounding box center [860, 388] width 1340 height 26
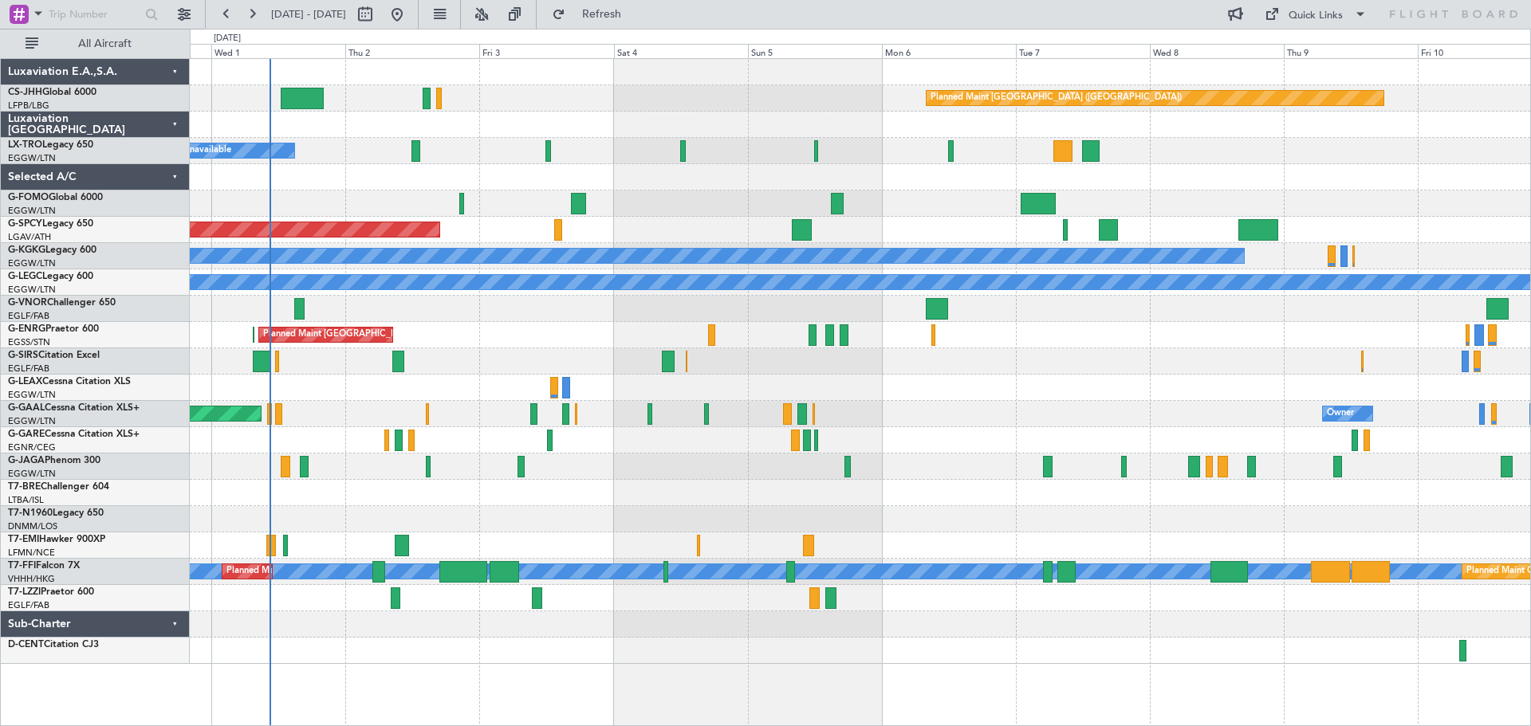
click at [1455, 237] on div "Planned Maint [GEOGRAPHIC_DATA]" at bounding box center [860, 230] width 1340 height 26
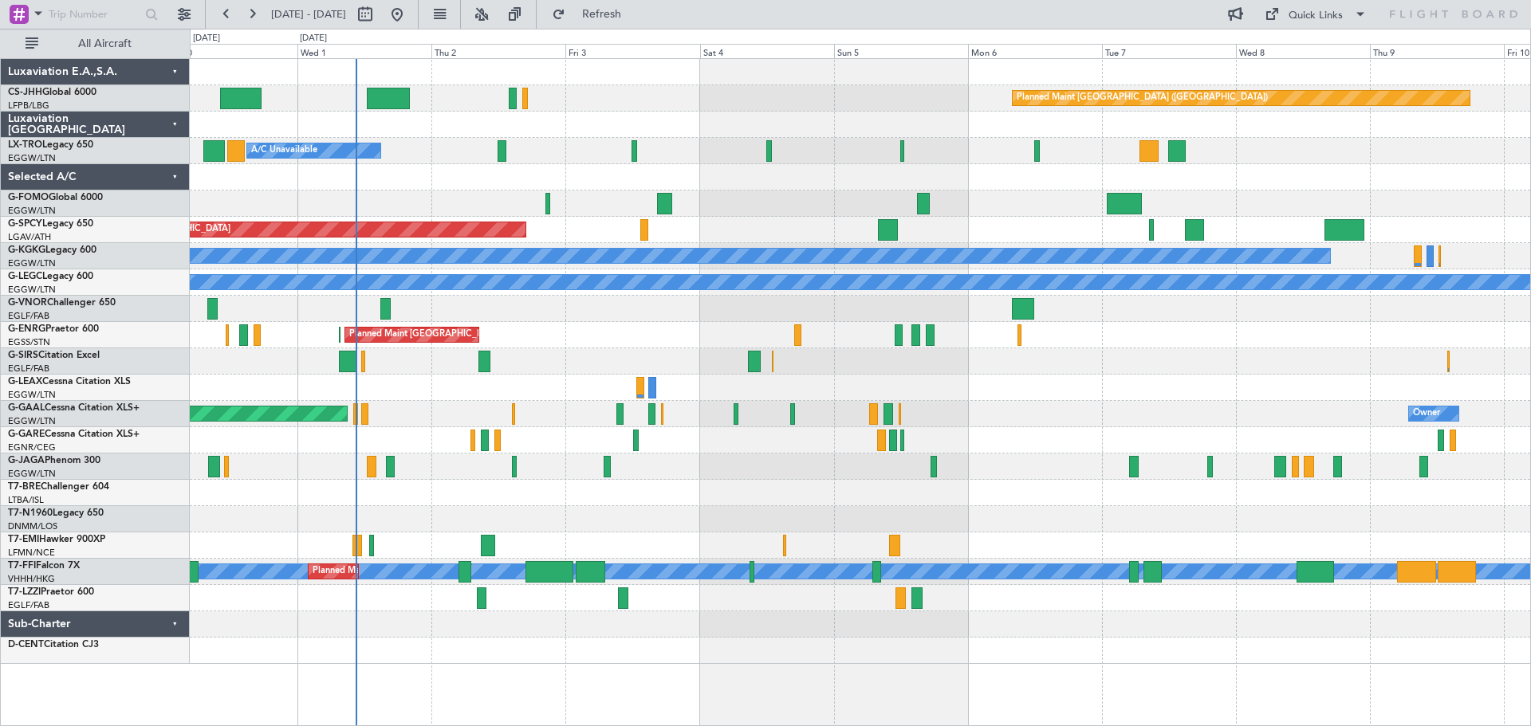
click at [890, 309] on div at bounding box center [860, 309] width 1340 height 26
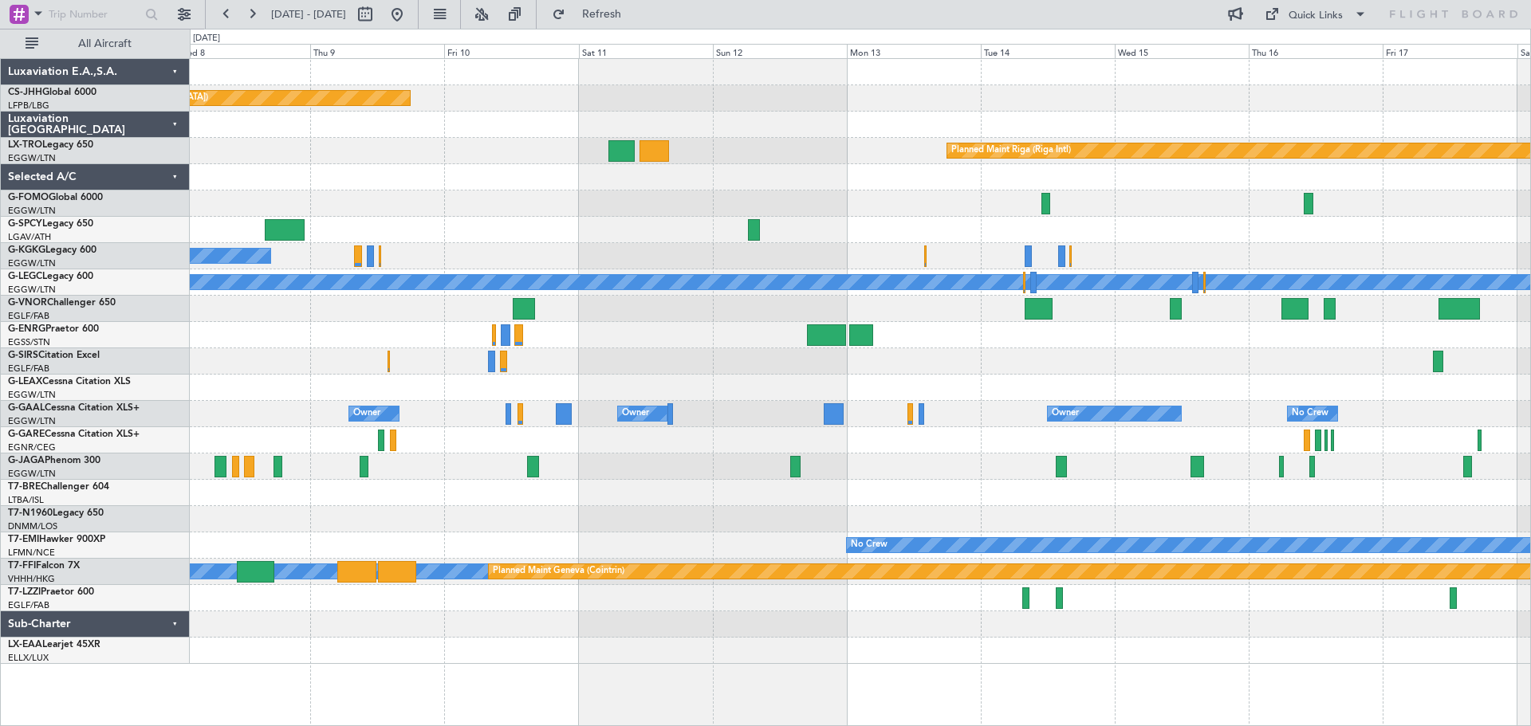
click at [373, 301] on div "Planned Maint Paris (Le Bourget) Planned Maint Riga (Riga Intl) A/C Unavailable…" at bounding box center [860, 361] width 1340 height 605
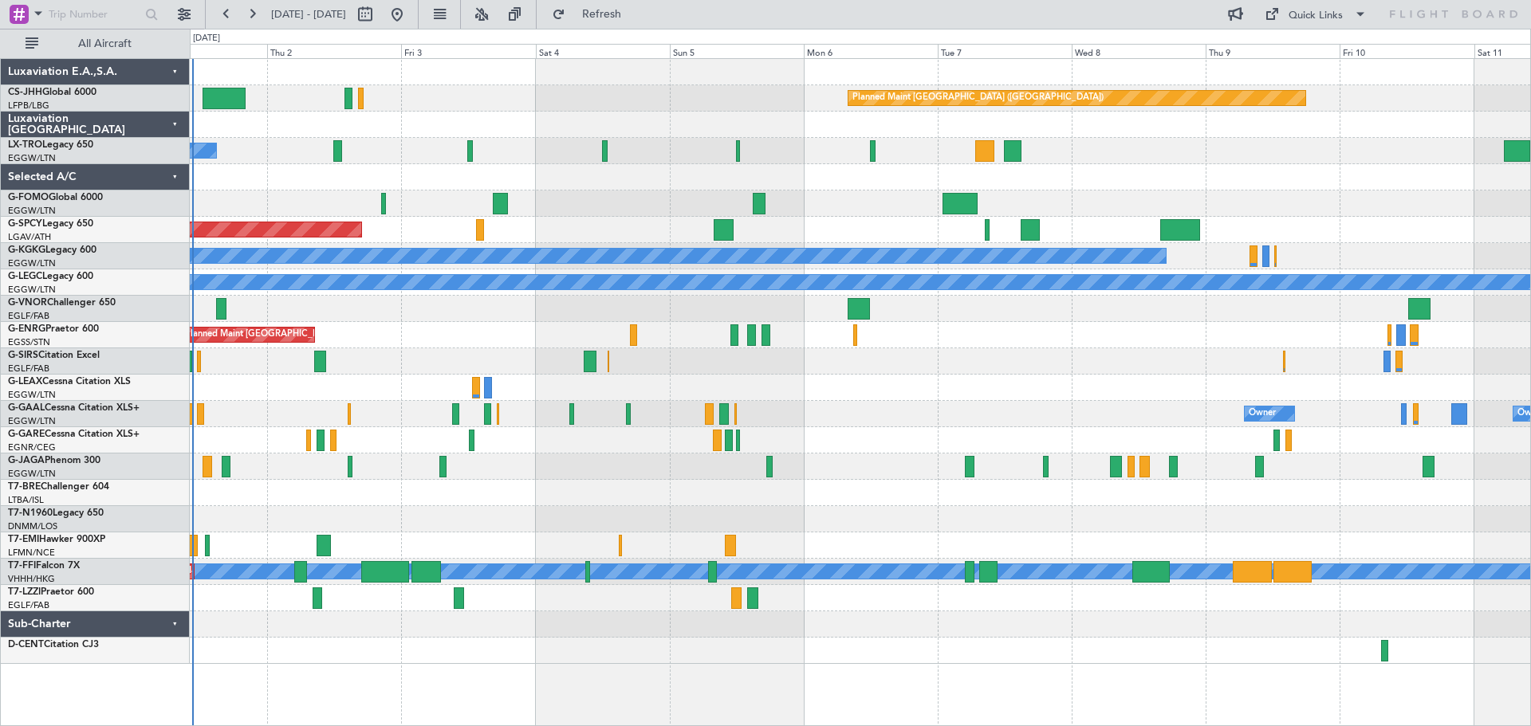
click at [1347, 187] on div at bounding box center [860, 177] width 1340 height 26
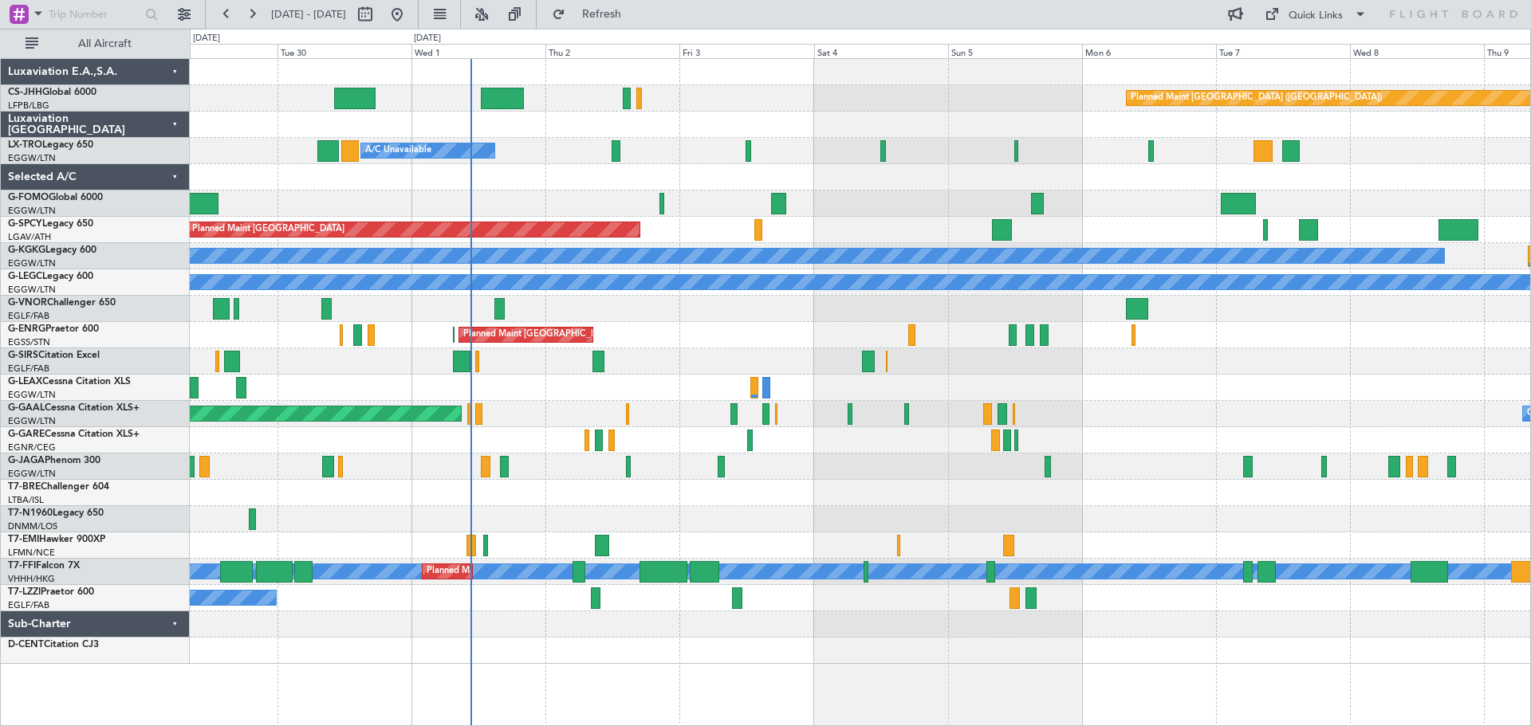
click at [898, 181] on div at bounding box center [860, 177] width 1340 height 26
click at [612, 297] on div at bounding box center [860, 309] width 1340 height 26
click at [746, 298] on div at bounding box center [860, 309] width 1340 height 26
click at [746, 297] on div at bounding box center [860, 309] width 1340 height 26
click at [747, 323] on div "Planned Maint London (Stansted) Planned Maint London (Stansted)" at bounding box center [860, 335] width 1340 height 26
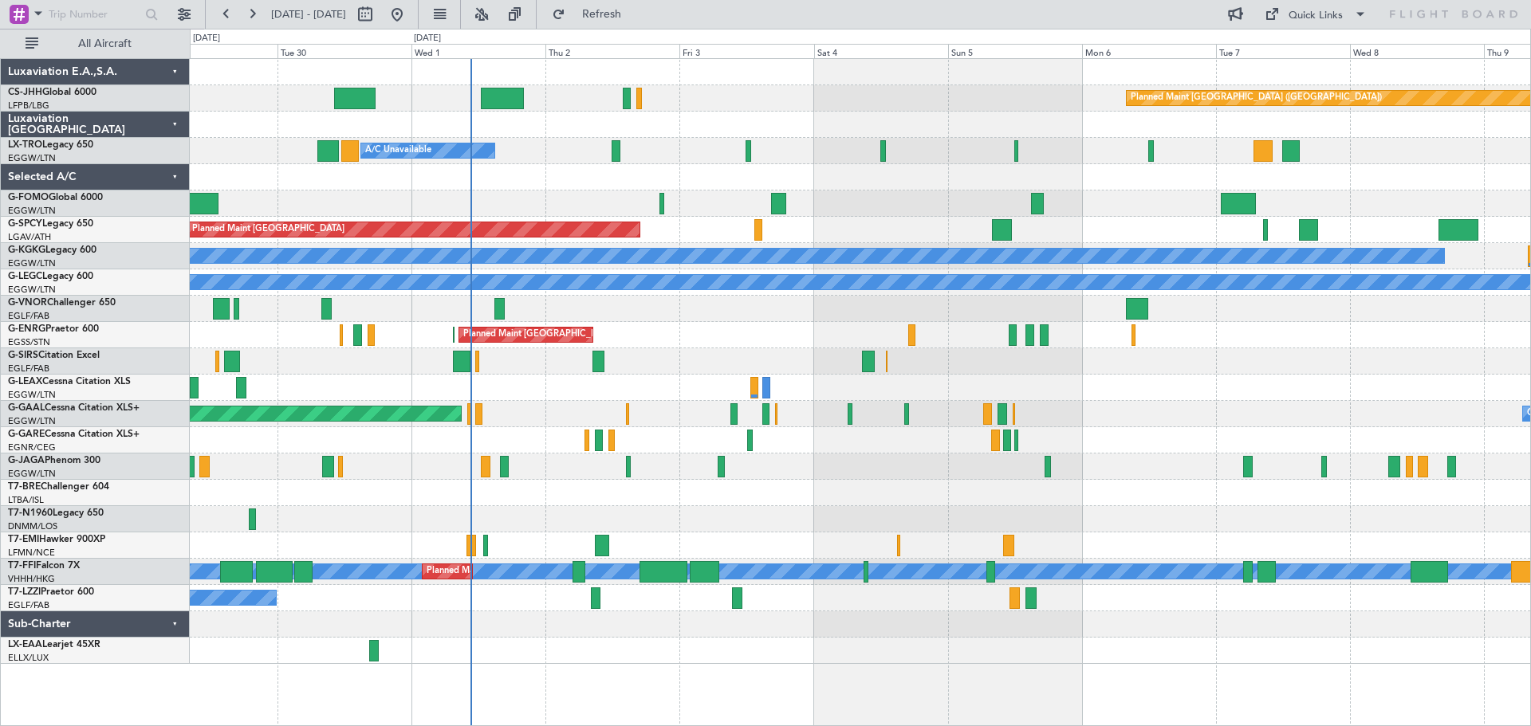
click at [746, 297] on div at bounding box center [860, 309] width 1340 height 26
click at [746, 321] on div at bounding box center [860, 309] width 1340 height 26
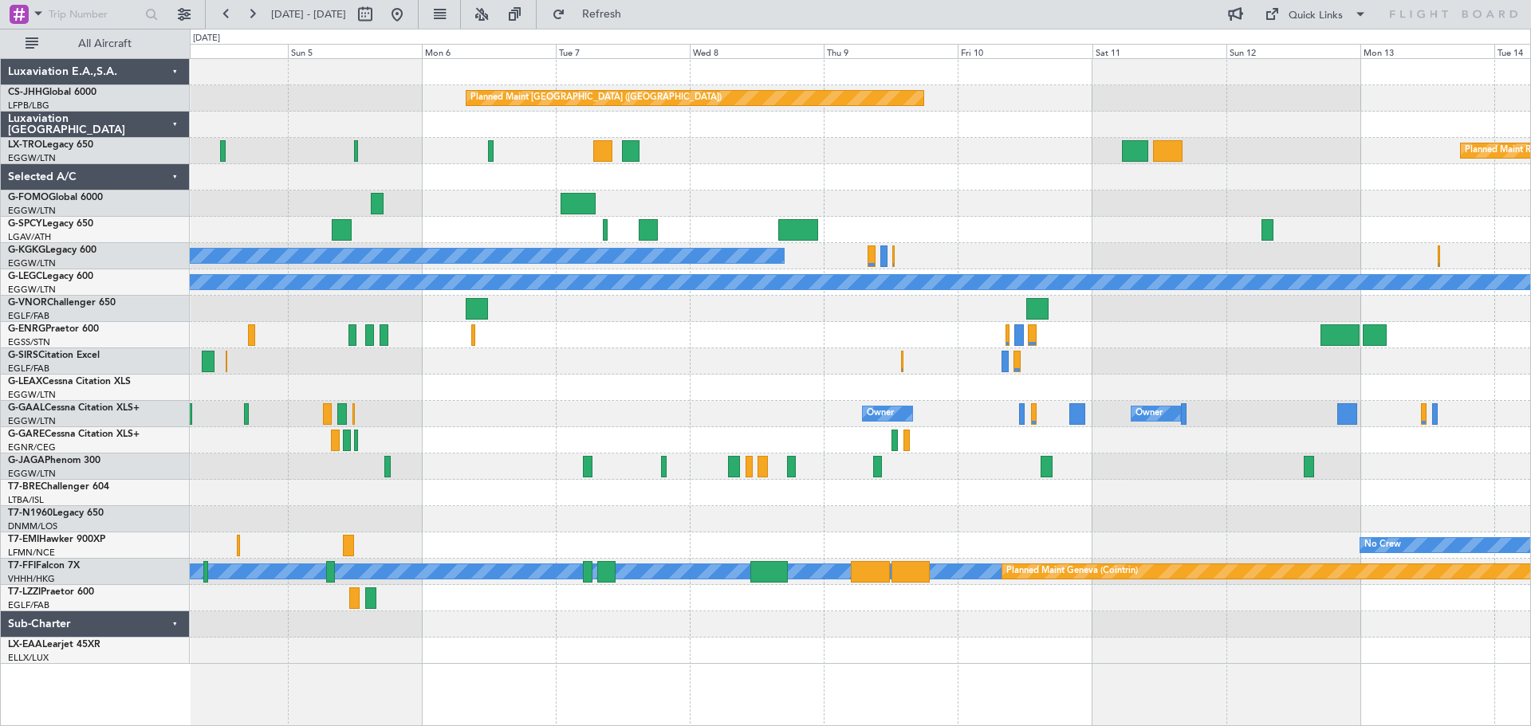
click at [571, 357] on div at bounding box center [860, 361] width 1340 height 26
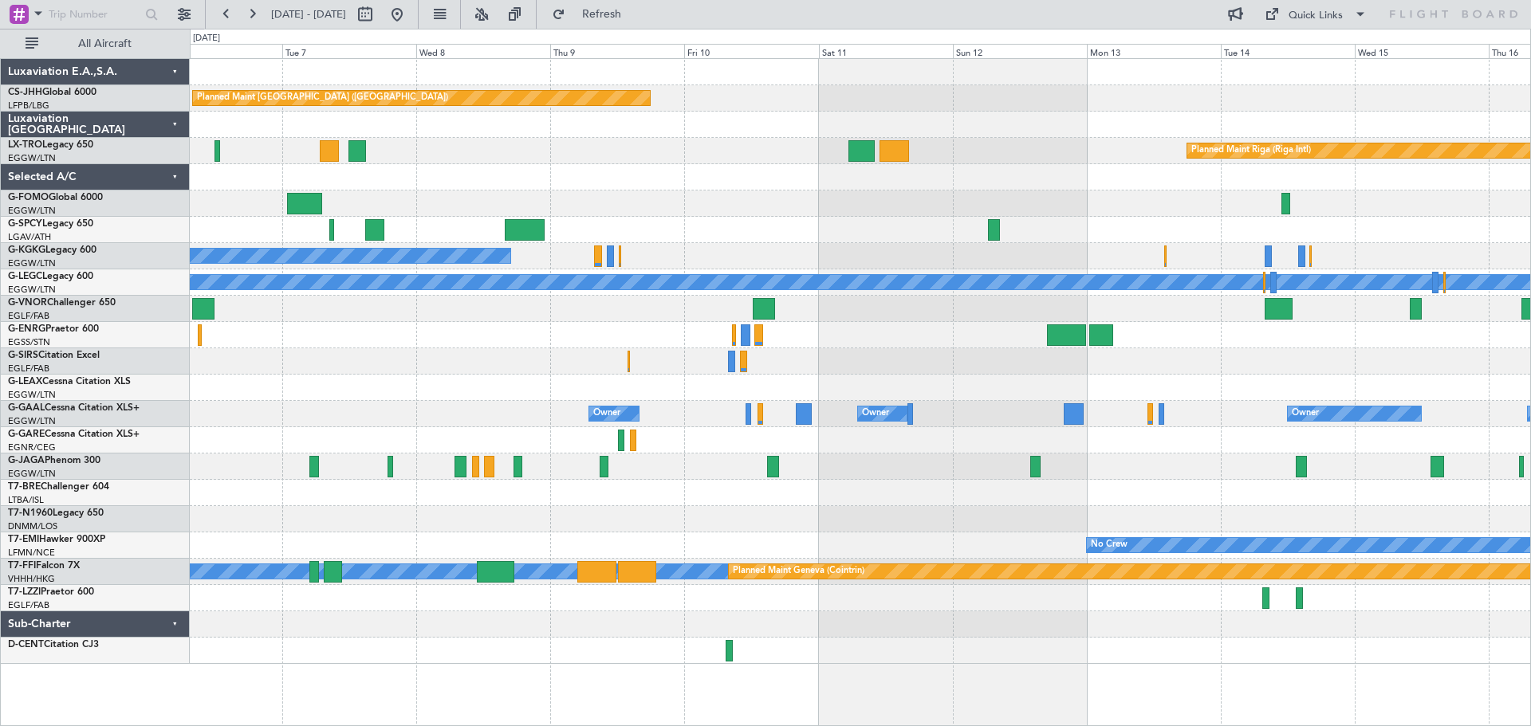
click at [796, 379] on div "Planned Maint Paris (Le Bourget) Planned Maint Riga (Riga Intl) A/C Unavailable…" at bounding box center [860, 361] width 1340 height 605
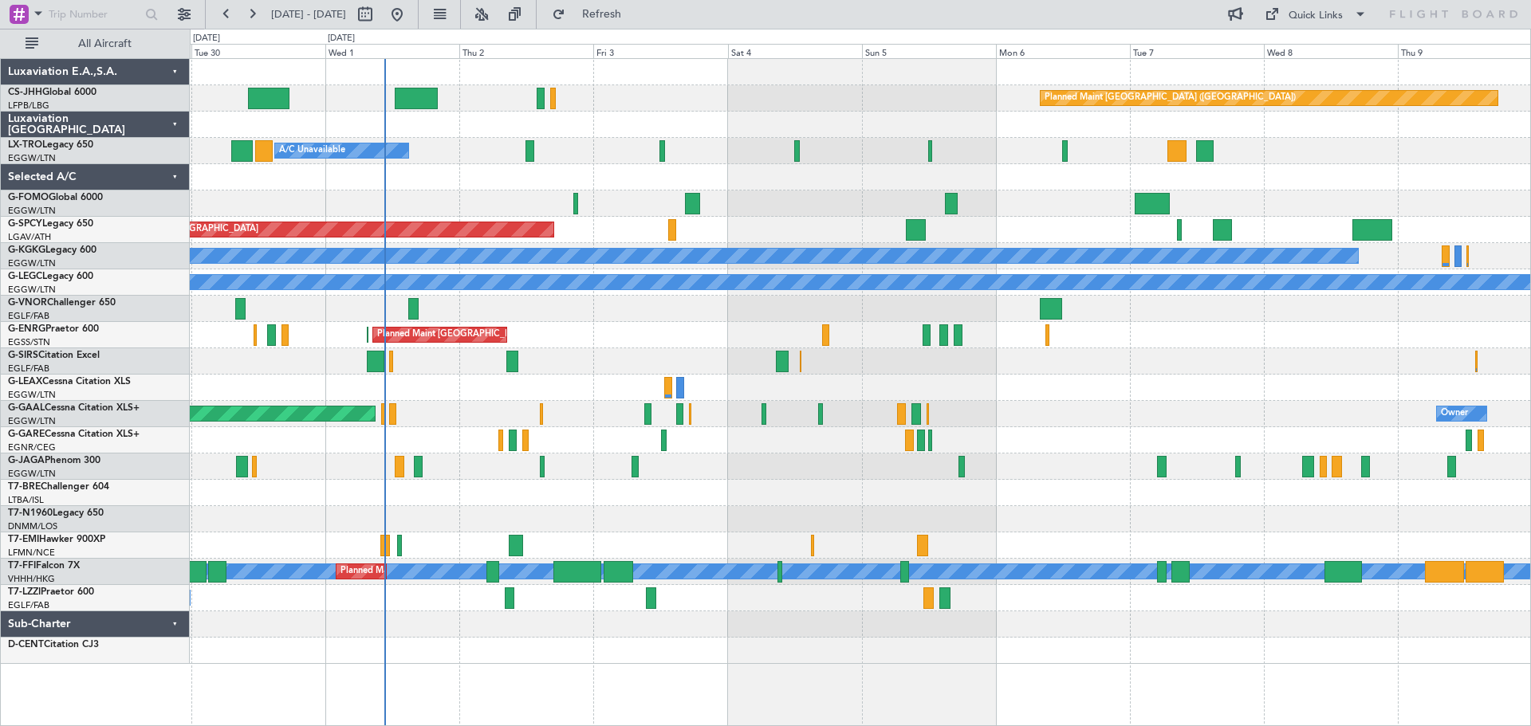
click at [1388, 167] on div at bounding box center [860, 177] width 1340 height 26
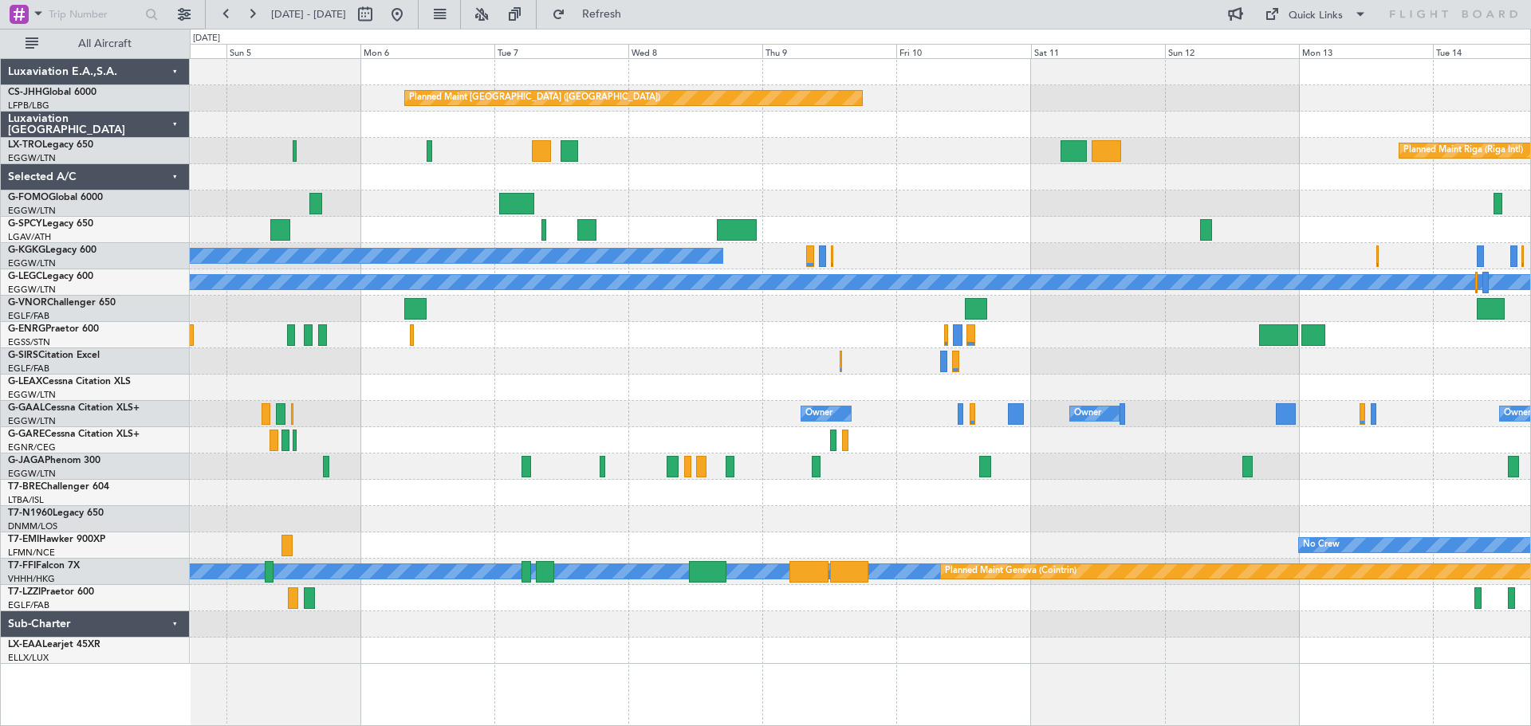
click at [627, 407] on div "Planned Maint Paris (Le Bourget) Planned Maint Riga (Riga Intl) Planned Maint B…" at bounding box center [860, 361] width 1340 height 605
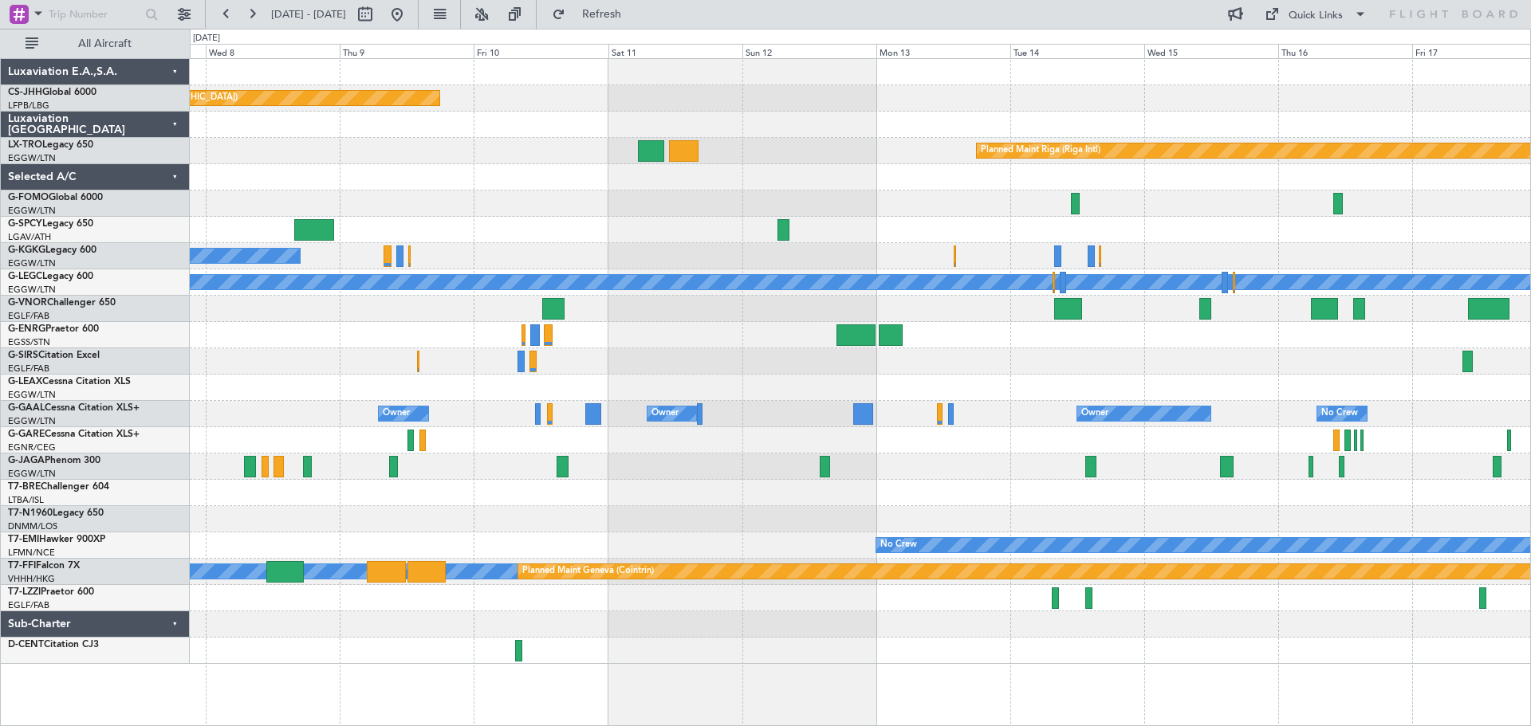
click at [740, 381] on div at bounding box center [860, 388] width 1340 height 26
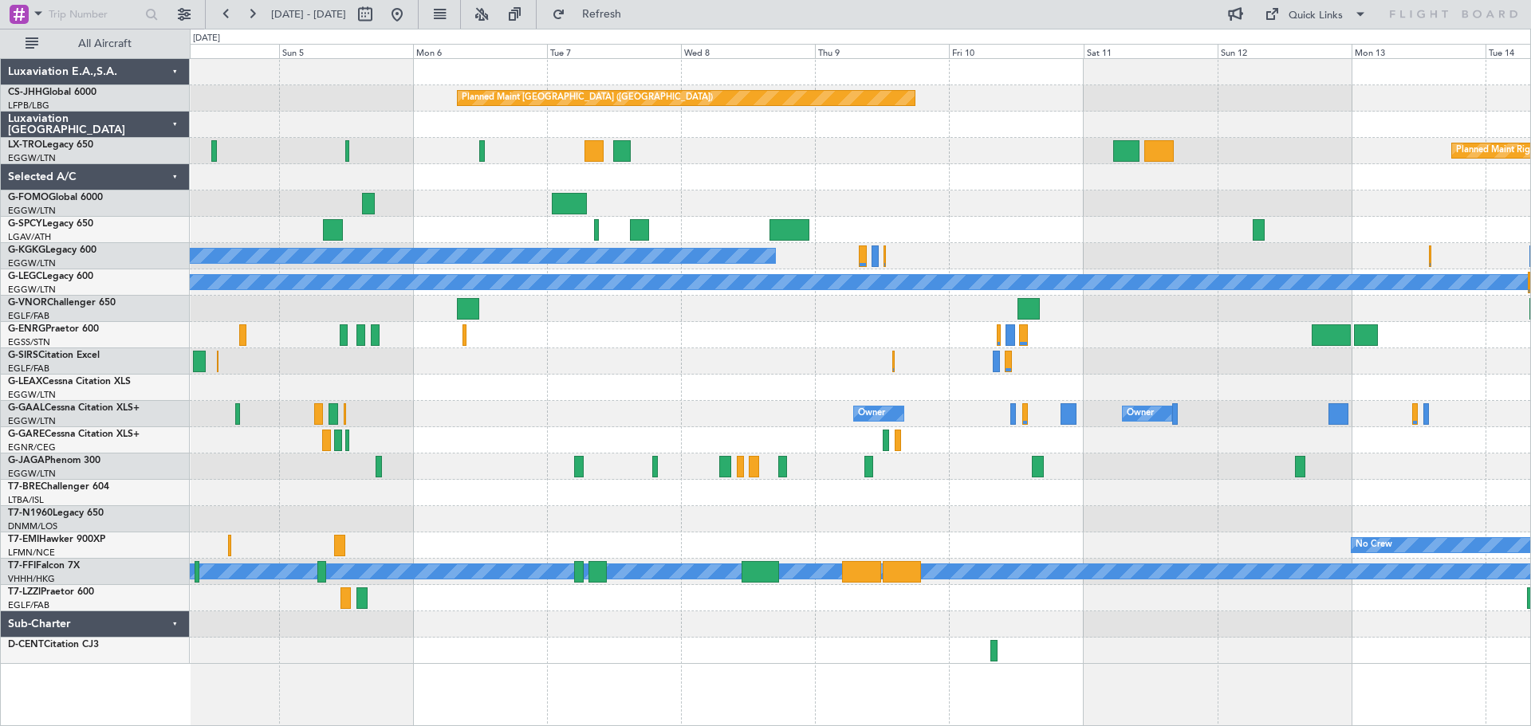
click at [891, 224] on div "Planned Maint Paris (Le Bourget) Planned Maint Riga (Riga Intl) Planned Maint B…" at bounding box center [860, 361] width 1340 height 605
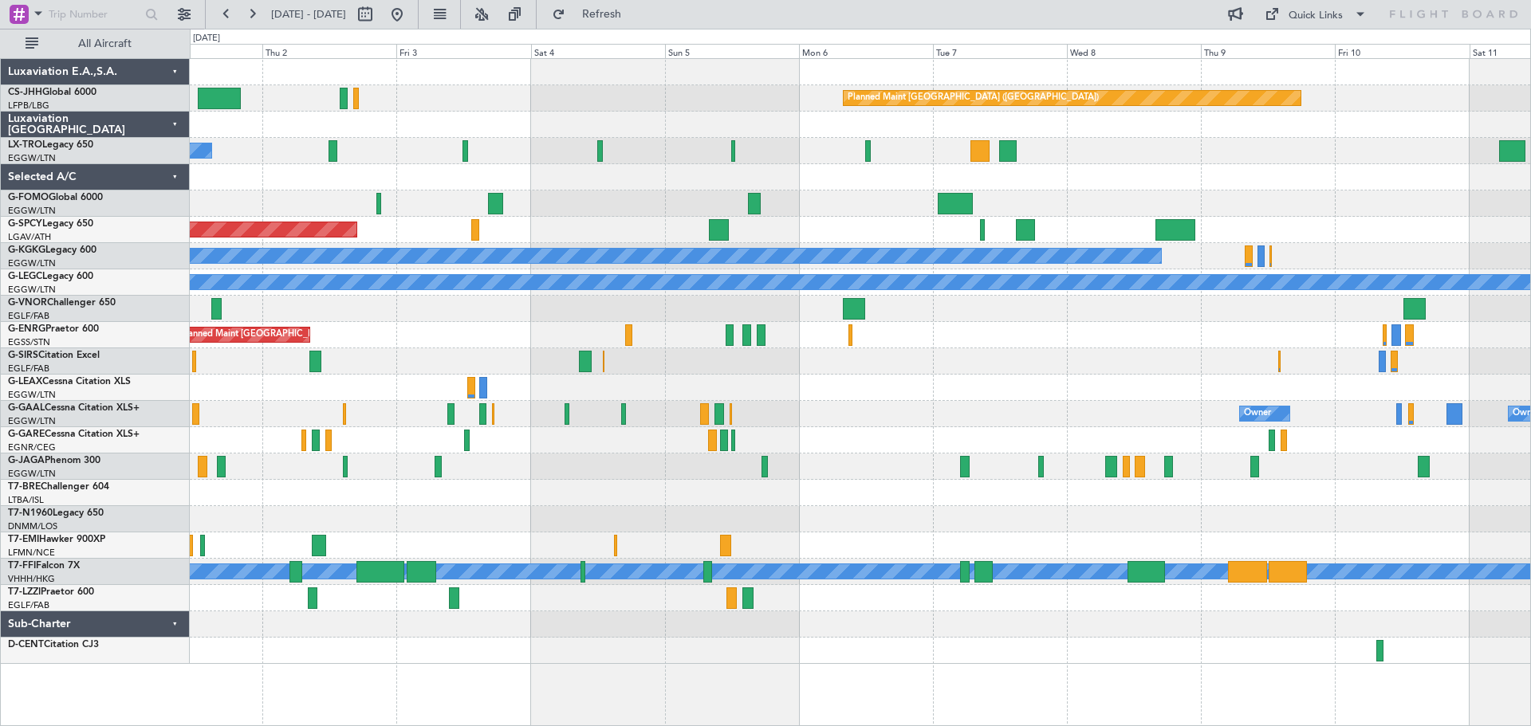
click at [846, 185] on div at bounding box center [860, 177] width 1340 height 26
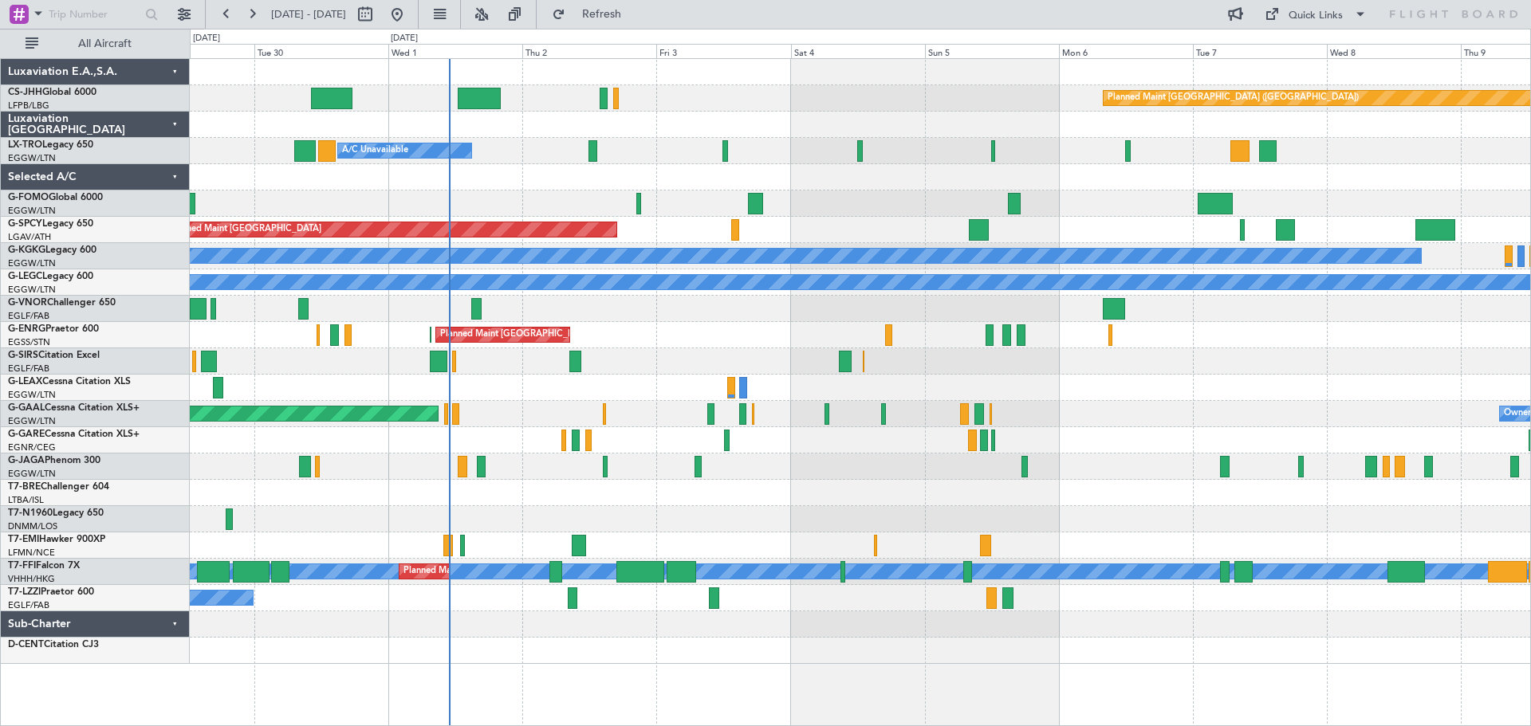
click at [733, 176] on div at bounding box center [860, 177] width 1340 height 26
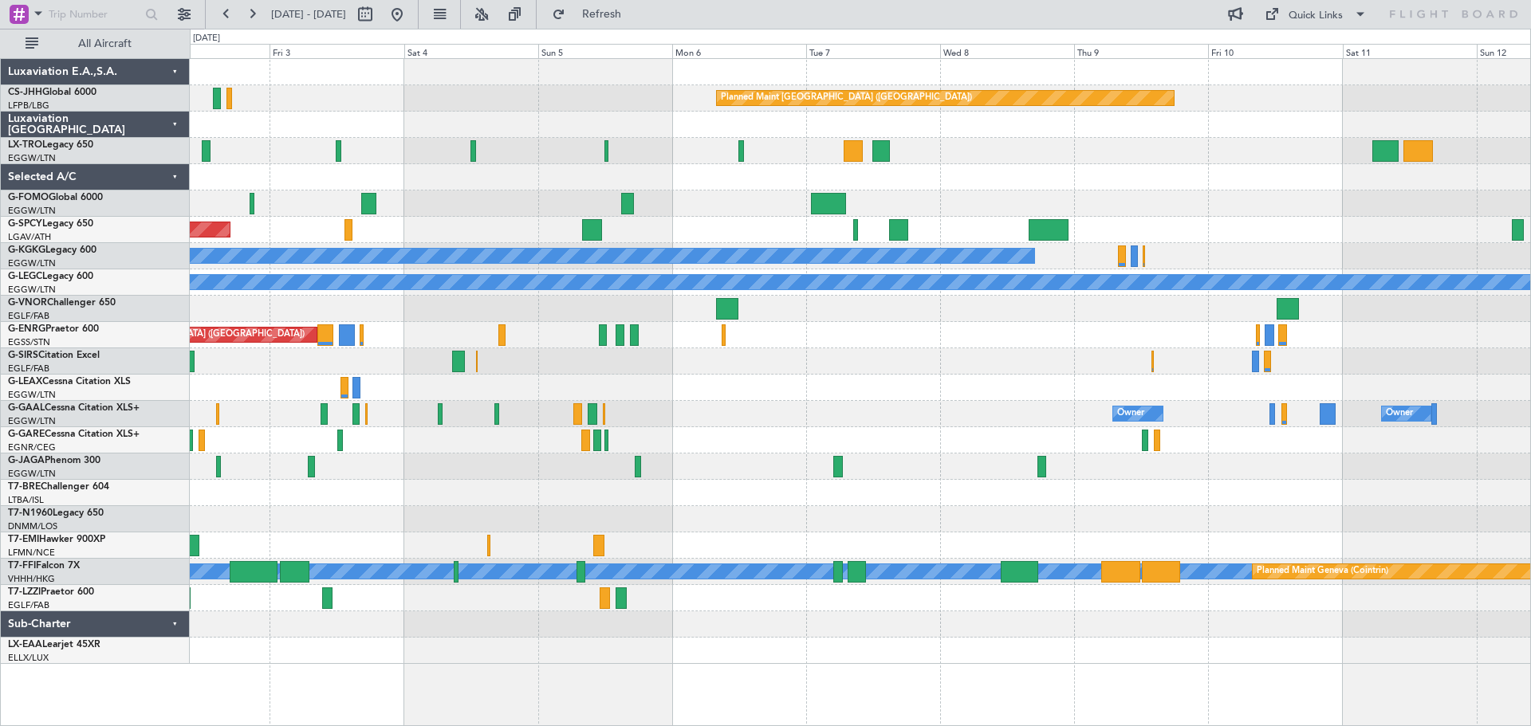
click at [938, 381] on div at bounding box center [860, 388] width 1340 height 26
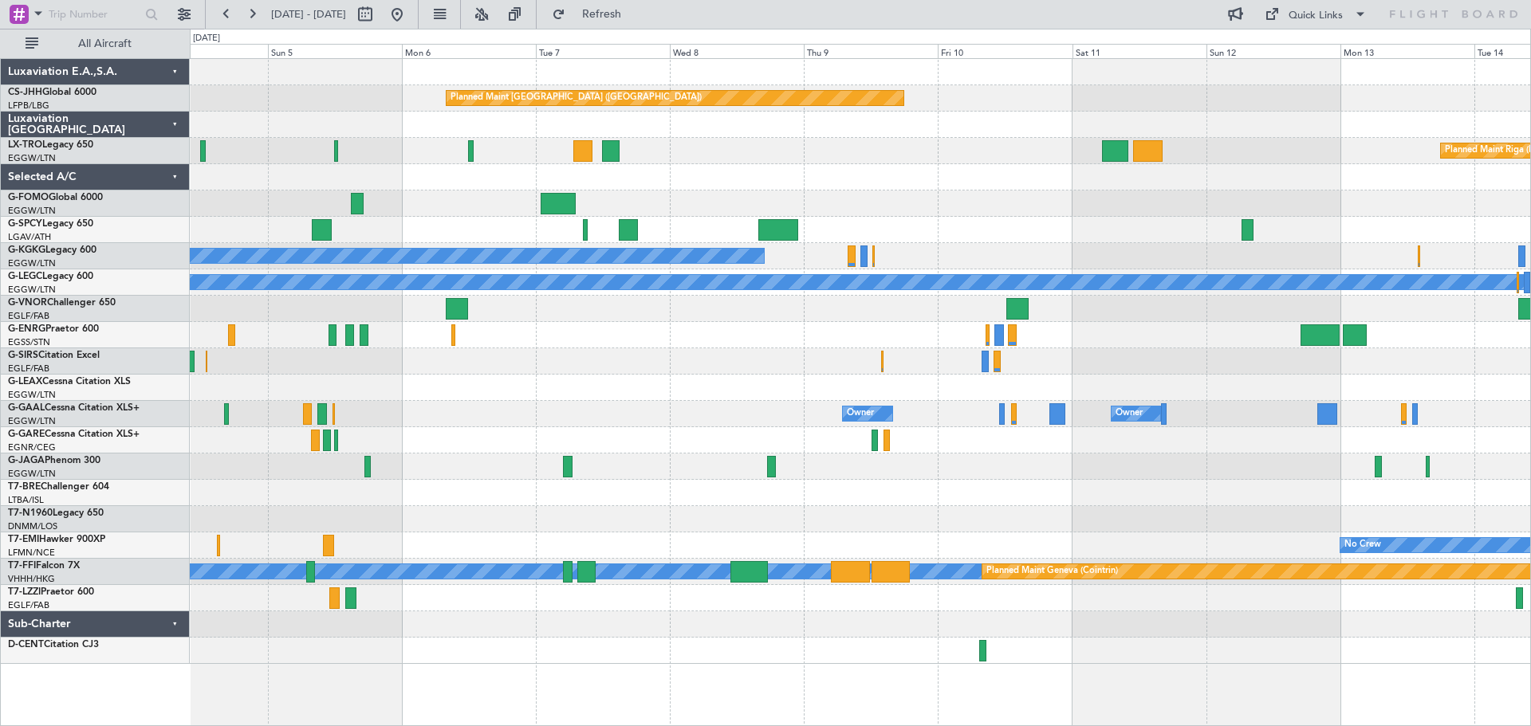
click at [836, 368] on div at bounding box center [860, 361] width 1340 height 26
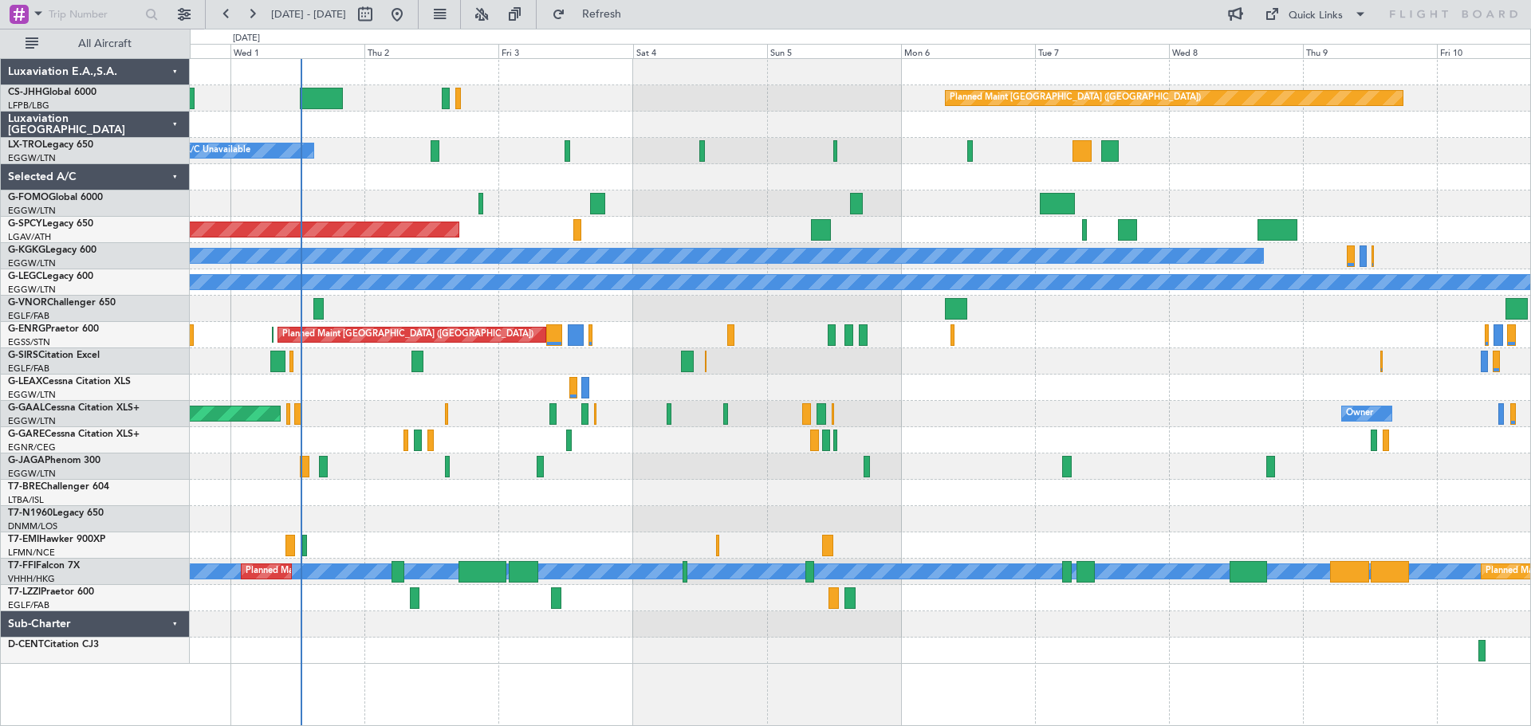
click at [1270, 171] on div "Planned Maint Paris (Le Bourget) A/C Unavailable Planned Maint London (Luton) P…" at bounding box center [860, 361] width 1340 height 605
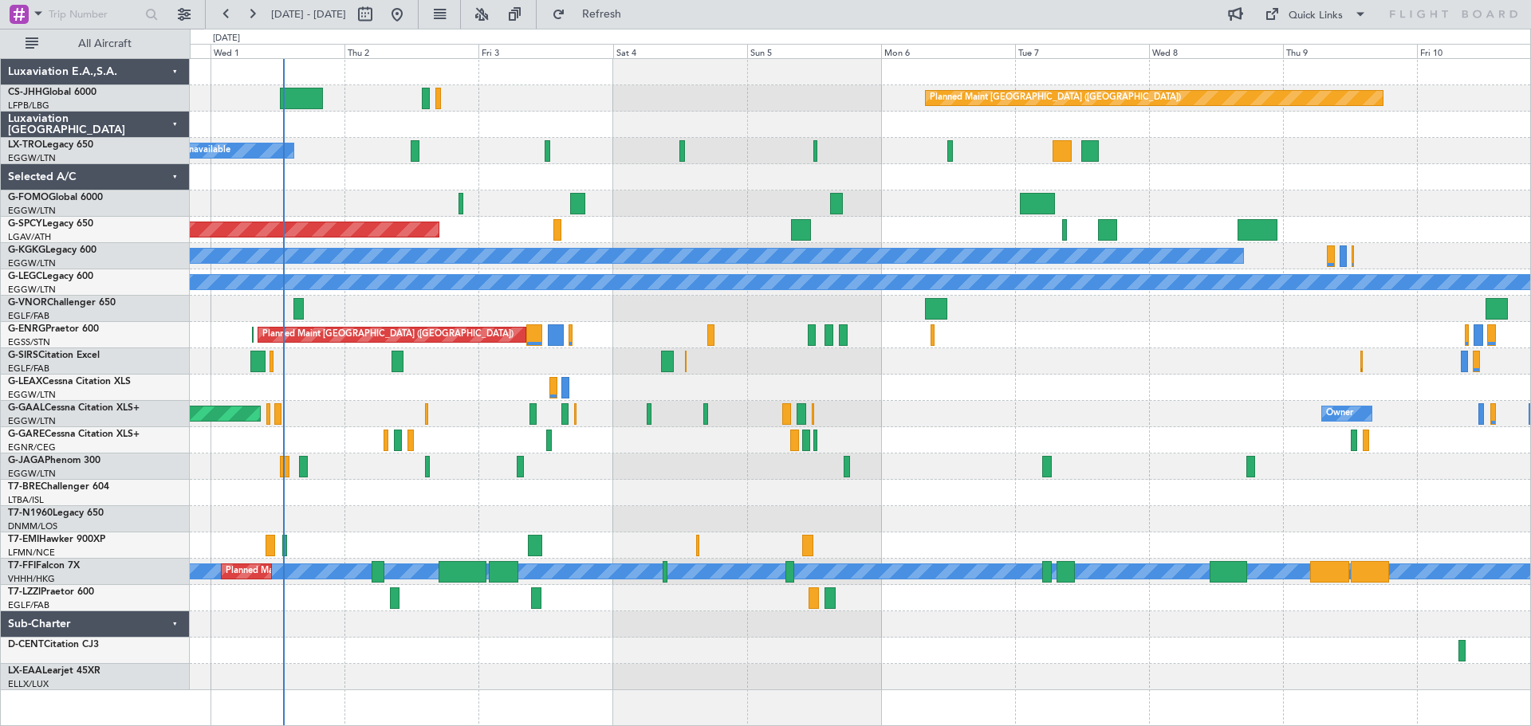
click at [378, 673] on div at bounding box center [860, 677] width 1340 height 26
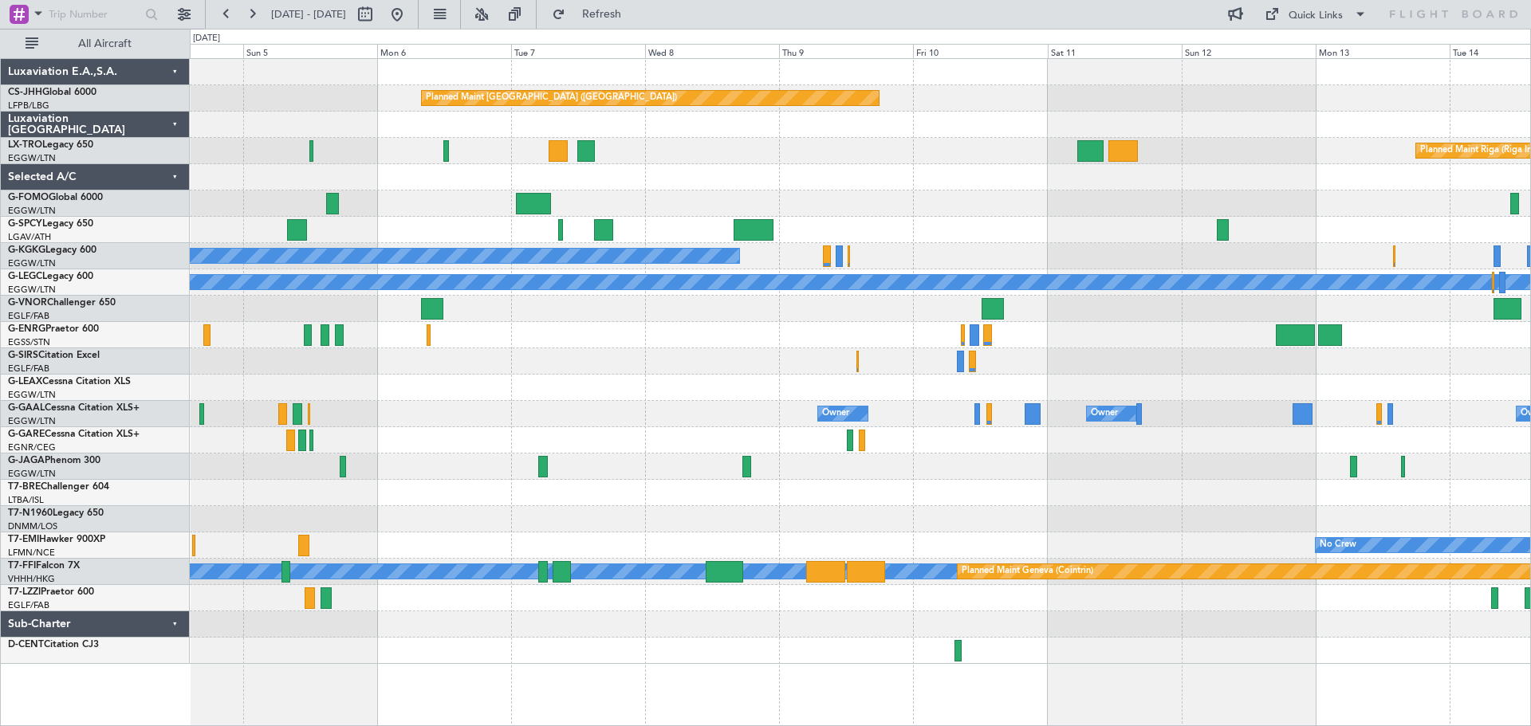
click at [581, 324] on div "Planned Maint Paris (Le Bourget) Planned Maint Riga (Riga Intl) Planned Maint B…" at bounding box center [860, 361] width 1340 height 605
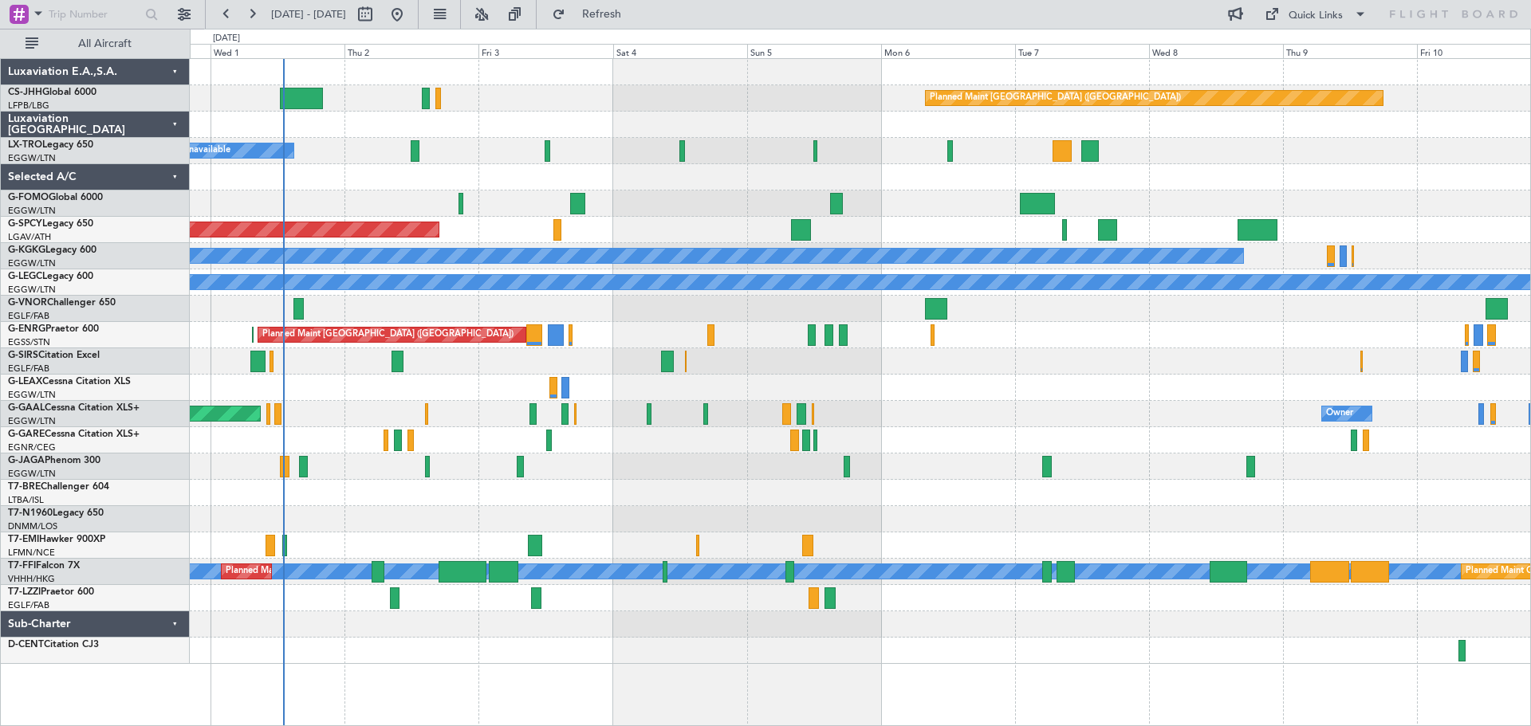
click at [990, 356] on div "Planned Maint [GEOGRAPHIC_DATA] ([GEOGRAPHIC_DATA])" at bounding box center [860, 361] width 1340 height 26
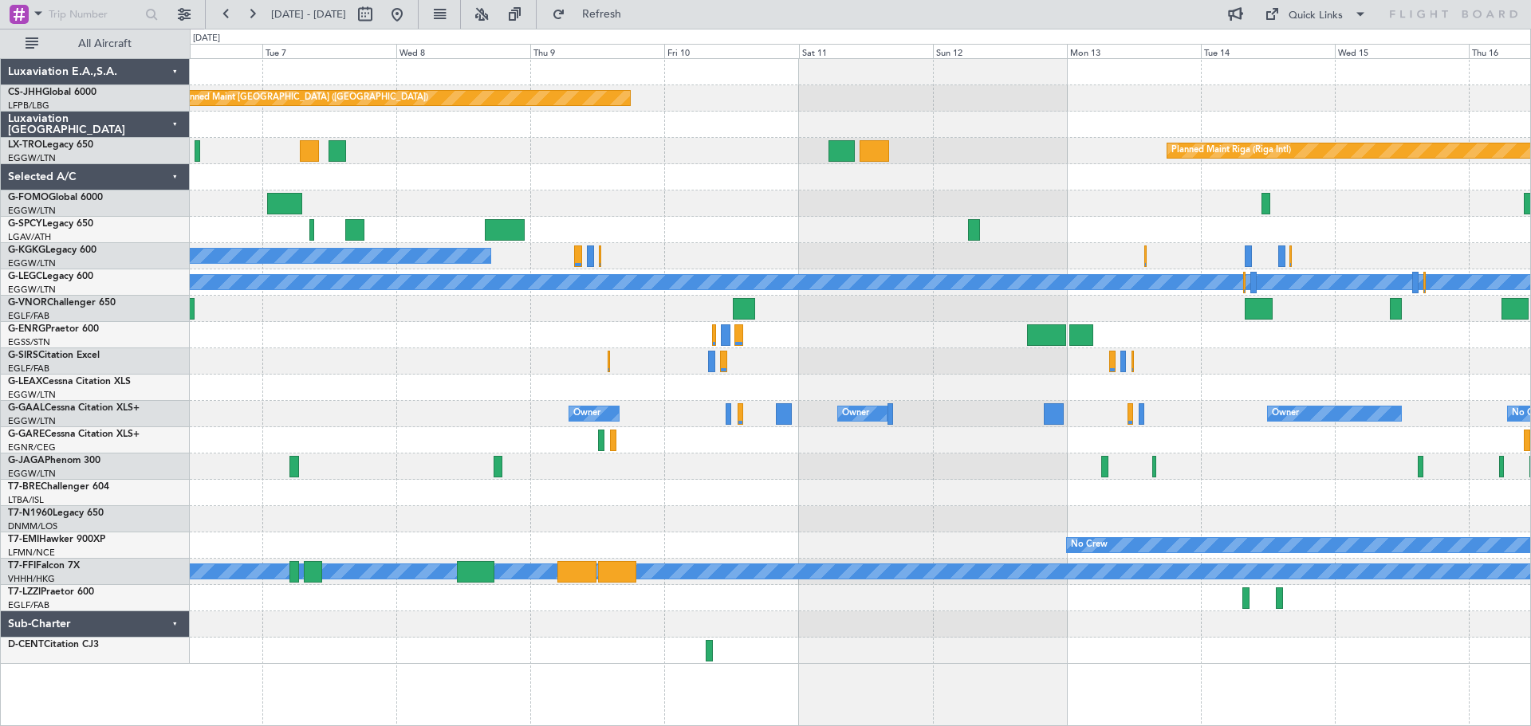
click at [478, 326] on div at bounding box center [860, 335] width 1340 height 26
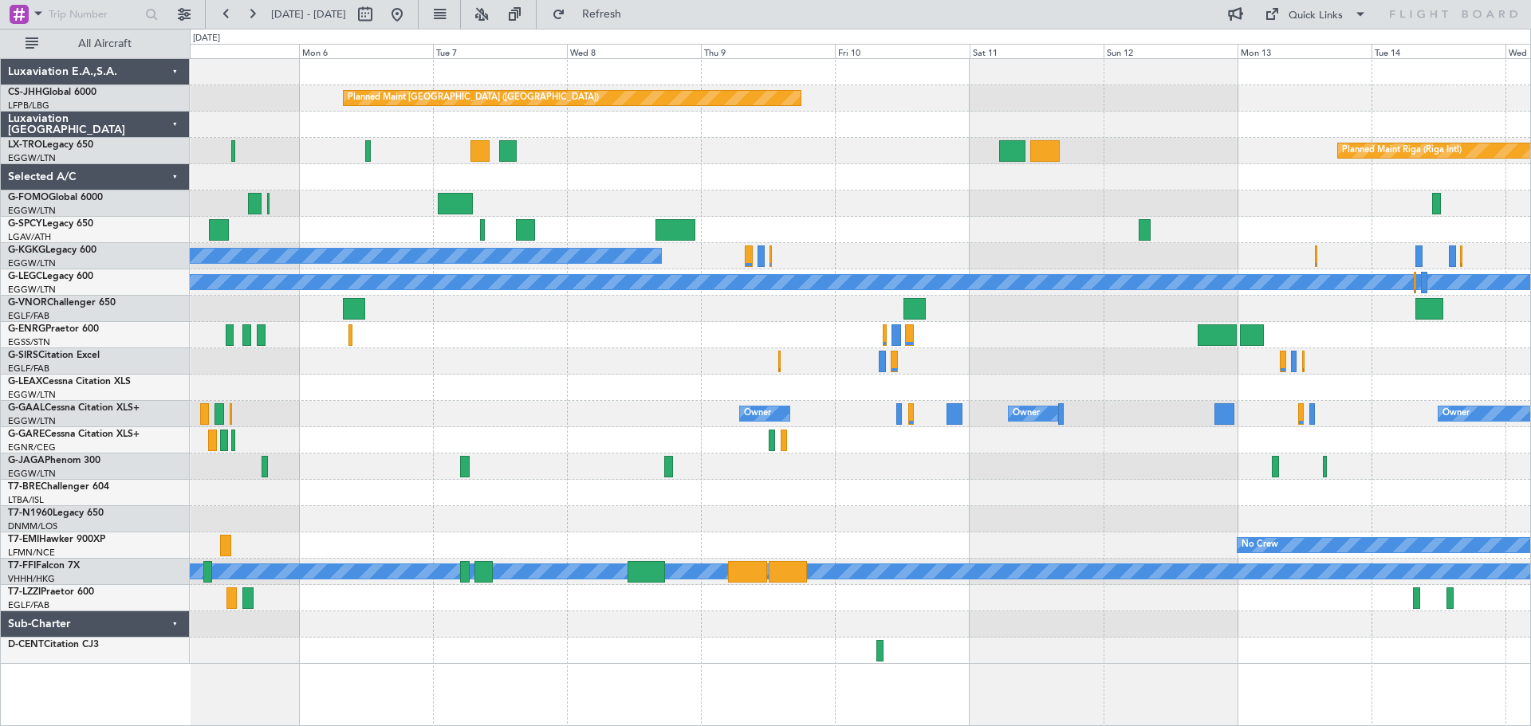
click at [962, 329] on div "Planned Maint [GEOGRAPHIC_DATA] ([GEOGRAPHIC_DATA])" at bounding box center [860, 335] width 1340 height 26
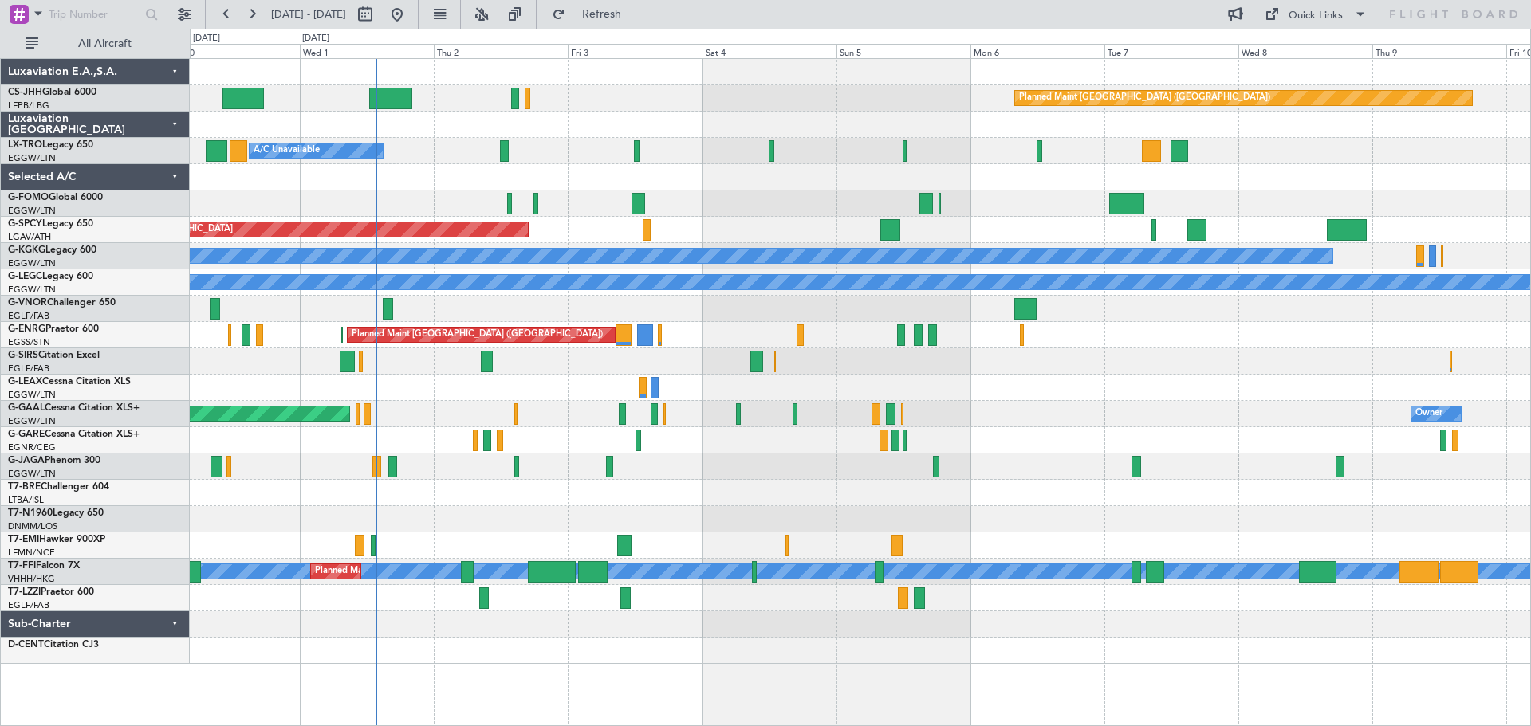
click at [1091, 411] on div "Planned Maint Paris (Le Bourget) A/C Unavailable Planned Maint London (Luton) P…" at bounding box center [860, 361] width 1340 height 605
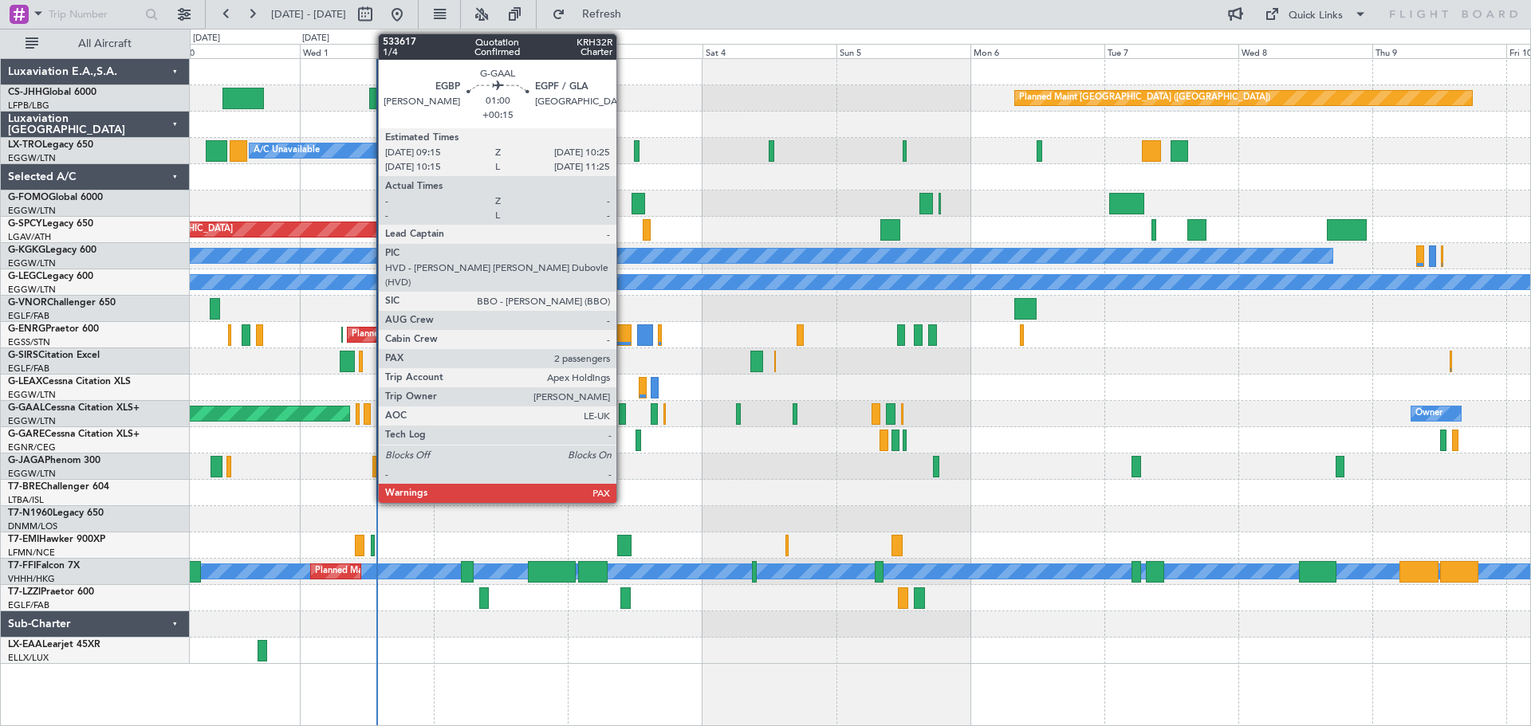
click at [623, 418] on div at bounding box center [622, 414] width 7 height 22
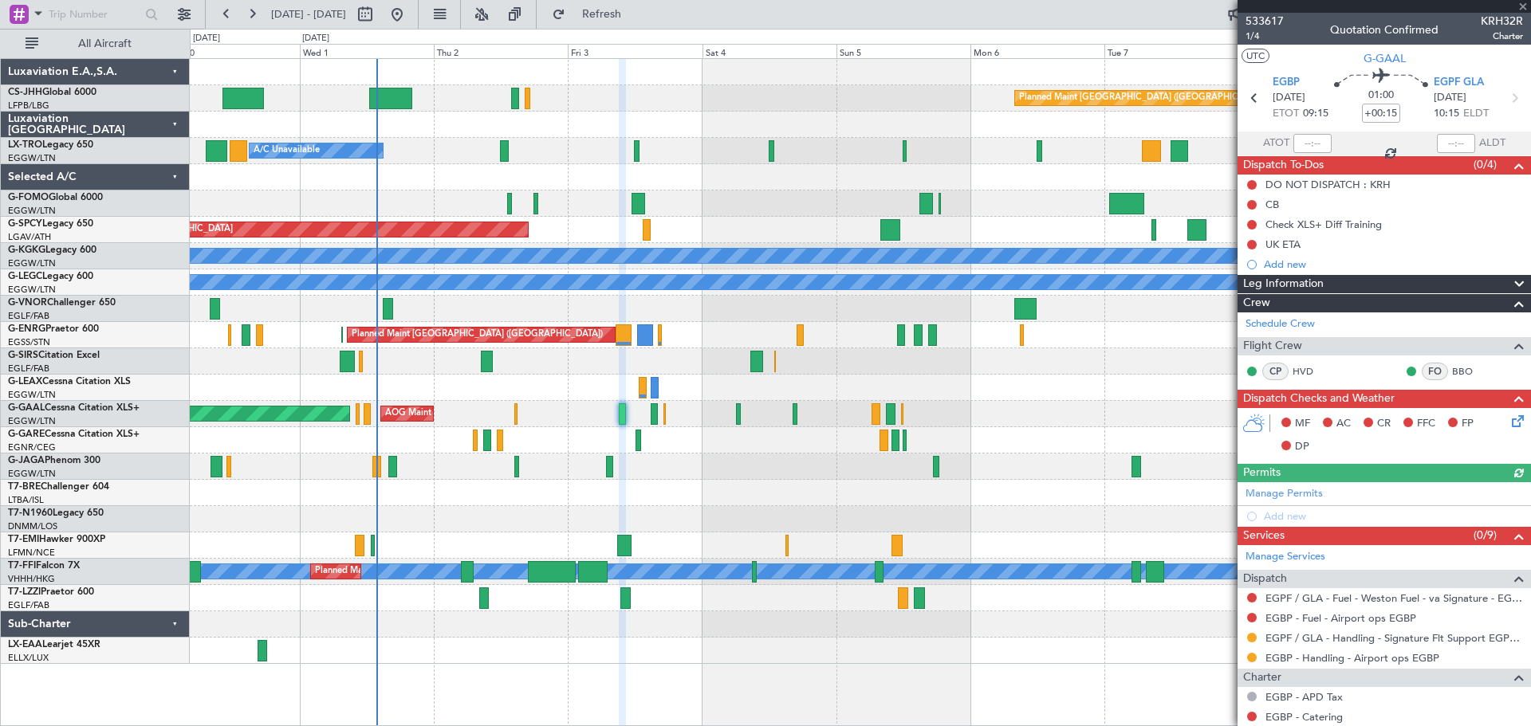
scroll to position [214, 0]
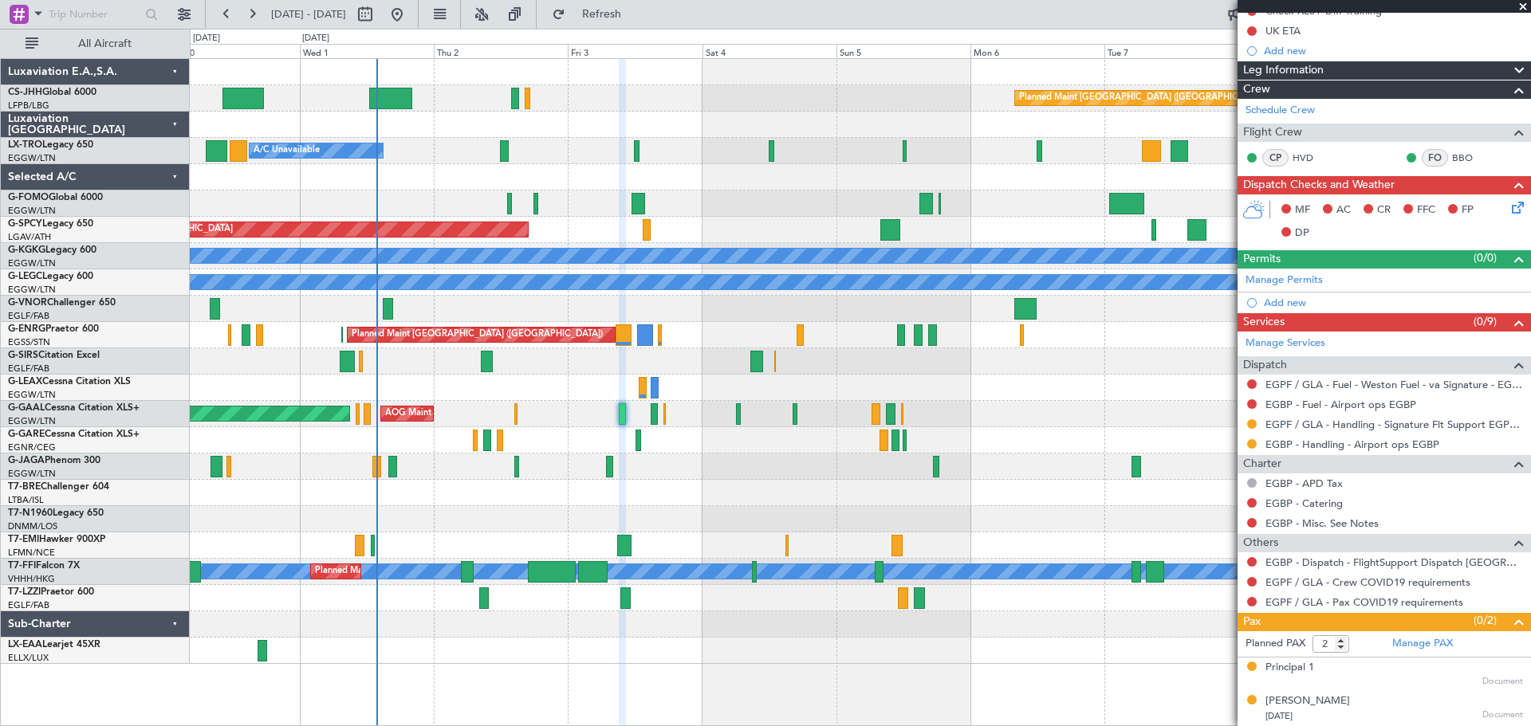
click at [1523, 10] on span at bounding box center [1523, 7] width 16 height 14
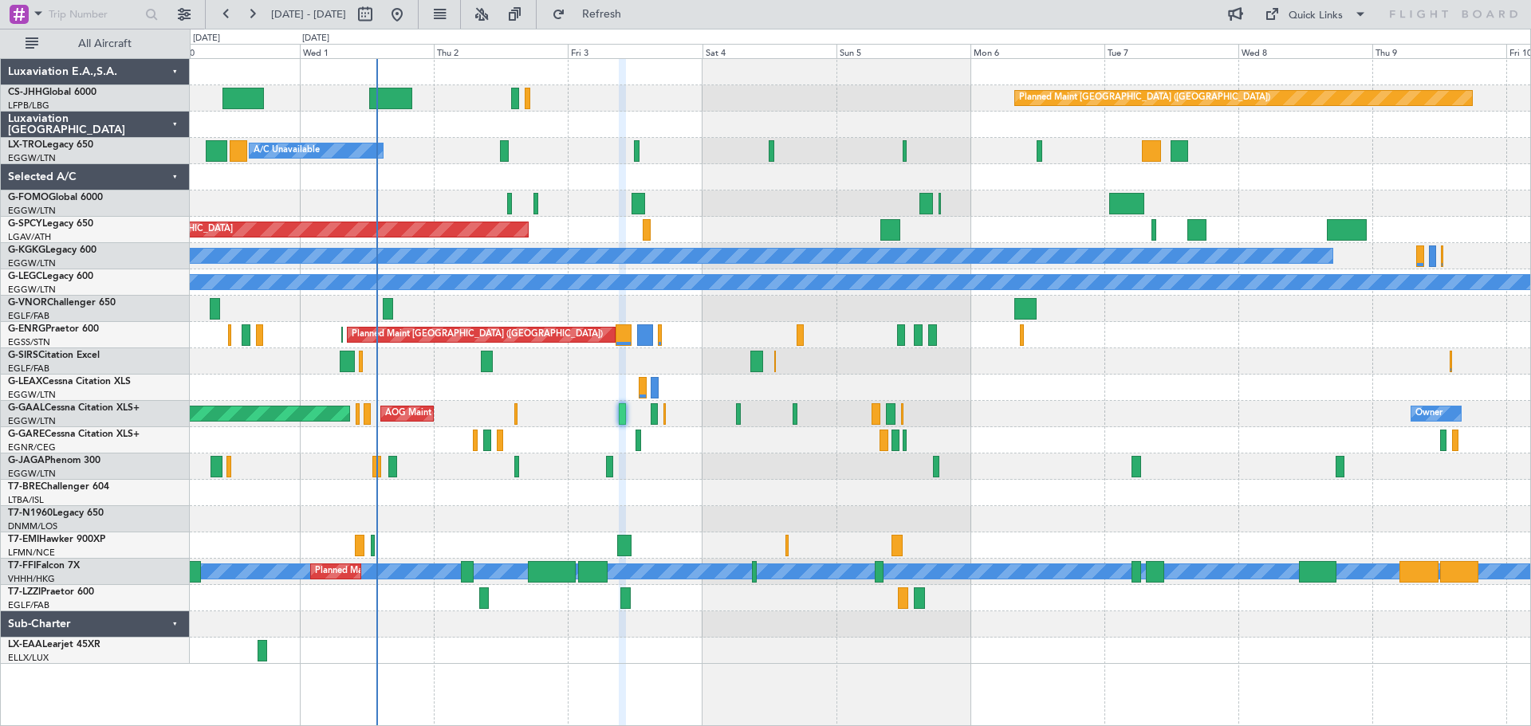
type input "0"
click at [769, 218] on div "Planned Maint [GEOGRAPHIC_DATA]" at bounding box center [860, 230] width 1340 height 26
click at [770, 85] on div "Planned Maint [GEOGRAPHIC_DATA] ([GEOGRAPHIC_DATA])" at bounding box center [860, 98] width 1340 height 26
click at [769, 85] on div "Planned Maint [GEOGRAPHIC_DATA] ([GEOGRAPHIC_DATA])" at bounding box center [860, 98] width 1340 height 26
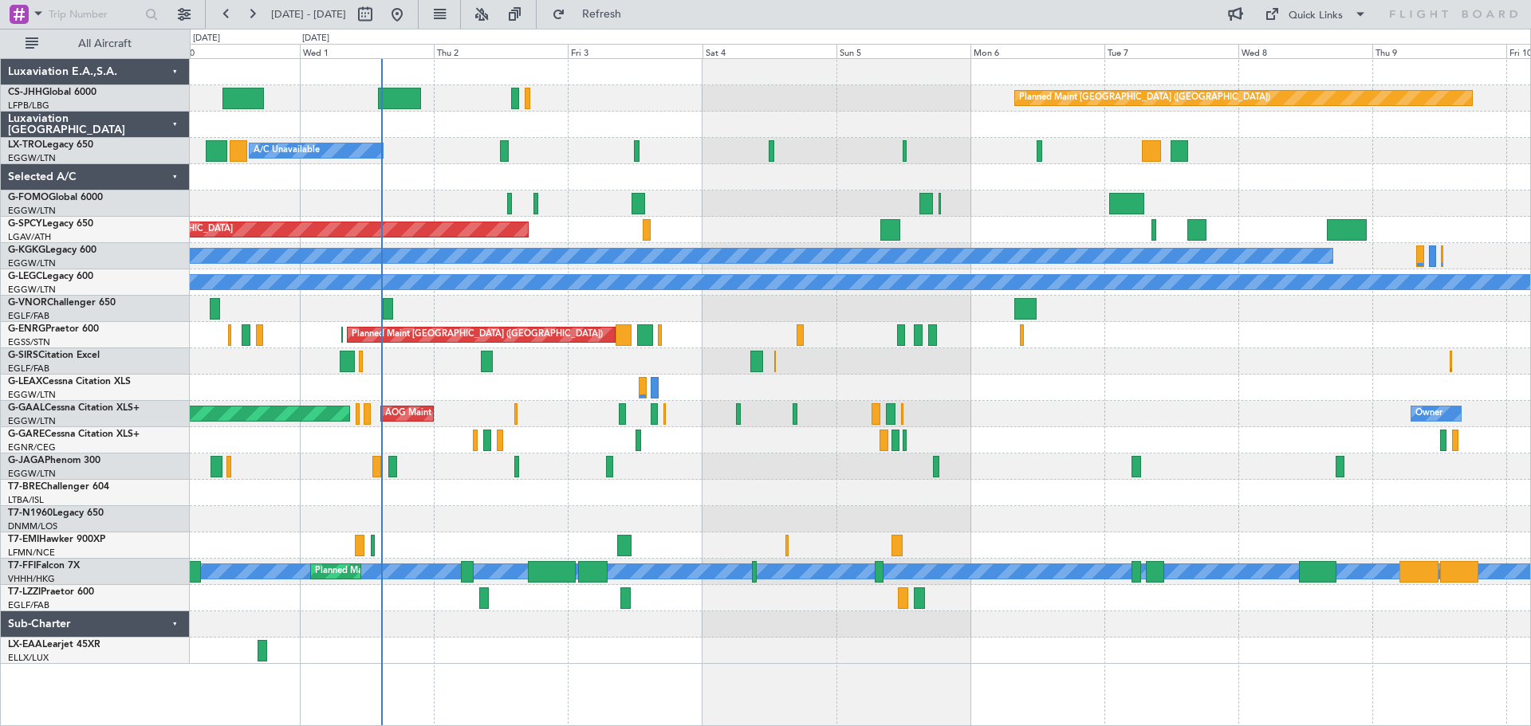
click at [907, 87] on div "Planned Maint [GEOGRAPHIC_DATA] ([GEOGRAPHIC_DATA])" at bounding box center [860, 98] width 1340 height 26
click at [773, 86] on div "Planned Maint [GEOGRAPHIC_DATA] ([GEOGRAPHIC_DATA])" at bounding box center [860, 98] width 1340 height 26
click at [901, 88] on div "Planned Maint [GEOGRAPHIC_DATA] ([GEOGRAPHIC_DATA])" at bounding box center [860, 98] width 1340 height 26
click at [770, 88] on div "Planned Maint [GEOGRAPHIC_DATA] ([GEOGRAPHIC_DATA])" at bounding box center [860, 98] width 1340 height 26
click at [772, 88] on div "Planned Maint [GEOGRAPHIC_DATA] ([GEOGRAPHIC_DATA])" at bounding box center [860, 98] width 1340 height 26
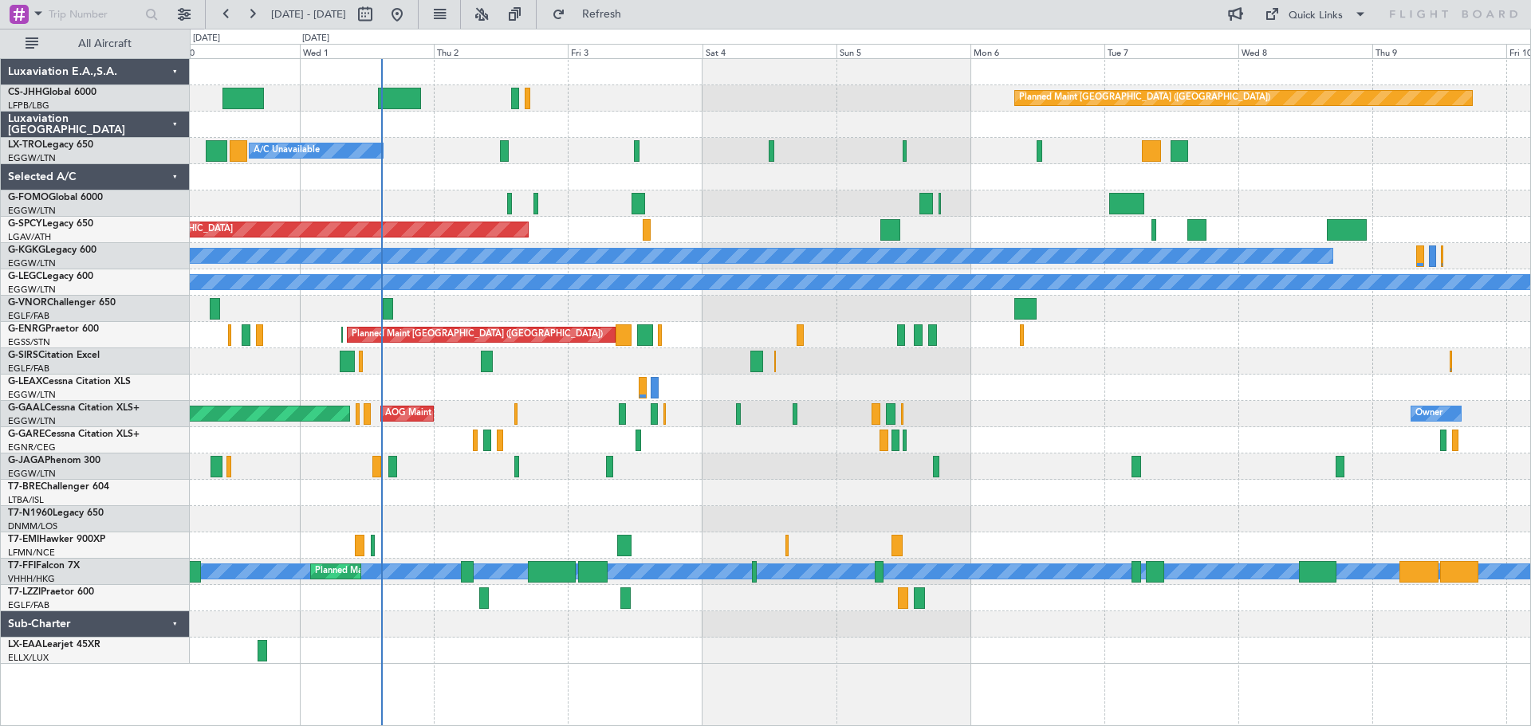
click at [774, 113] on div at bounding box center [860, 125] width 1340 height 26
click at [769, 84] on div at bounding box center [860, 72] width 1340 height 26
click at [768, 113] on div at bounding box center [860, 125] width 1340 height 26
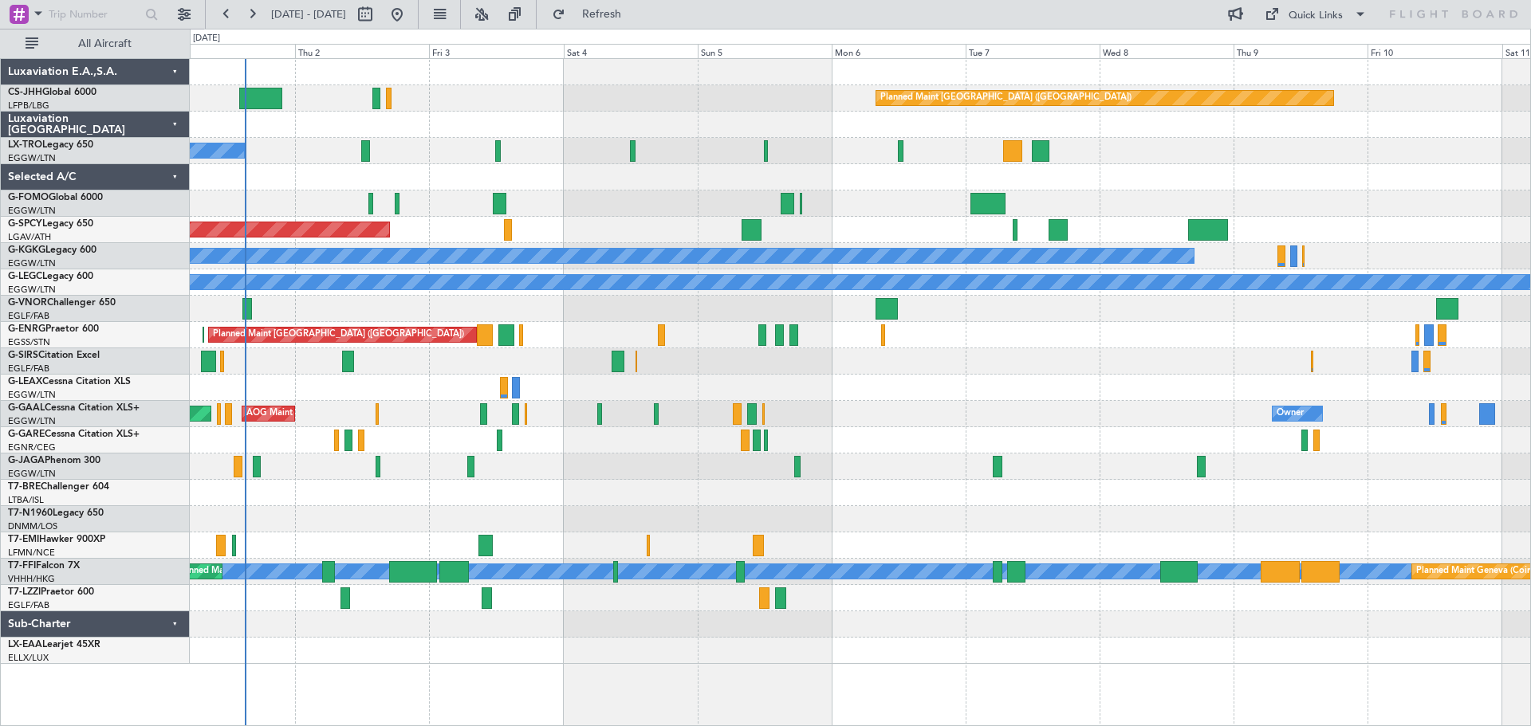
click at [1152, 163] on div "Planned Maint Paris (Le Bourget) A/C Unavailable Planned Maint Bremen A/C Unava…" at bounding box center [860, 361] width 1340 height 605
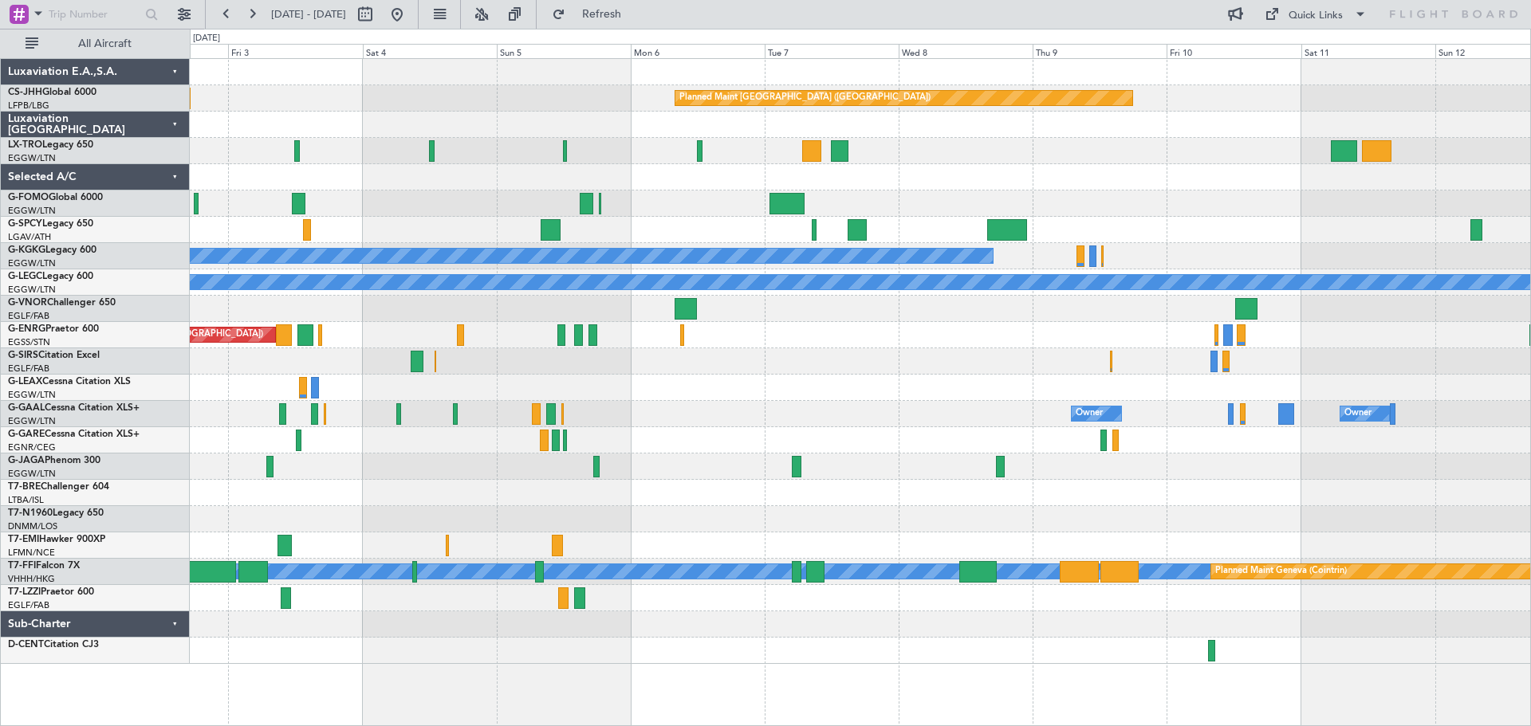
click at [977, 163] on div "Planned Maint Paris (Le Bourget) A/C Unavailable Planned Maint Riga (Riga Intl)…" at bounding box center [860, 361] width 1340 height 605
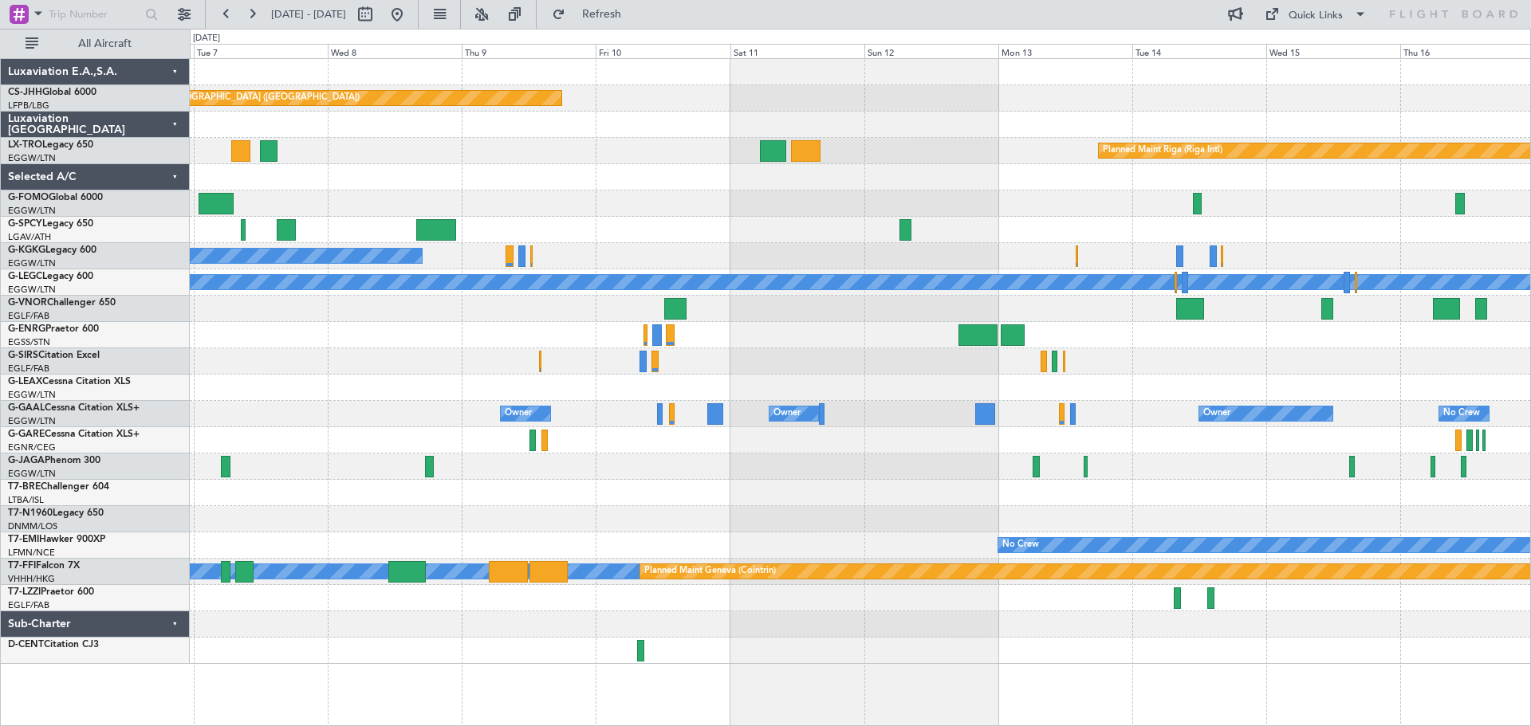
click at [679, 156] on div "Planned Maint Riga (Riga Intl)" at bounding box center [860, 151] width 1340 height 26
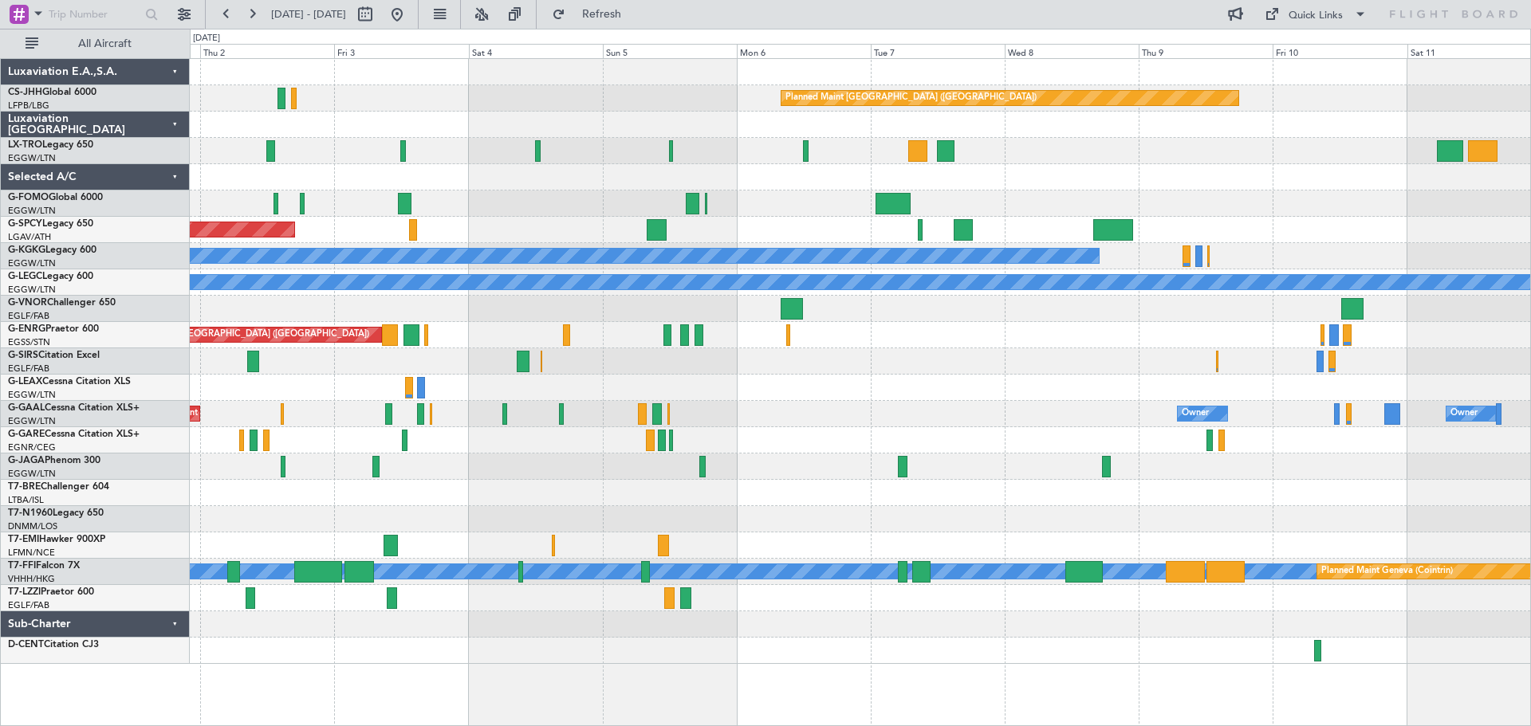
click at [1083, 219] on div "Planned Maint Paris (Le Bourget) A/C Unavailable Planned Maint Riga (Riga Intl)…" at bounding box center [860, 361] width 1340 height 605
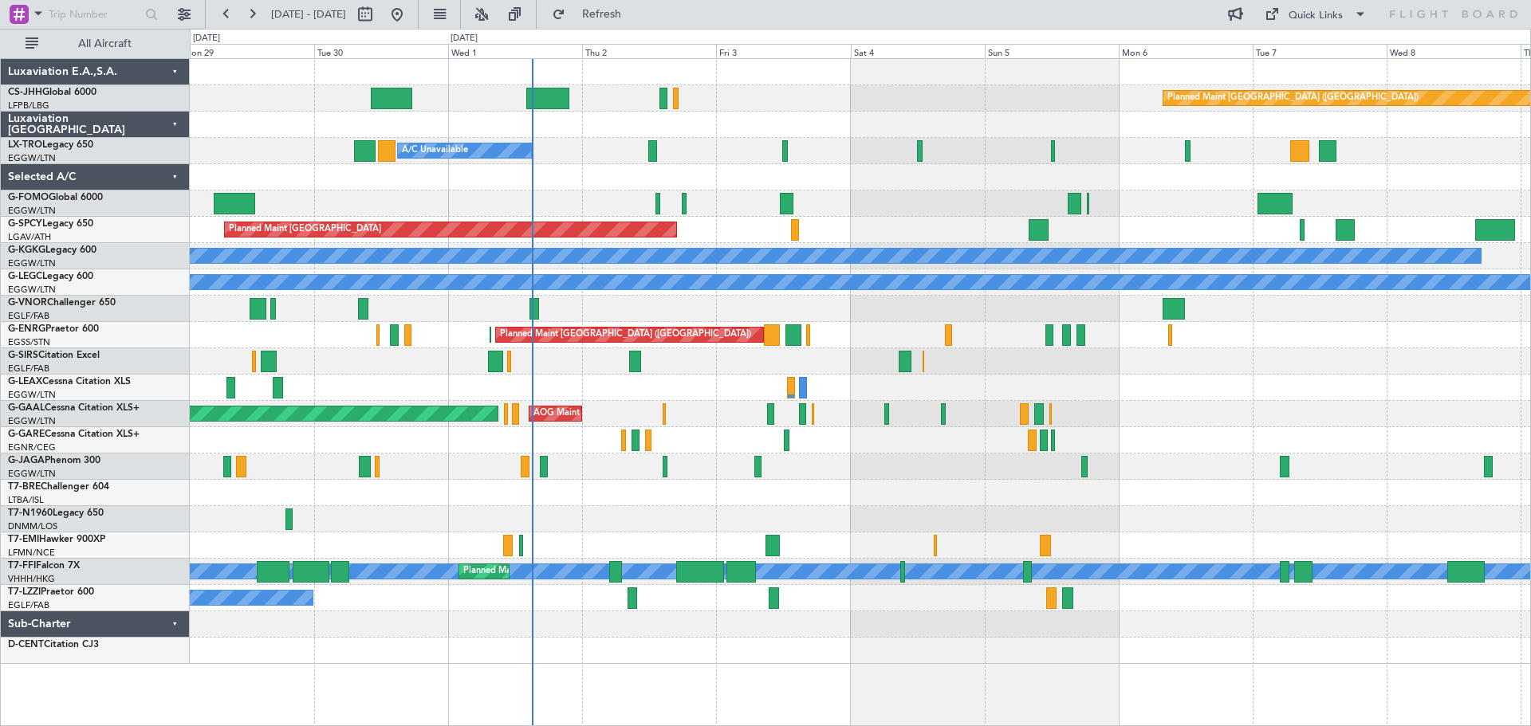
click at [922, 212] on div at bounding box center [860, 204] width 1340 height 26
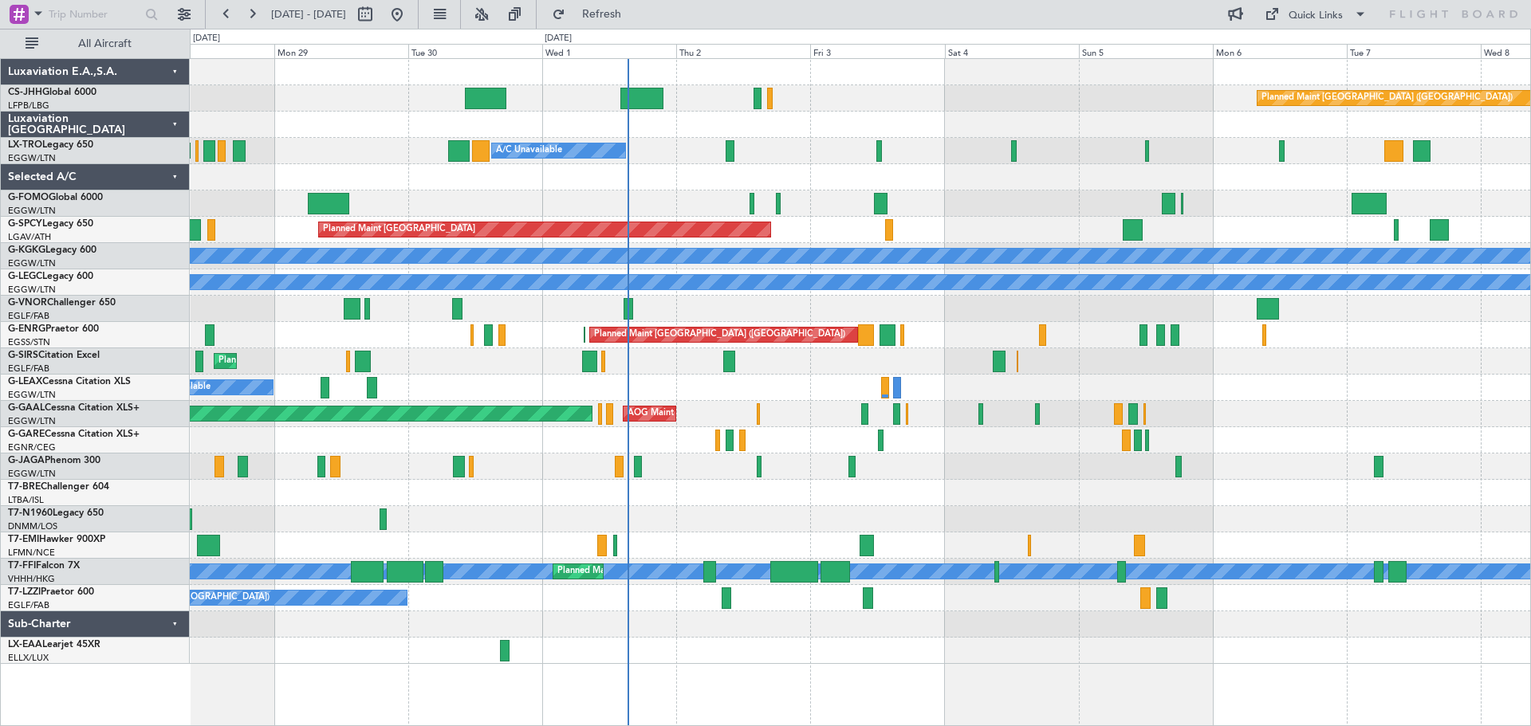
click at [955, 120] on div at bounding box center [860, 125] width 1340 height 26
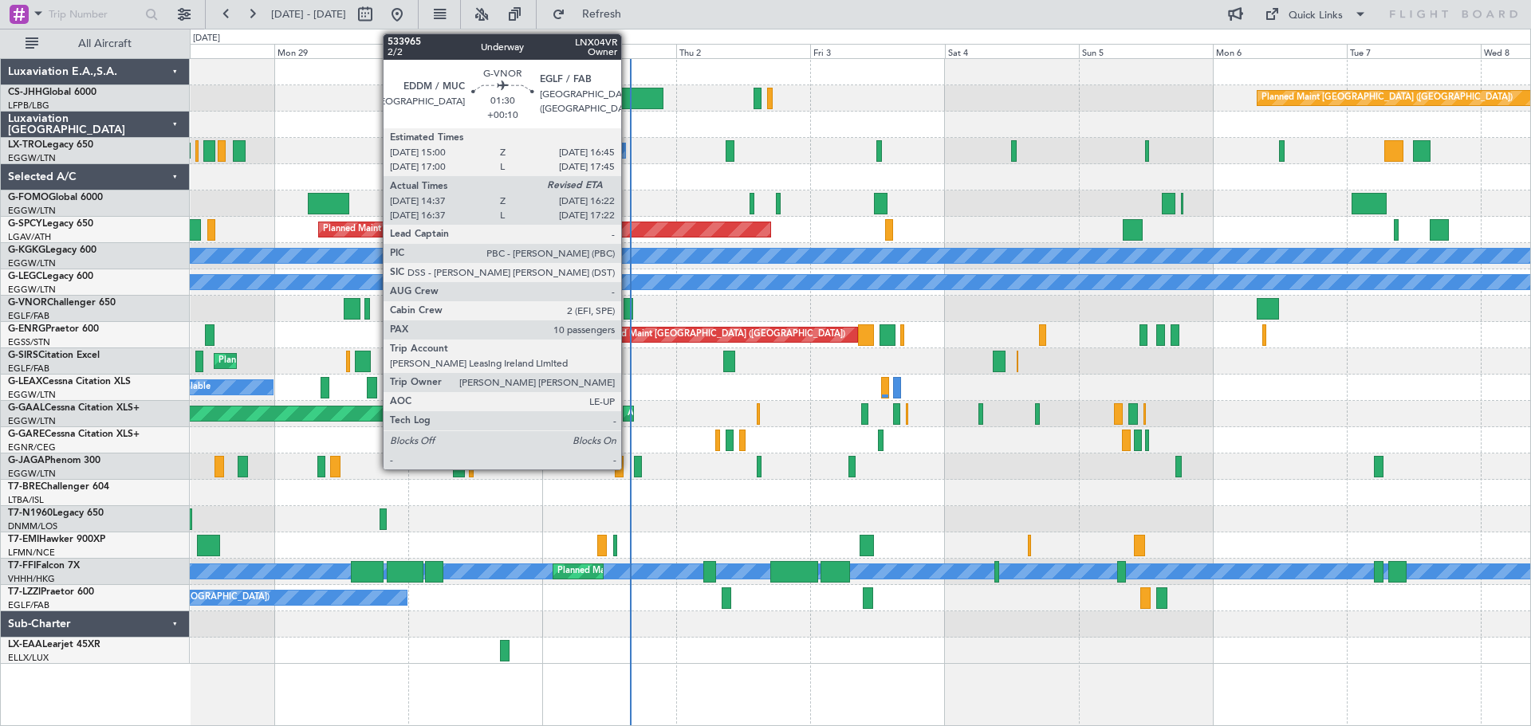
click at [628, 309] on div at bounding box center [628, 309] width 10 height 22
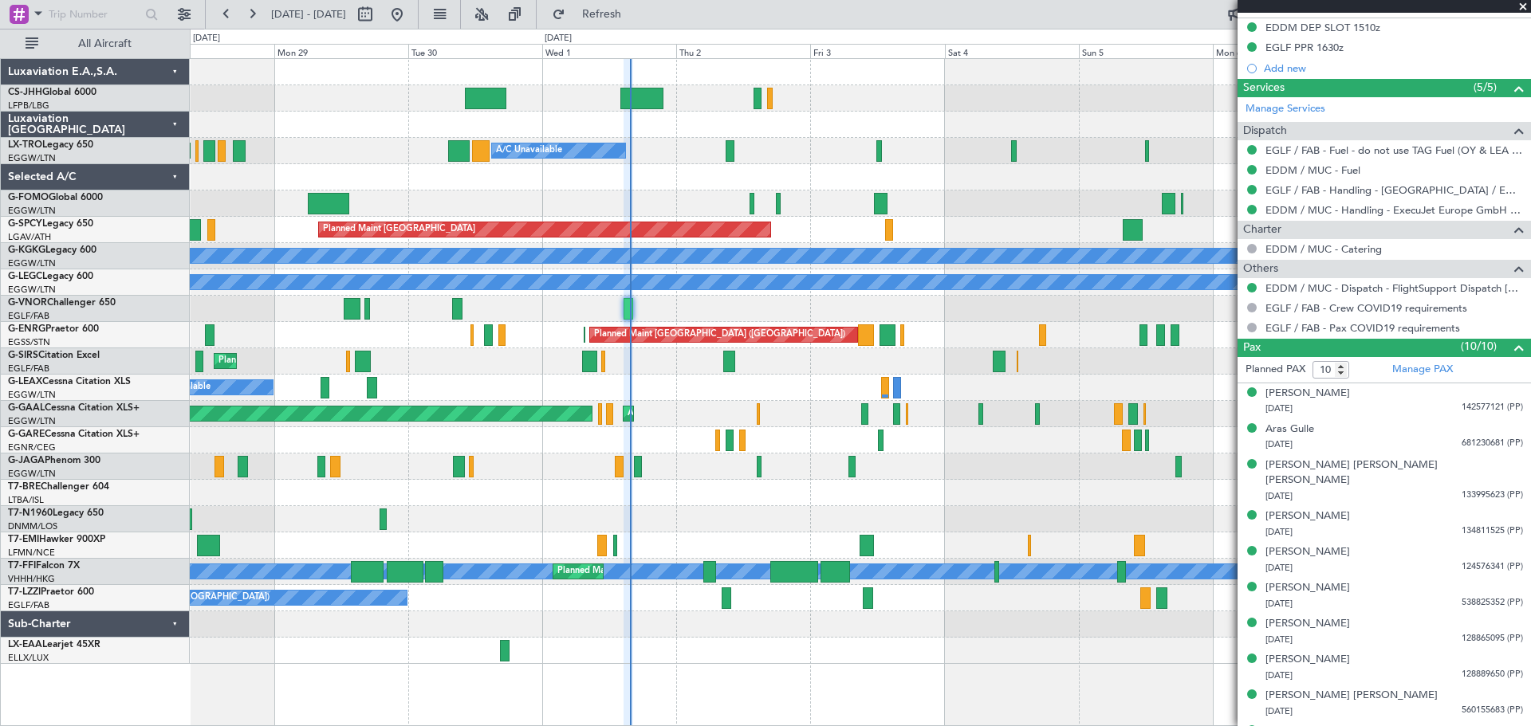
scroll to position [532, 0]
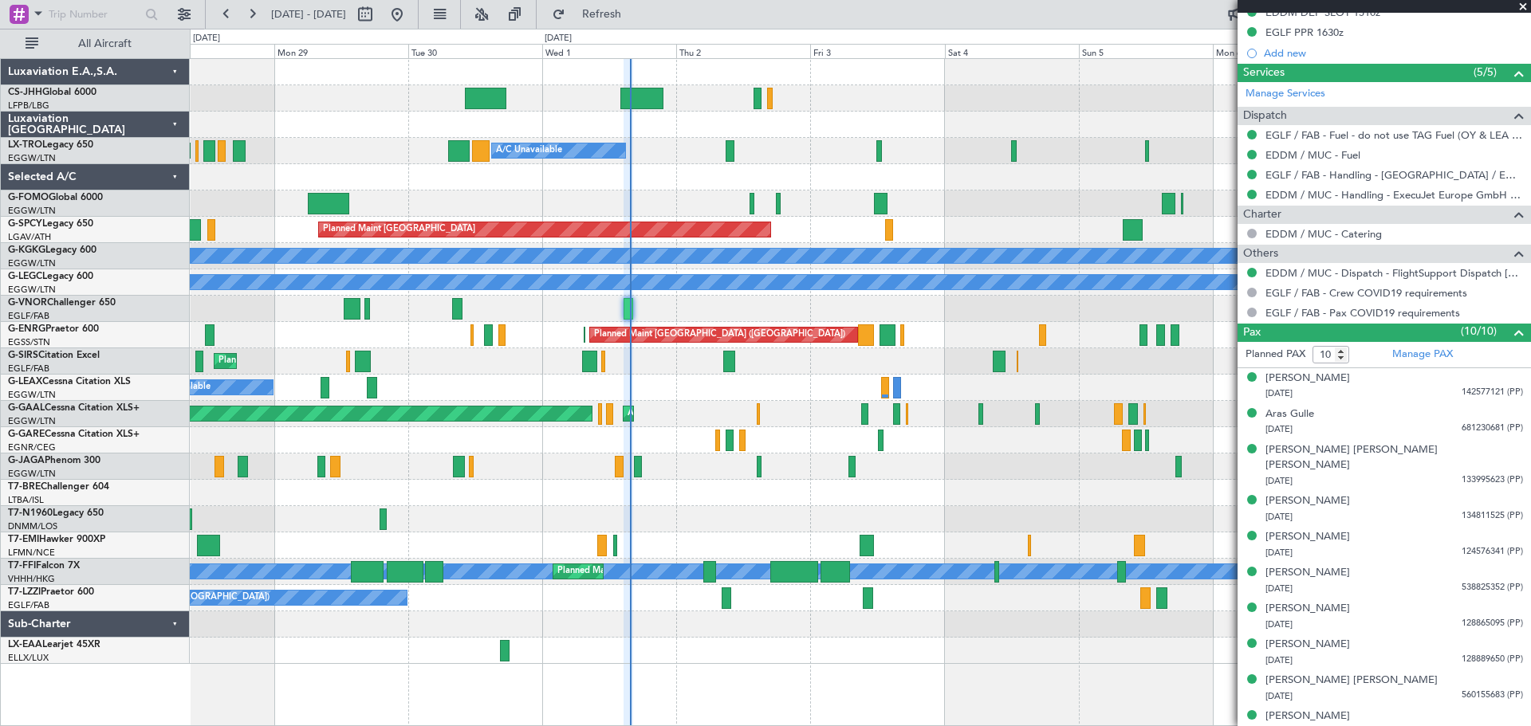
click at [1524, 2] on span at bounding box center [1523, 7] width 16 height 14
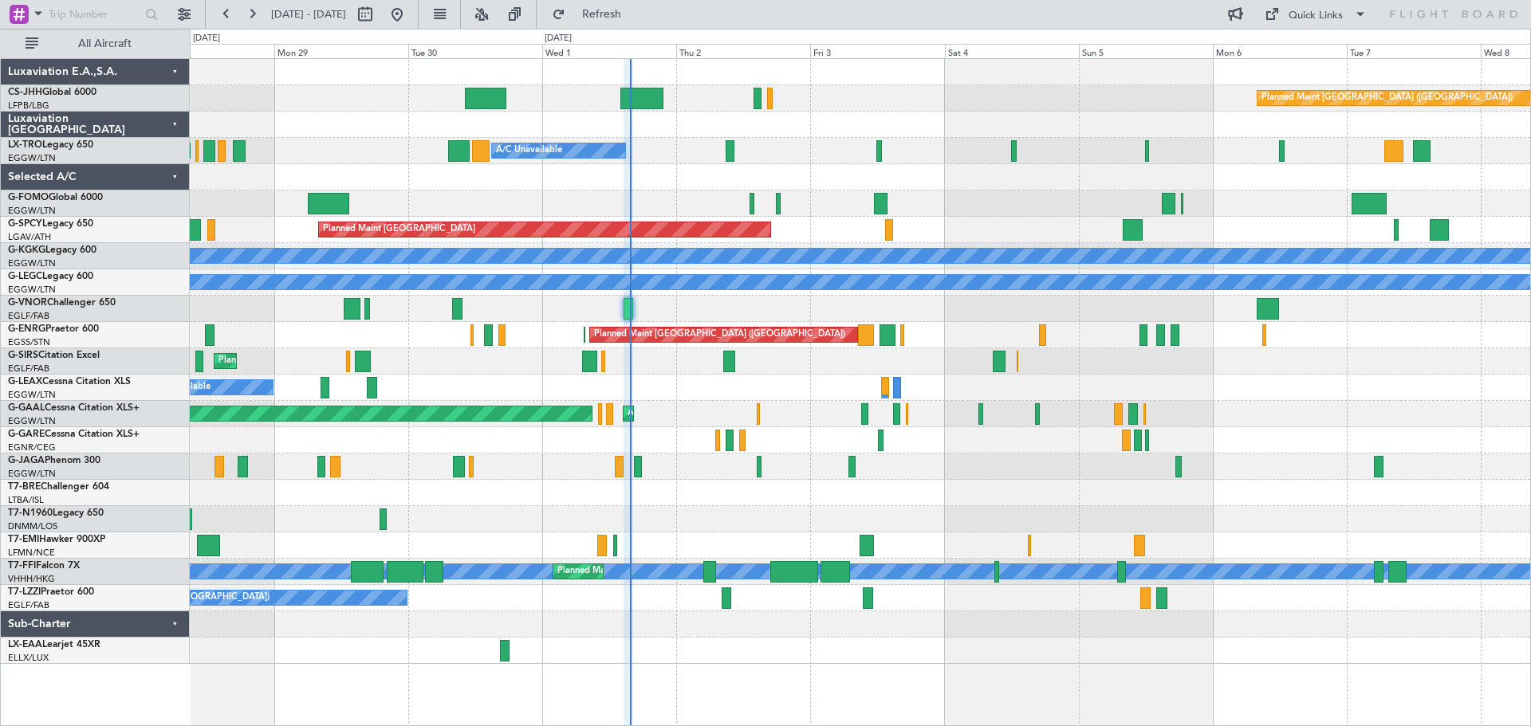
type input "0"
click at [511, 189] on div at bounding box center [860, 177] width 1340 height 26
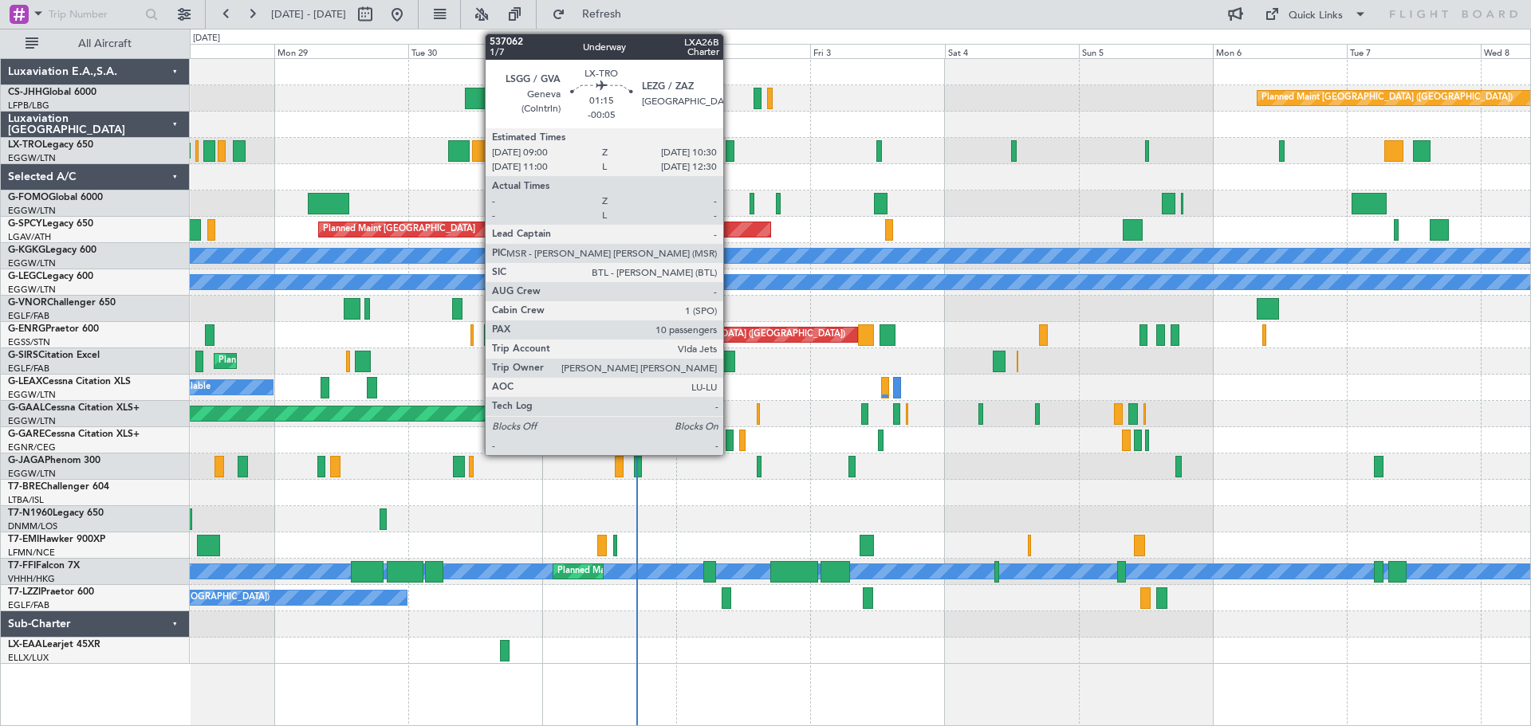
click at [730, 151] on div at bounding box center [730, 151] width 9 height 22
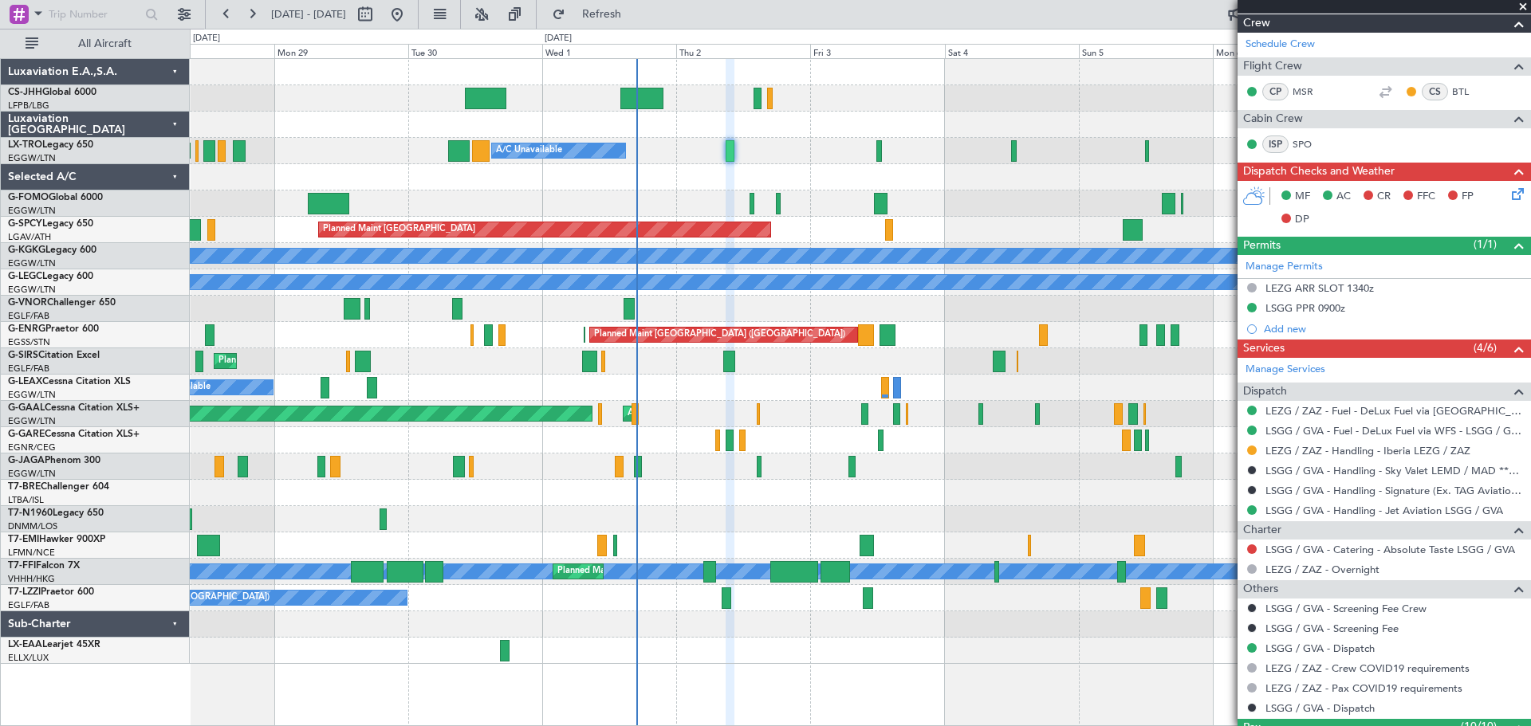
scroll to position [237, 0]
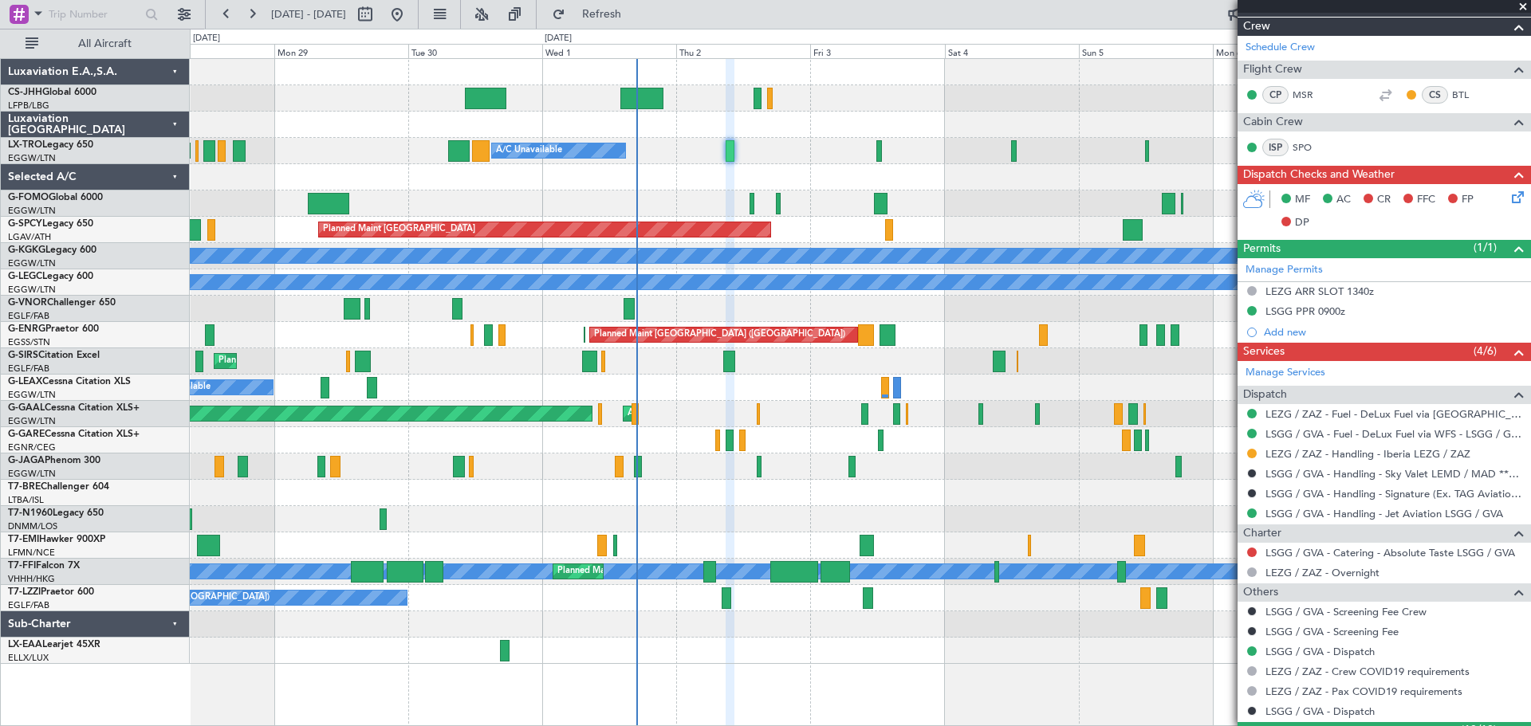
click at [1523, 7] on span at bounding box center [1523, 7] width 16 height 14
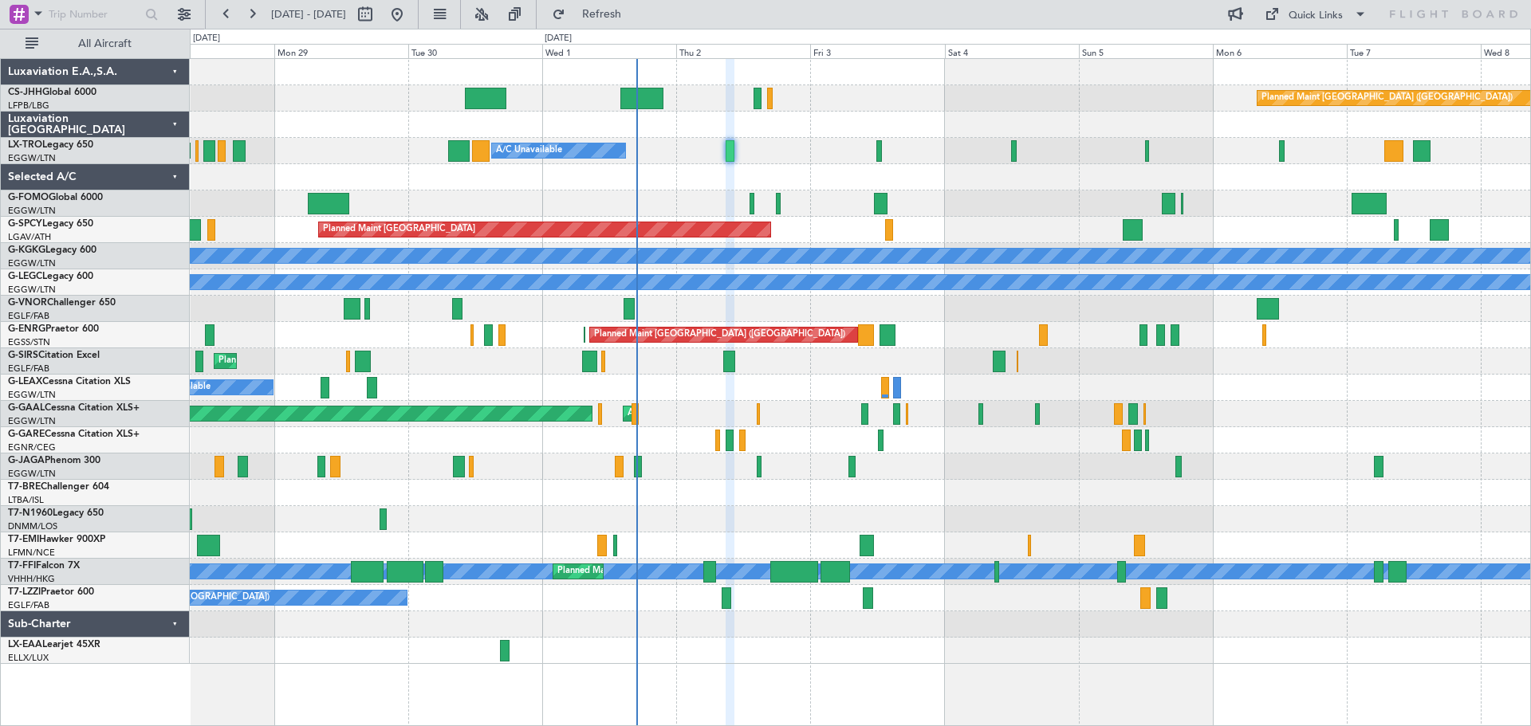
type input "0"
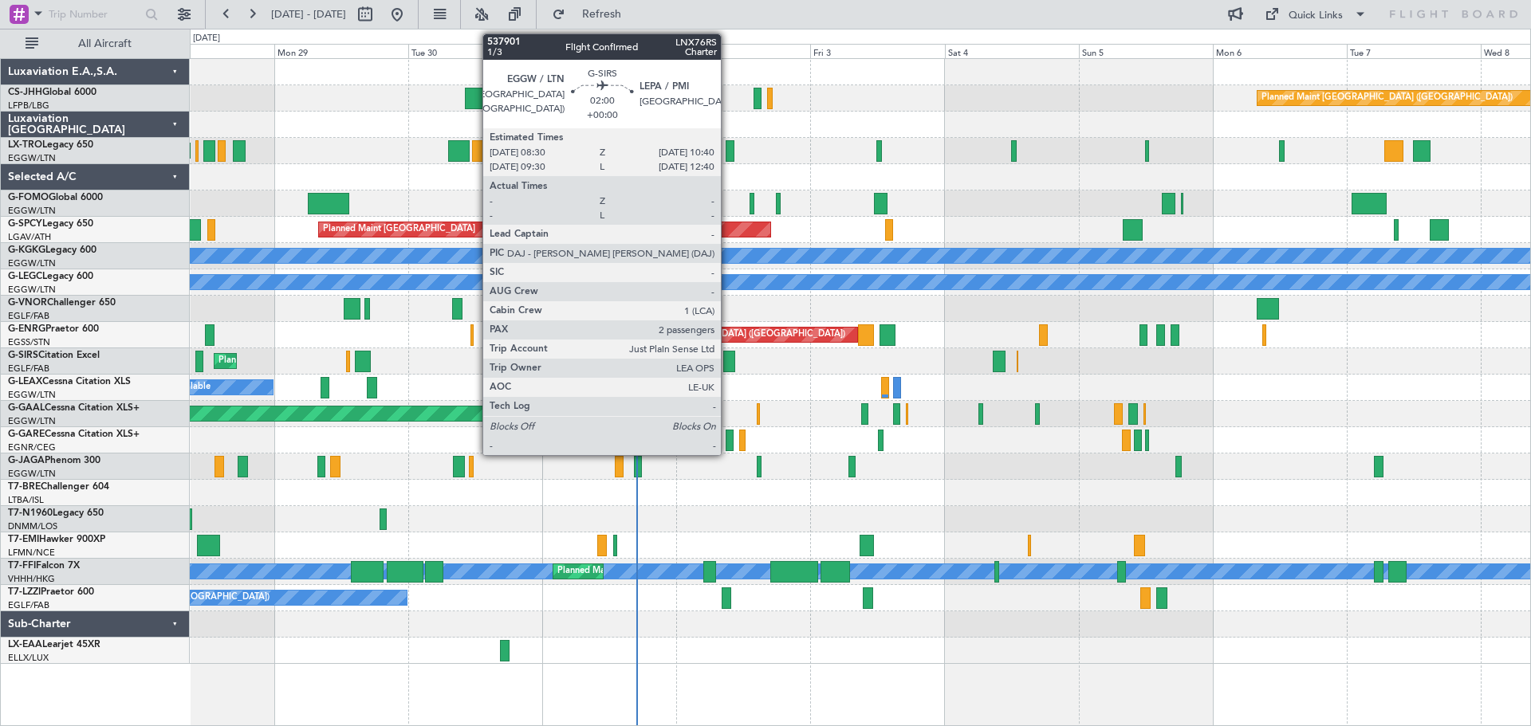
click at [728, 362] on div at bounding box center [729, 362] width 13 height 22
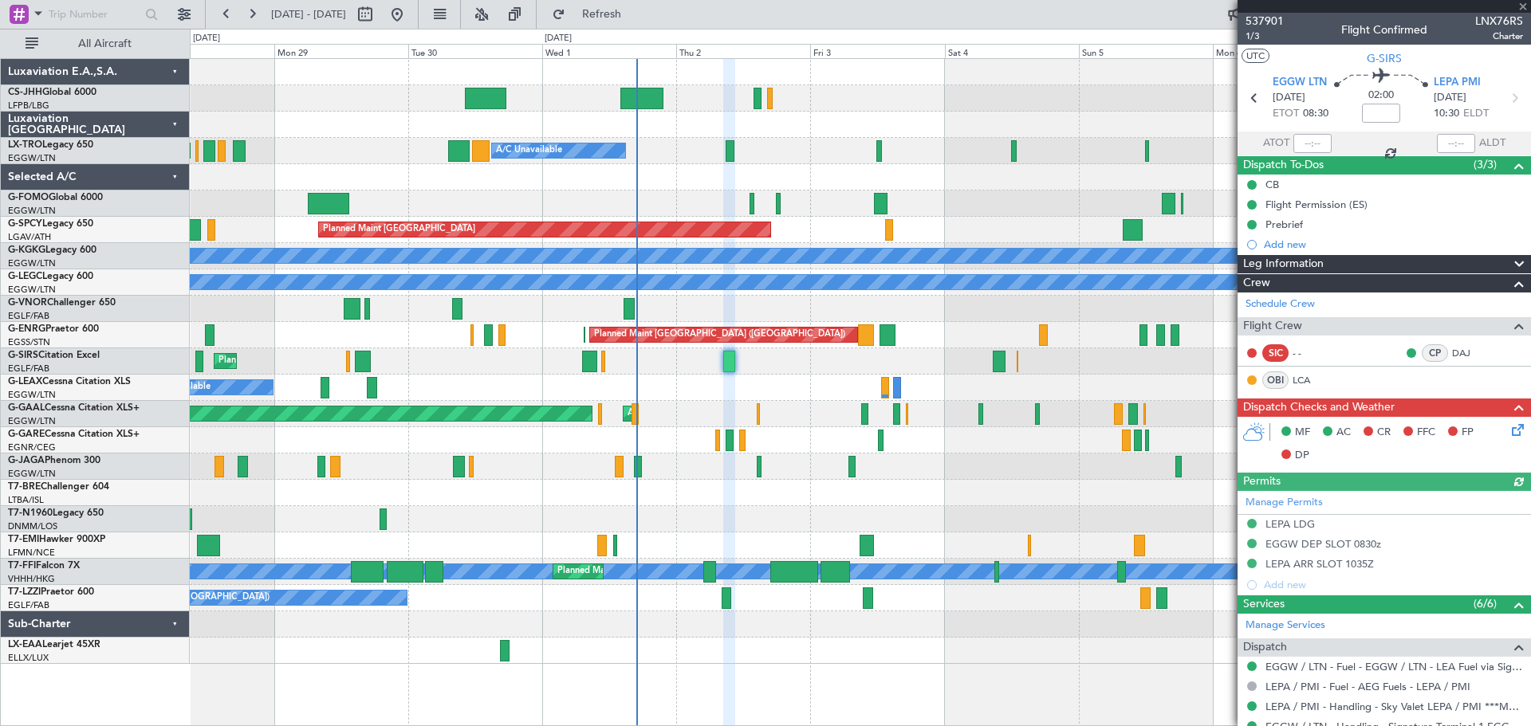
click at [1522, 5] on div at bounding box center [1383, 6] width 293 height 13
click at [1521, 6] on span at bounding box center [1523, 7] width 16 height 14
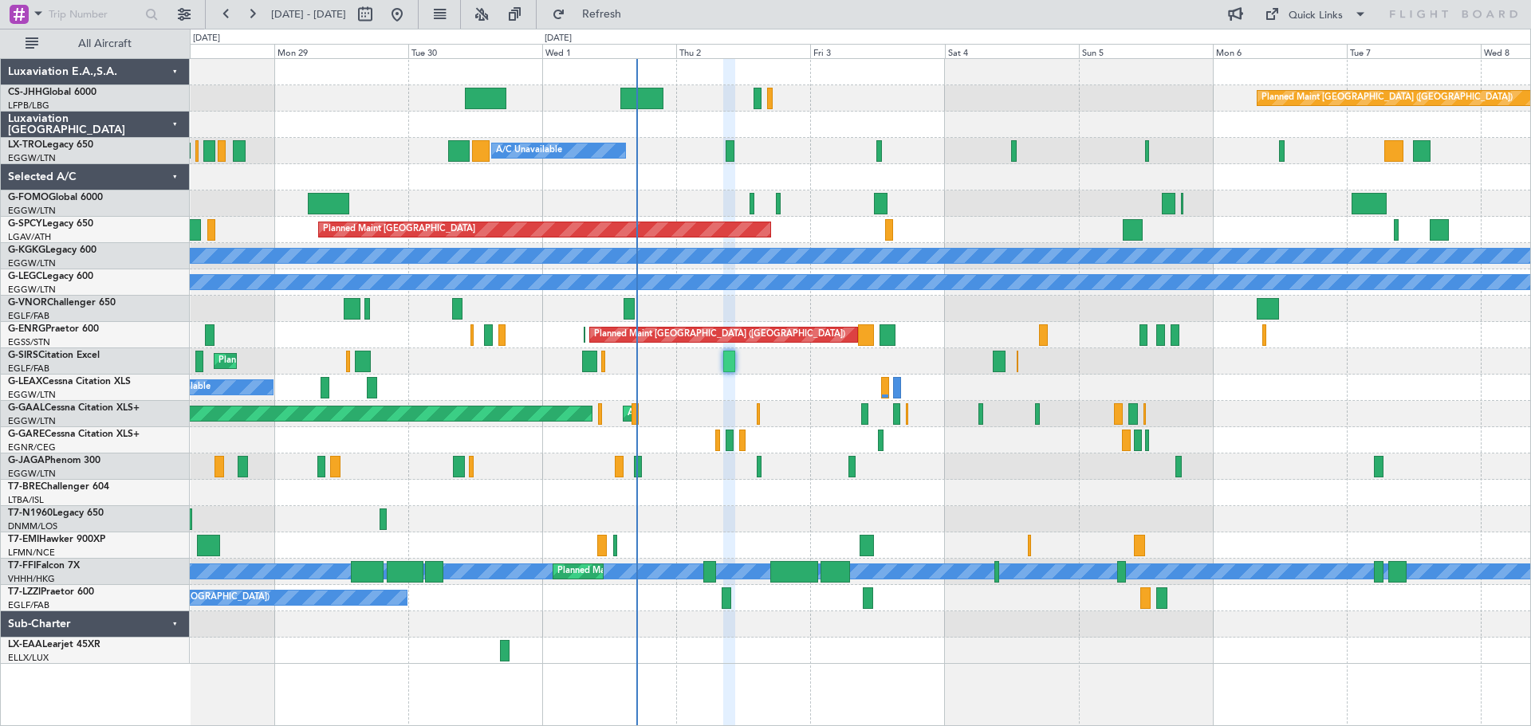
type input "0"
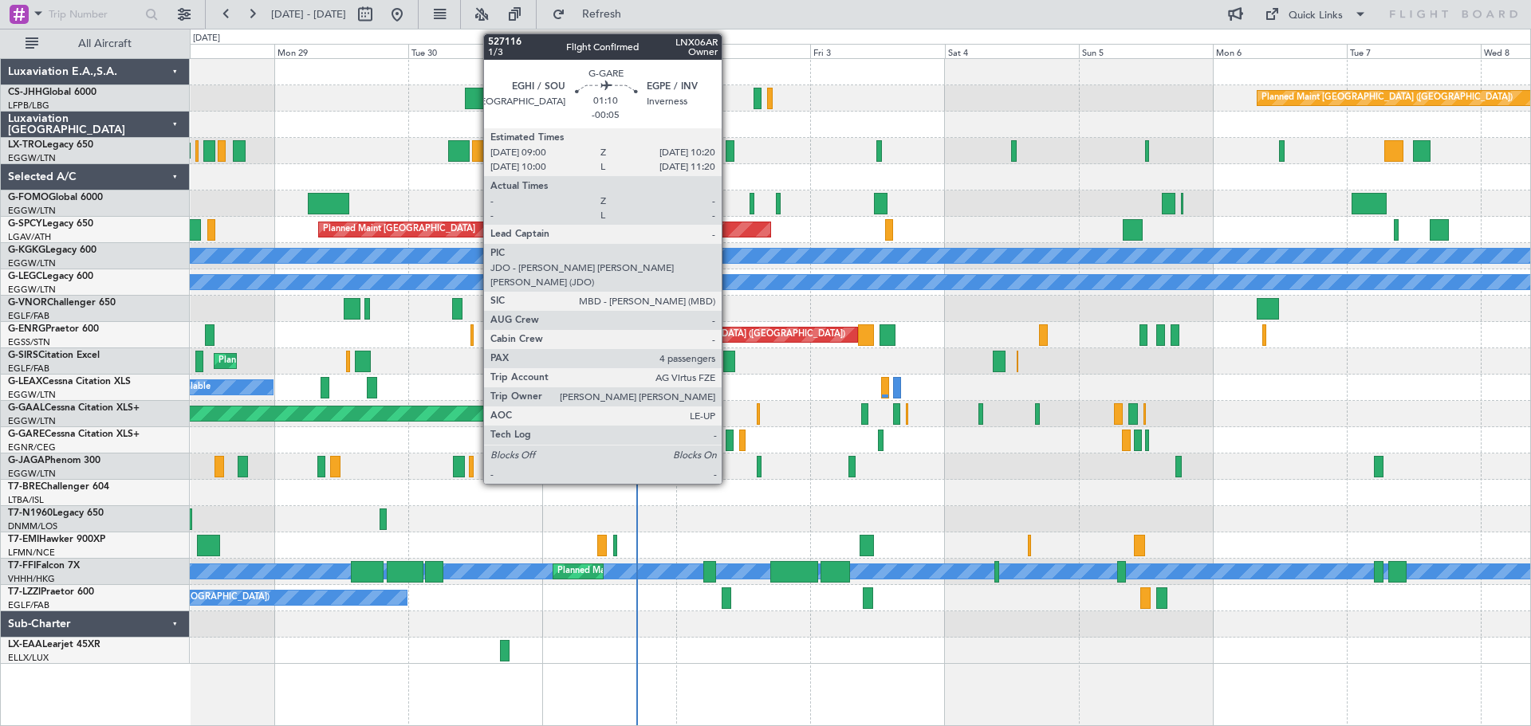
click at [729, 439] on div at bounding box center [730, 441] width 8 height 22
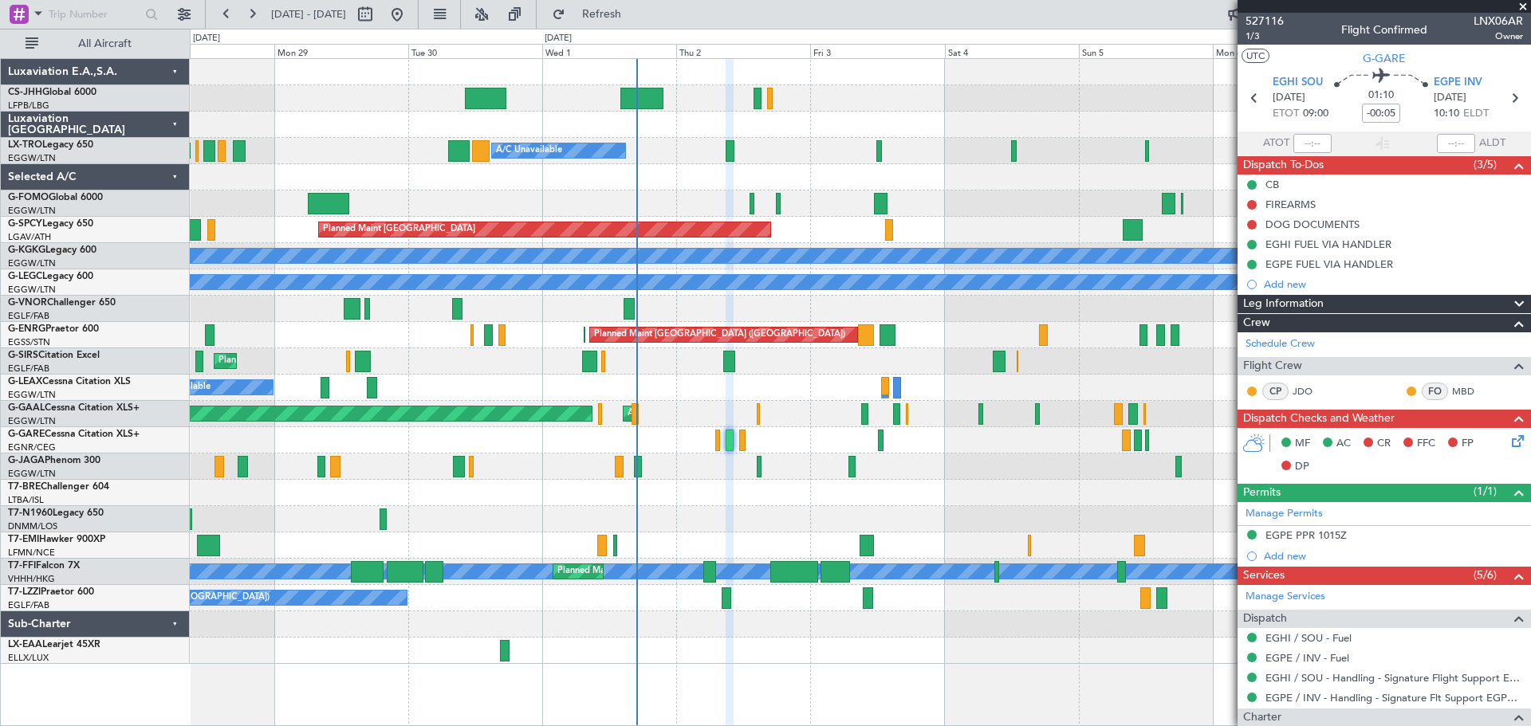
click at [1520, 6] on span at bounding box center [1523, 7] width 16 height 14
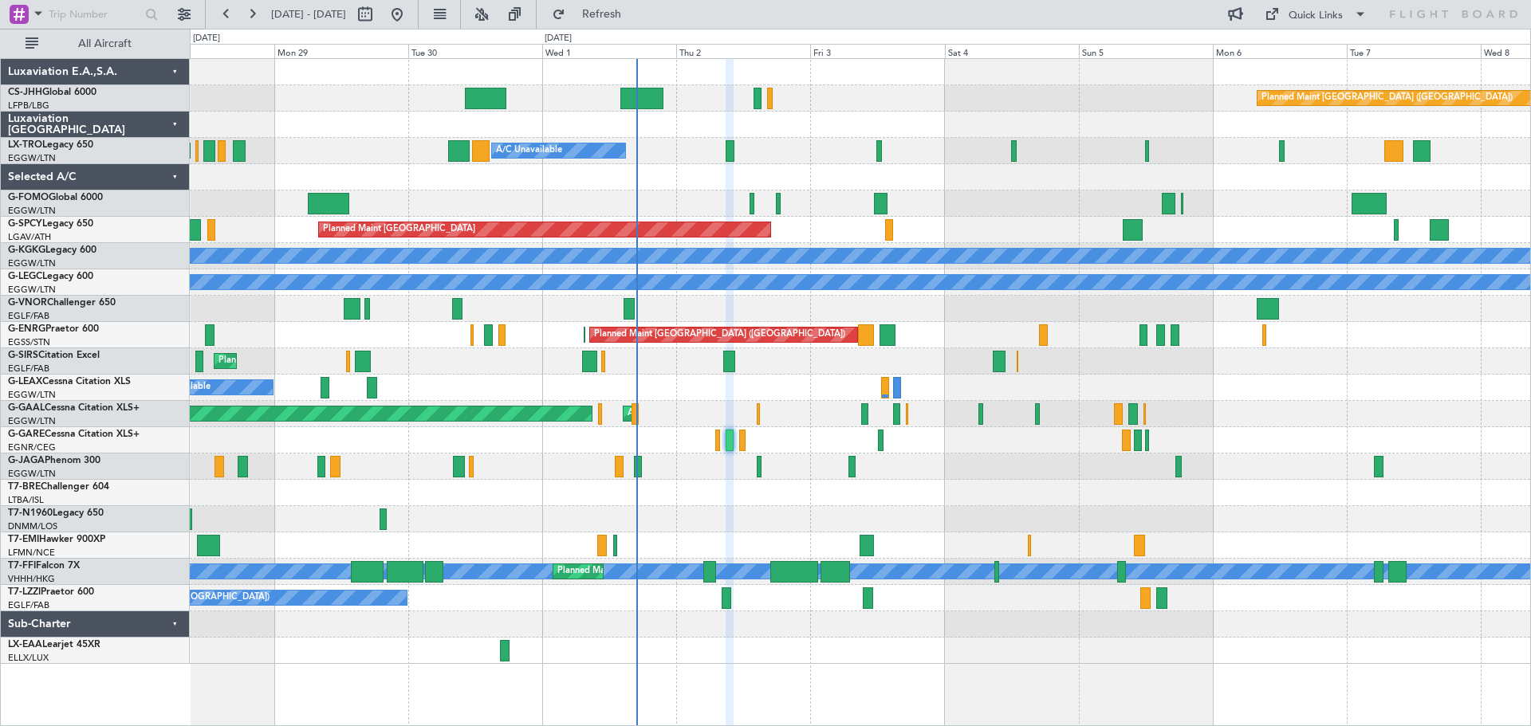
type input "0"
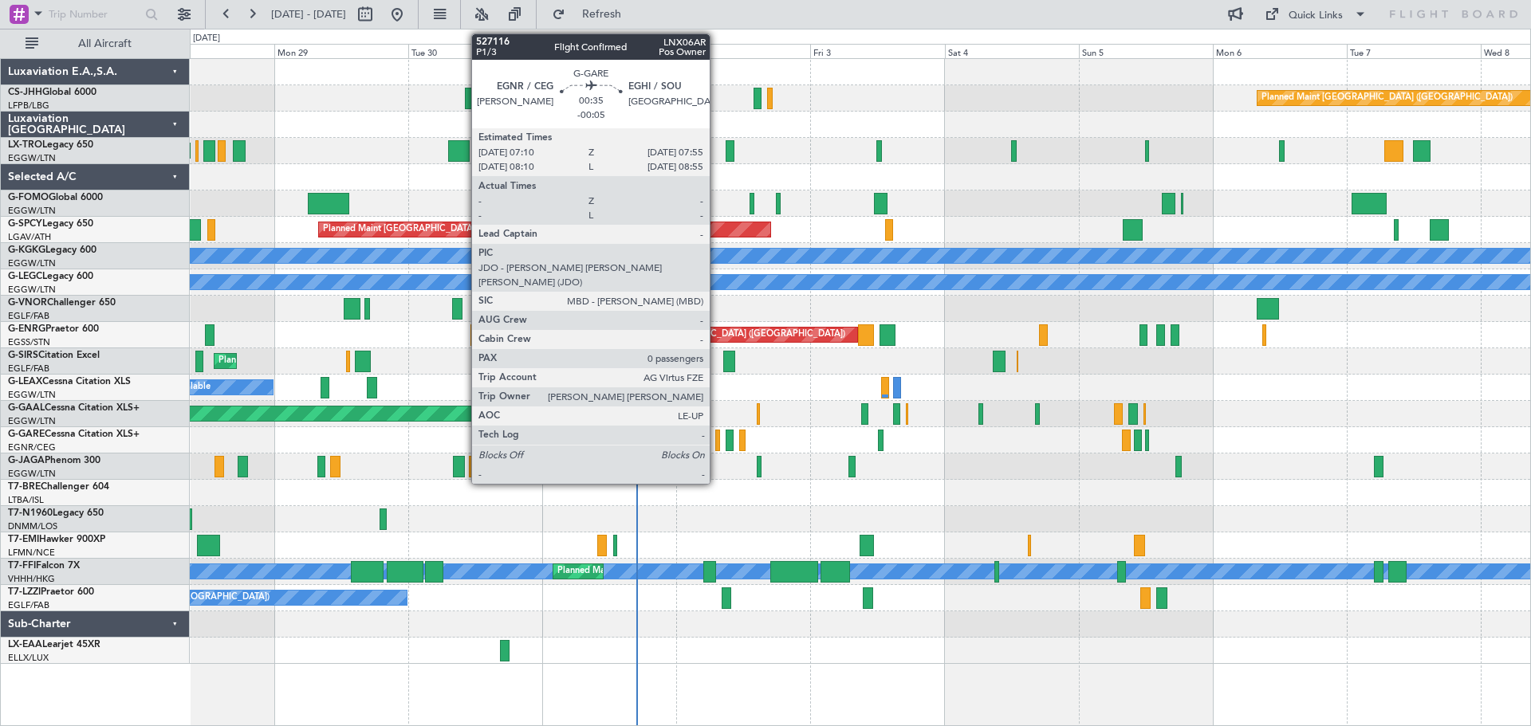
click at [717, 438] on div at bounding box center [717, 441] width 5 height 22
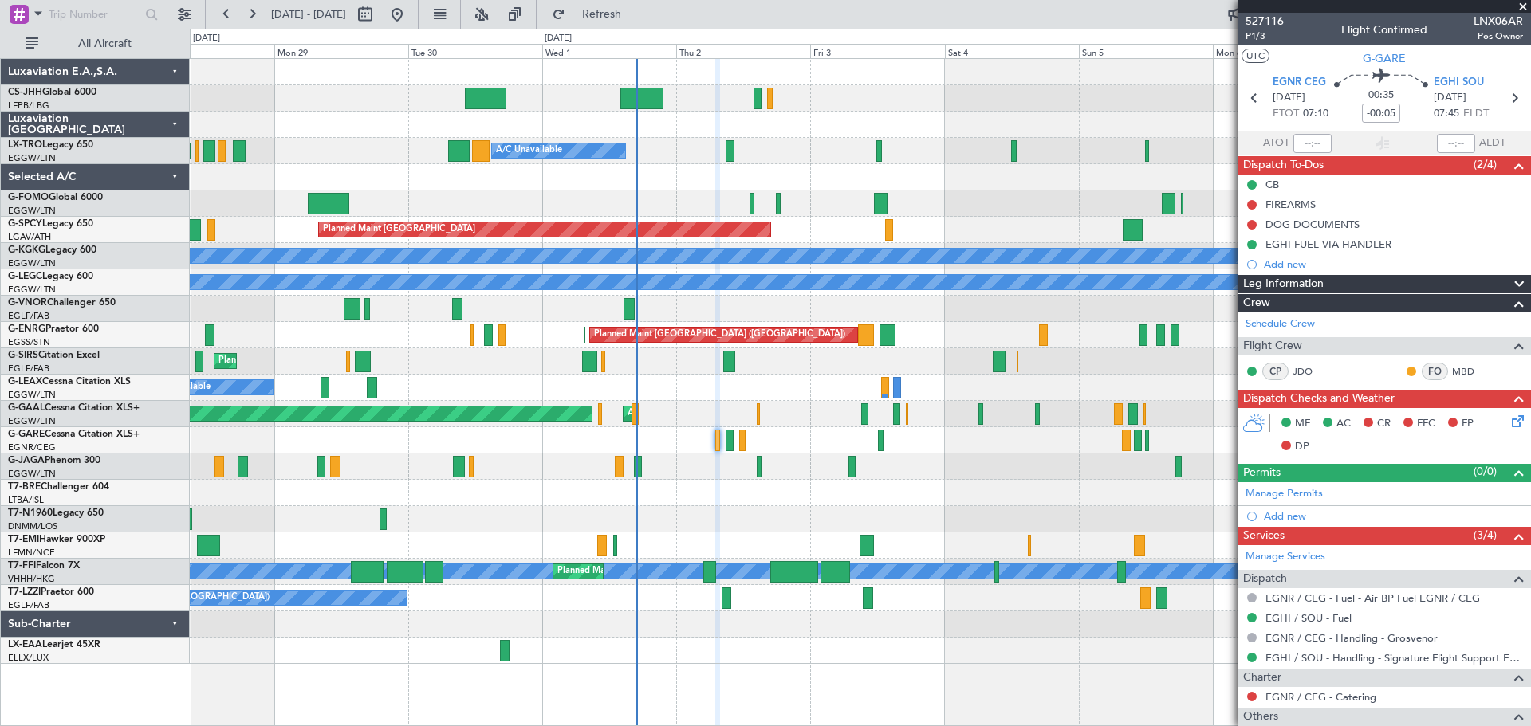
click at [1522, 5] on span at bounding box center [1523, 7] width 16 height 14
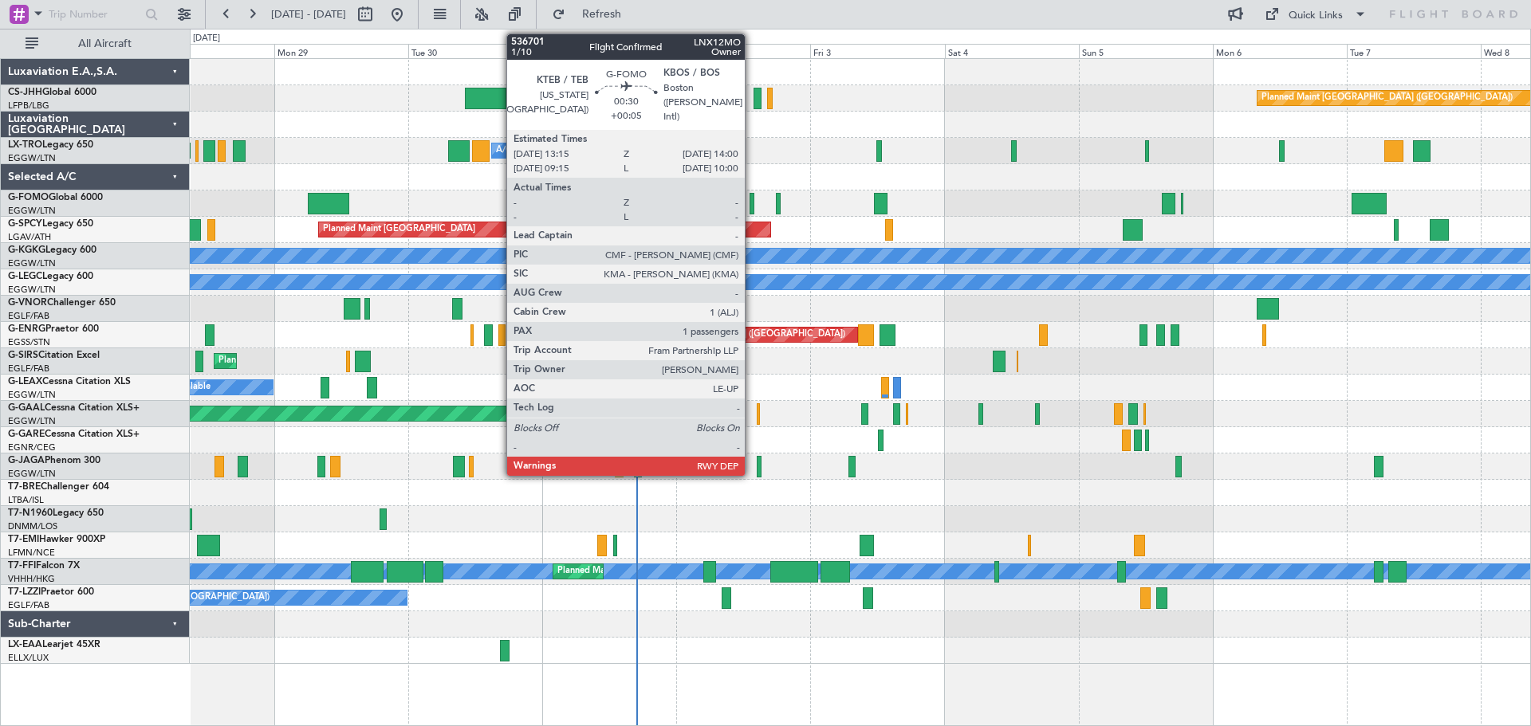
click at [752, 209] on div at bounding box center [751, 204] width 5 height 22
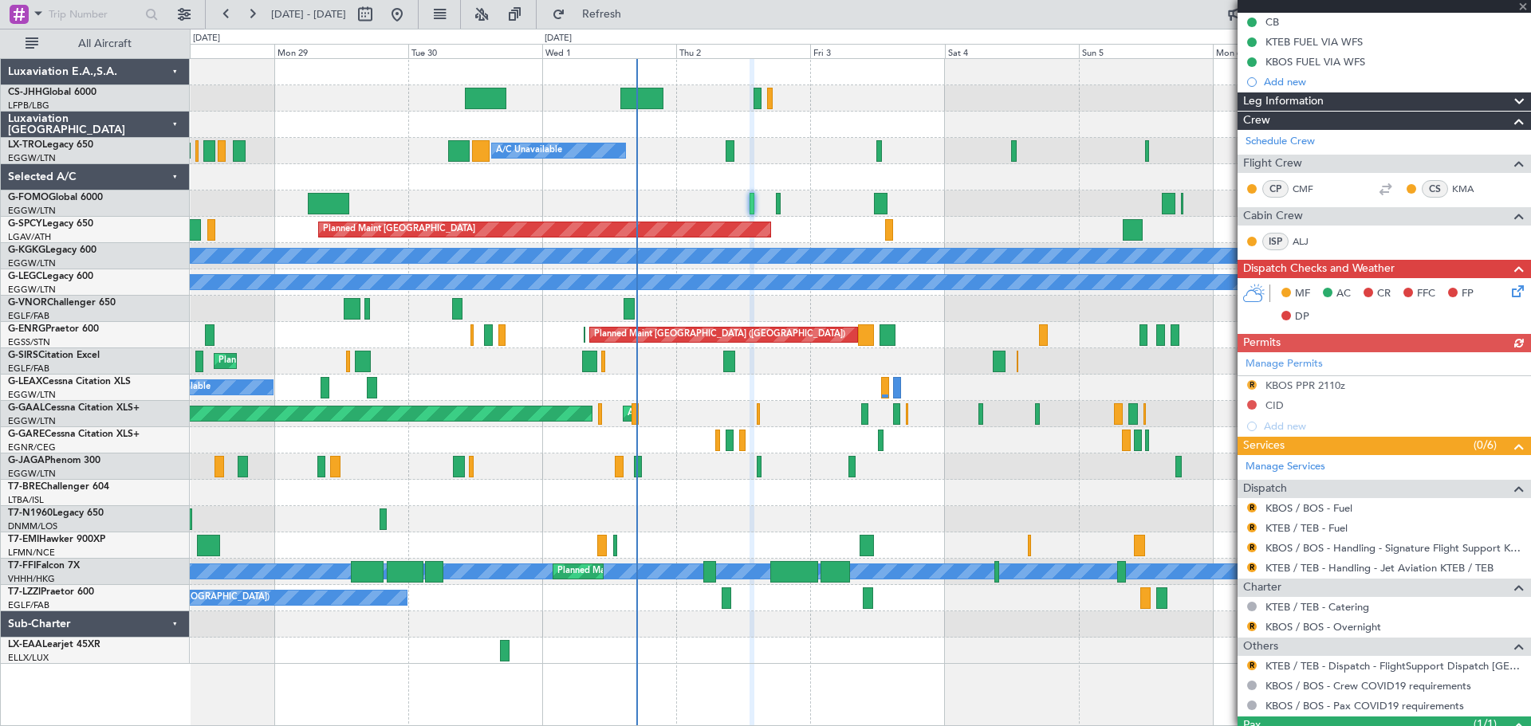
scroll to position [273, 0]
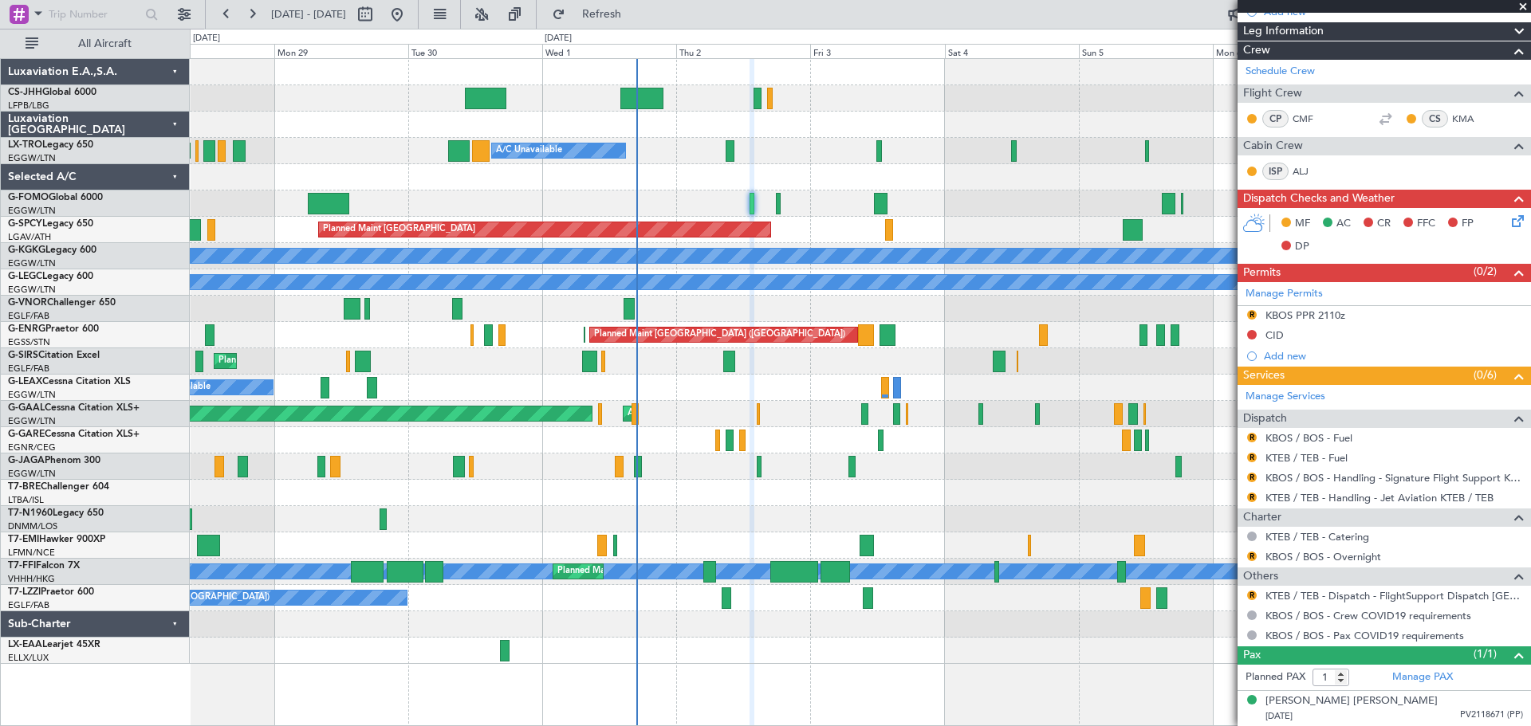
click at [1524, 6] on span at bounding box center [1523, 7] width 16 height 14
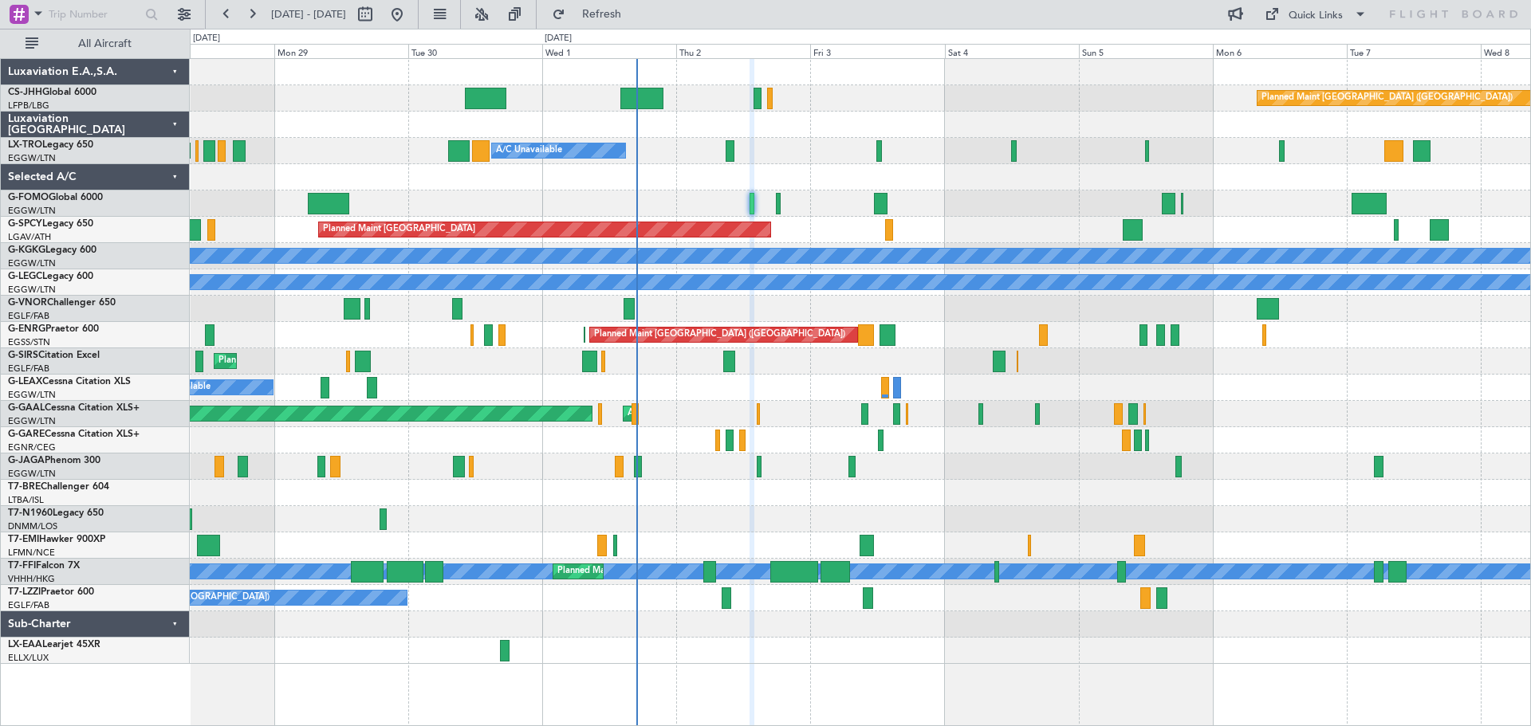
type input "0"
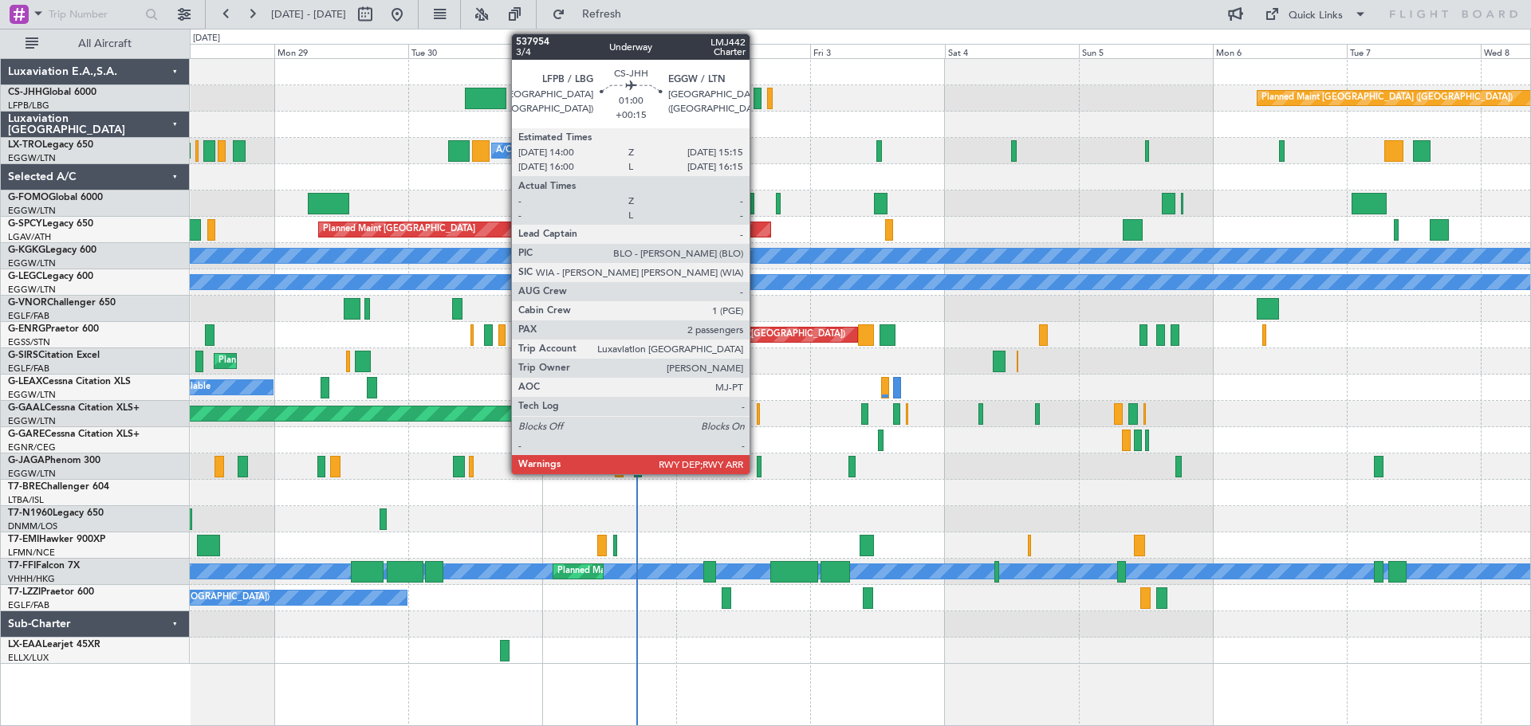
click at [757, 101] on div at bounding box center [756, 99] width 7 height 22
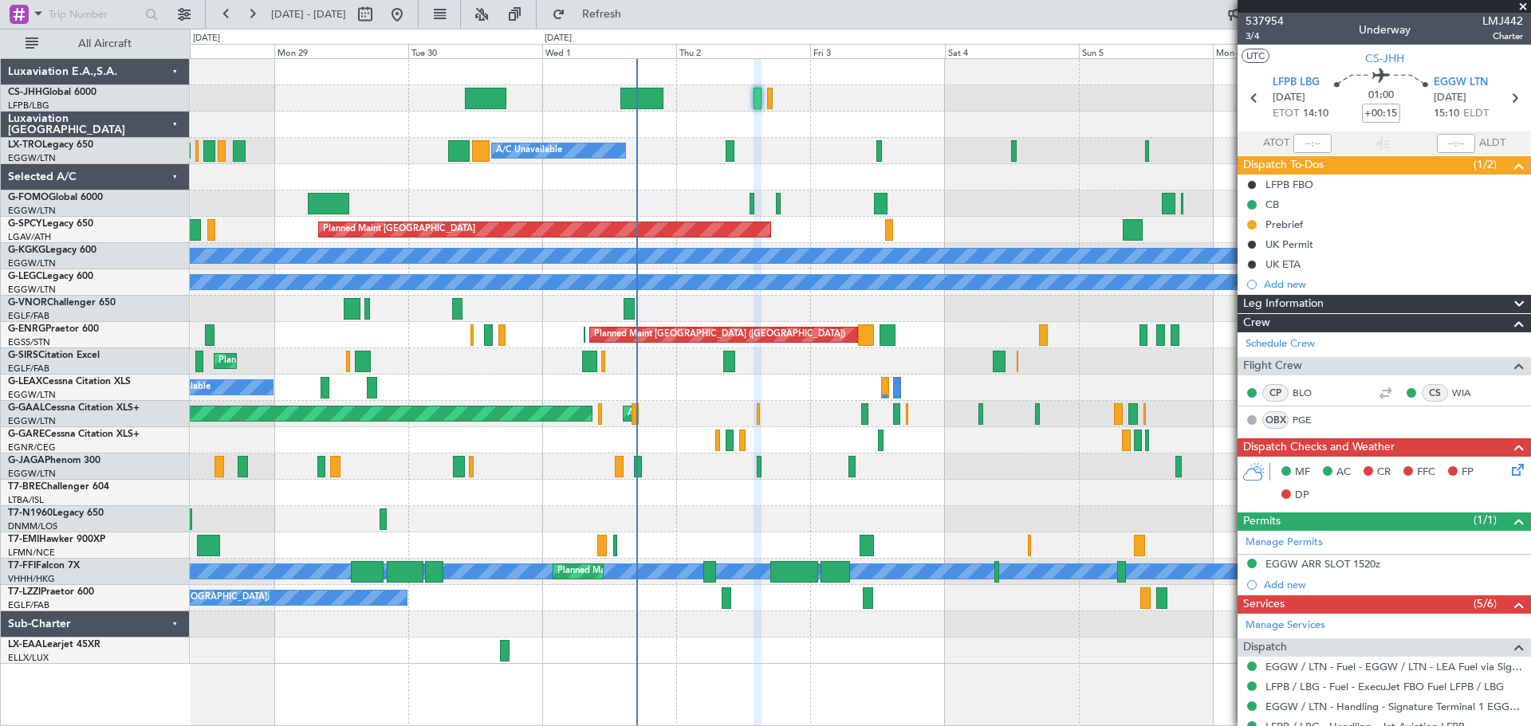
click at [1522, 7] on div at bounding box center [1383, 6] width 293 height 13
click at [1522, 7] on span at bounding box center [1523, 7] width 16 height 14
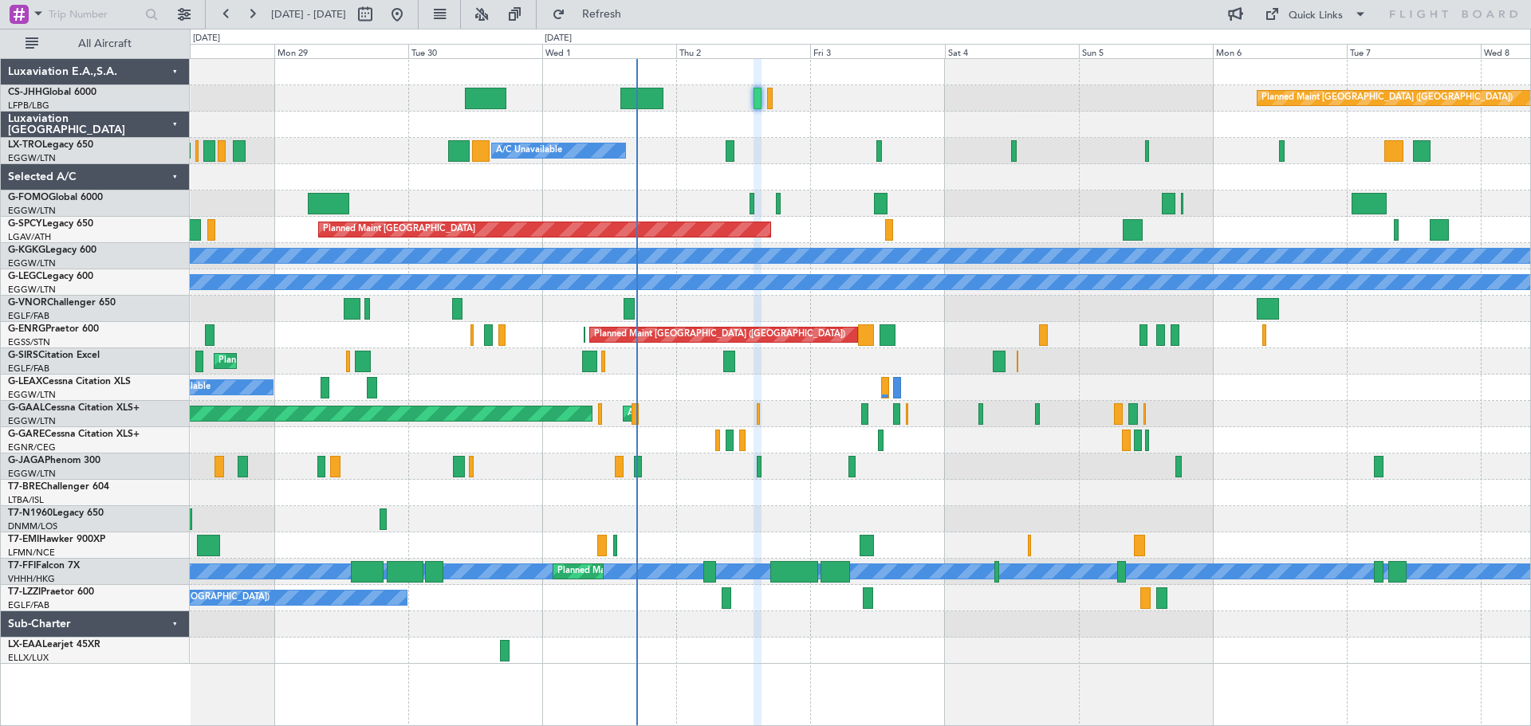
type input "0"
